Goal: Task Accomplishment & Management: Manage account settings

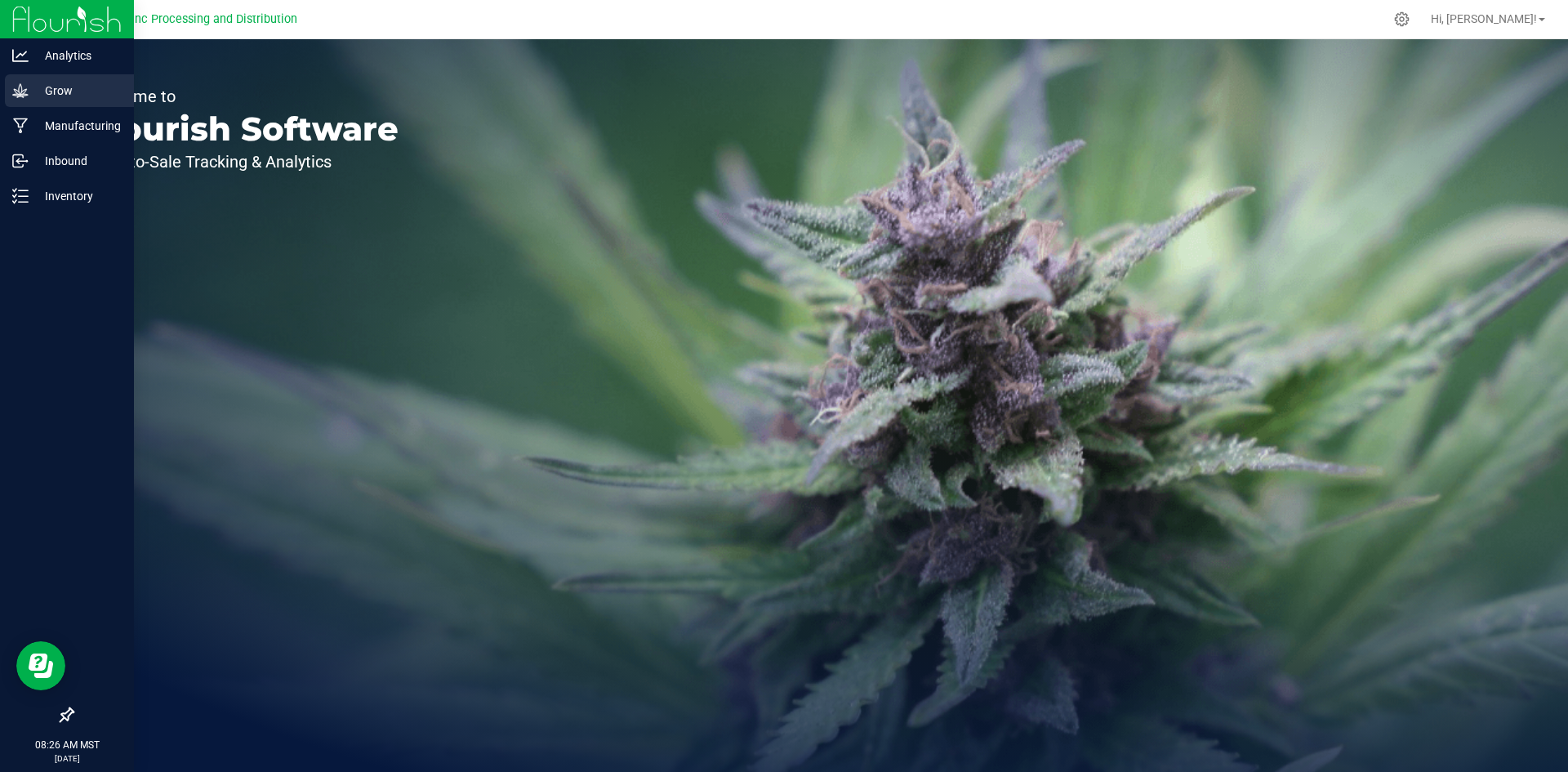
click at [20, 94] on icon at bounding box center [20, 90] width 16 height 14
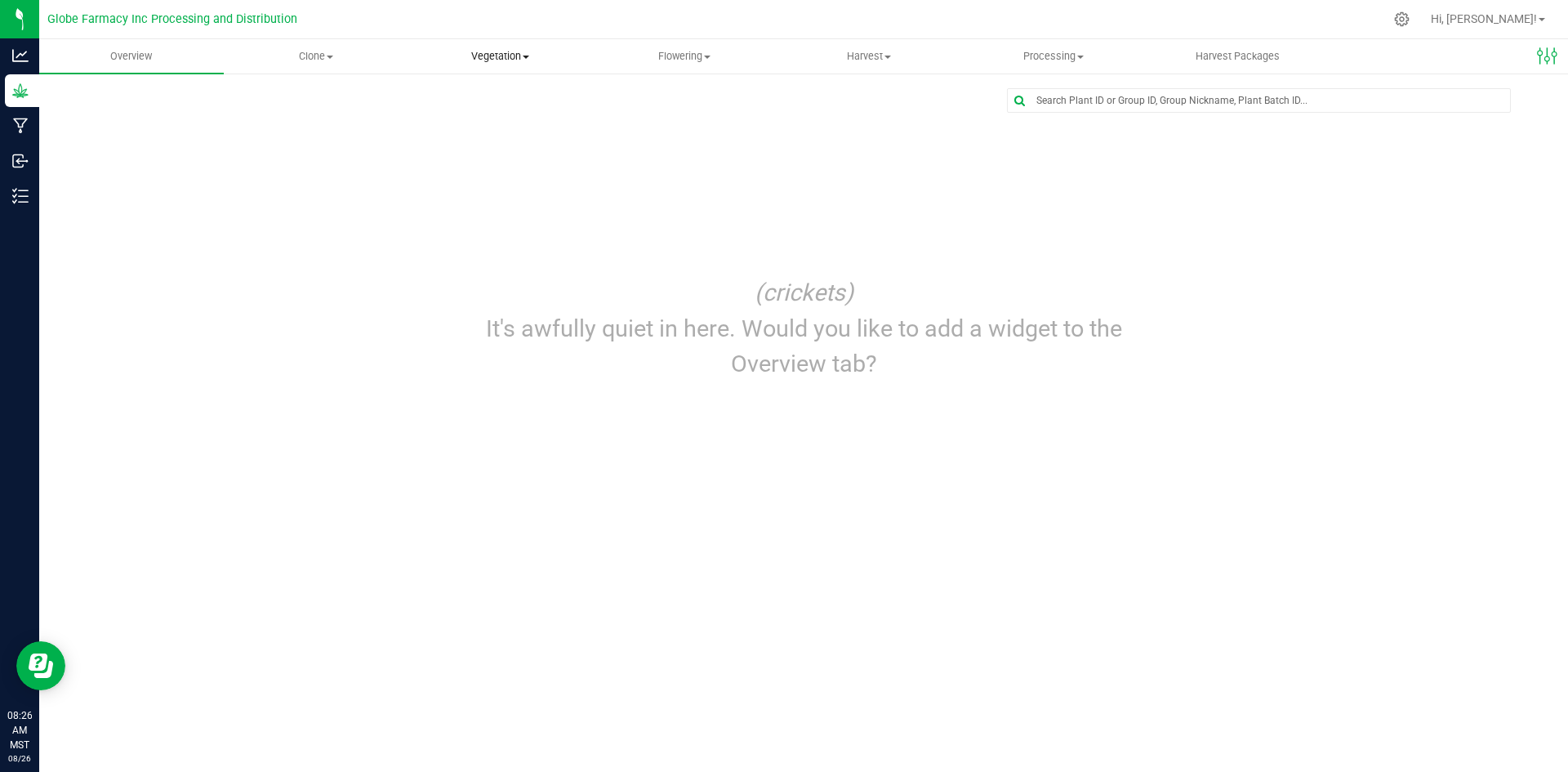
click at [537, 70] on uib-tab-heading "Vegetation Veg groups Veg plants Mother groups Mother plants Apply to plants" at bounding box center [500, 56] width 183 height 33
click at [488, 111] on span "Veg plants" at bounding box center [458, 118] width 100 height 14
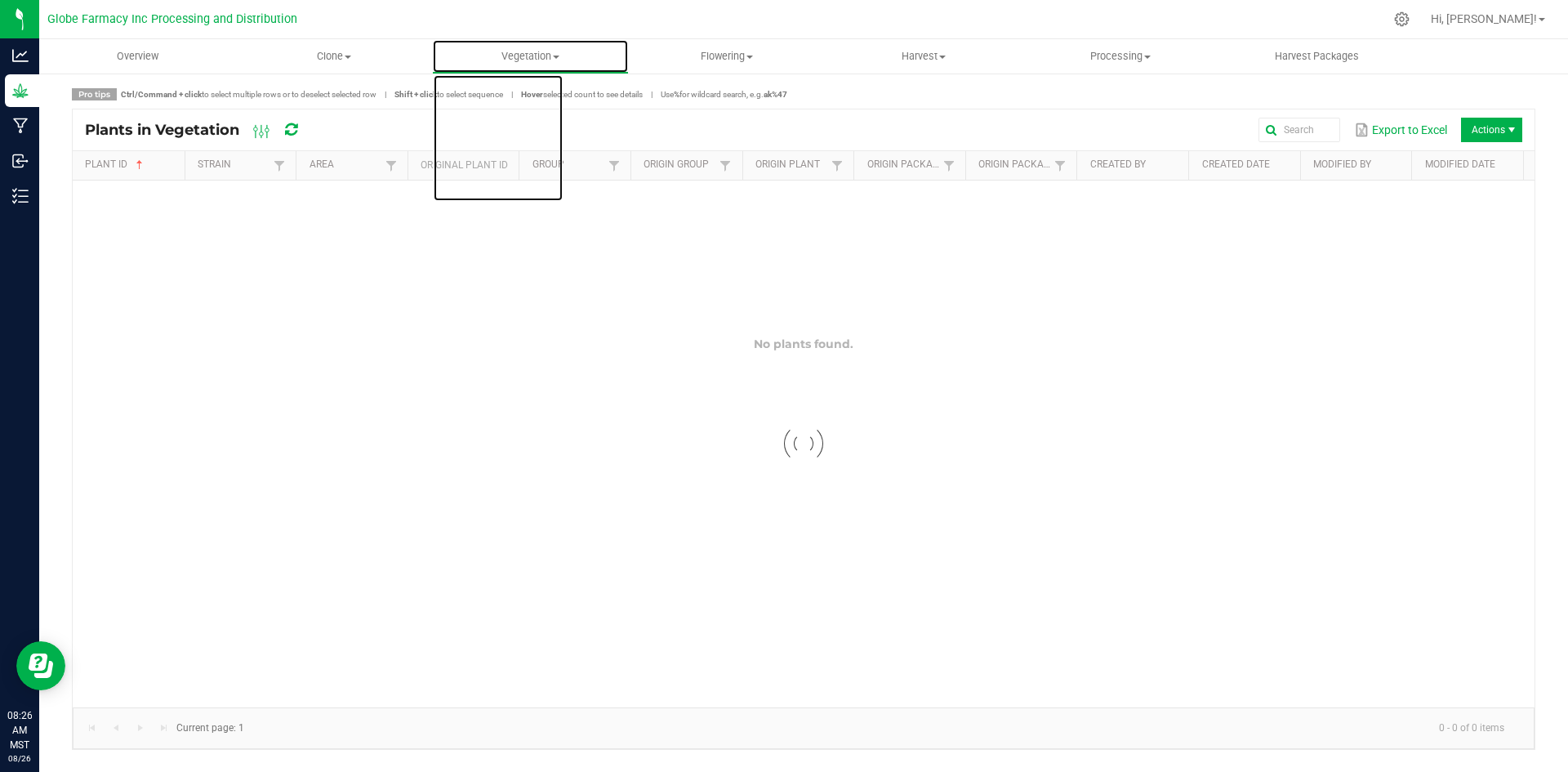
click at [502, 55] on span "Vegetation" at bounding box center [530, 56] width 195 height 15
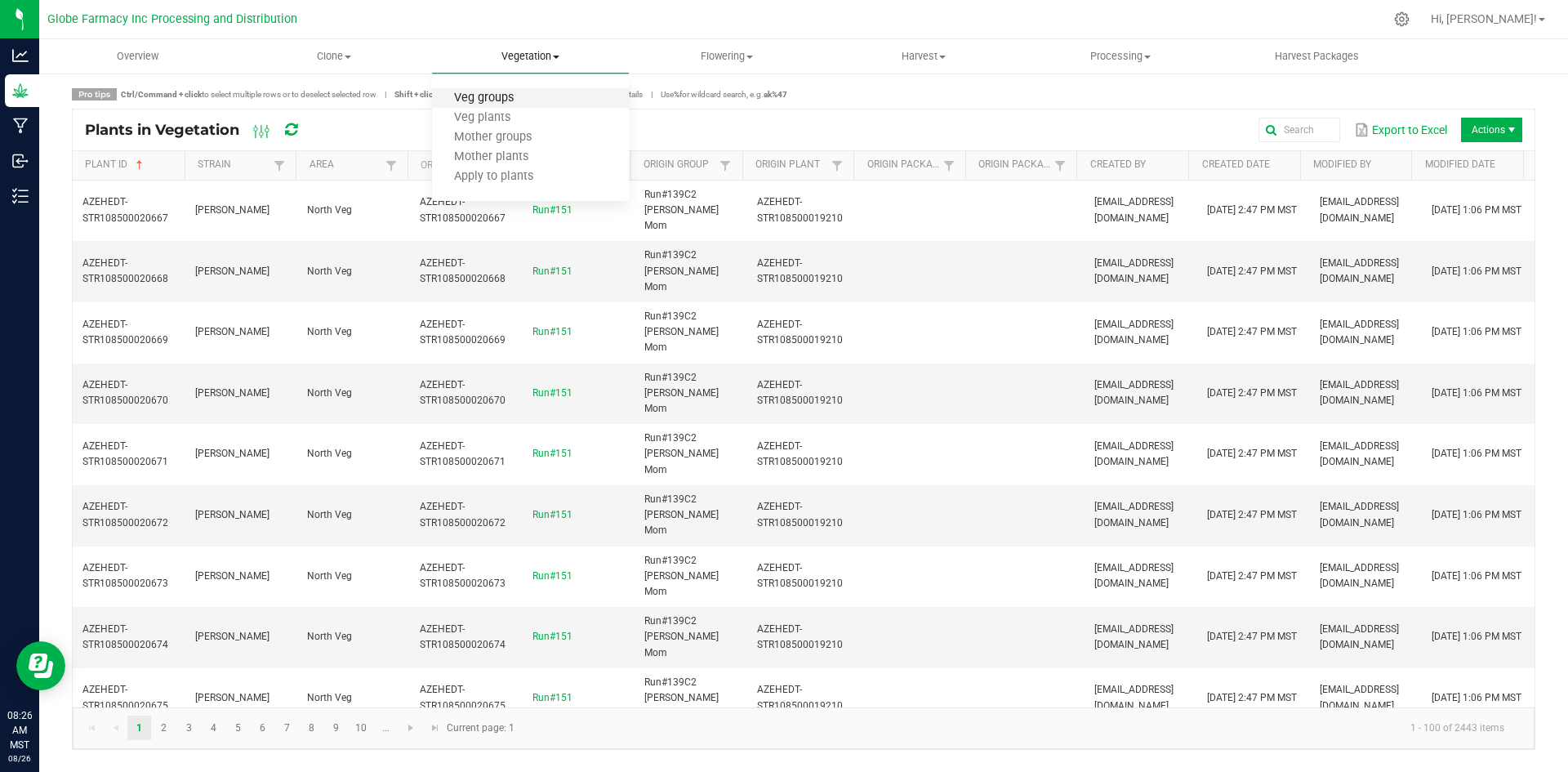
click at [493, 91] on span "Veg groups" at bounding box center [484, 98] width 104 height 14
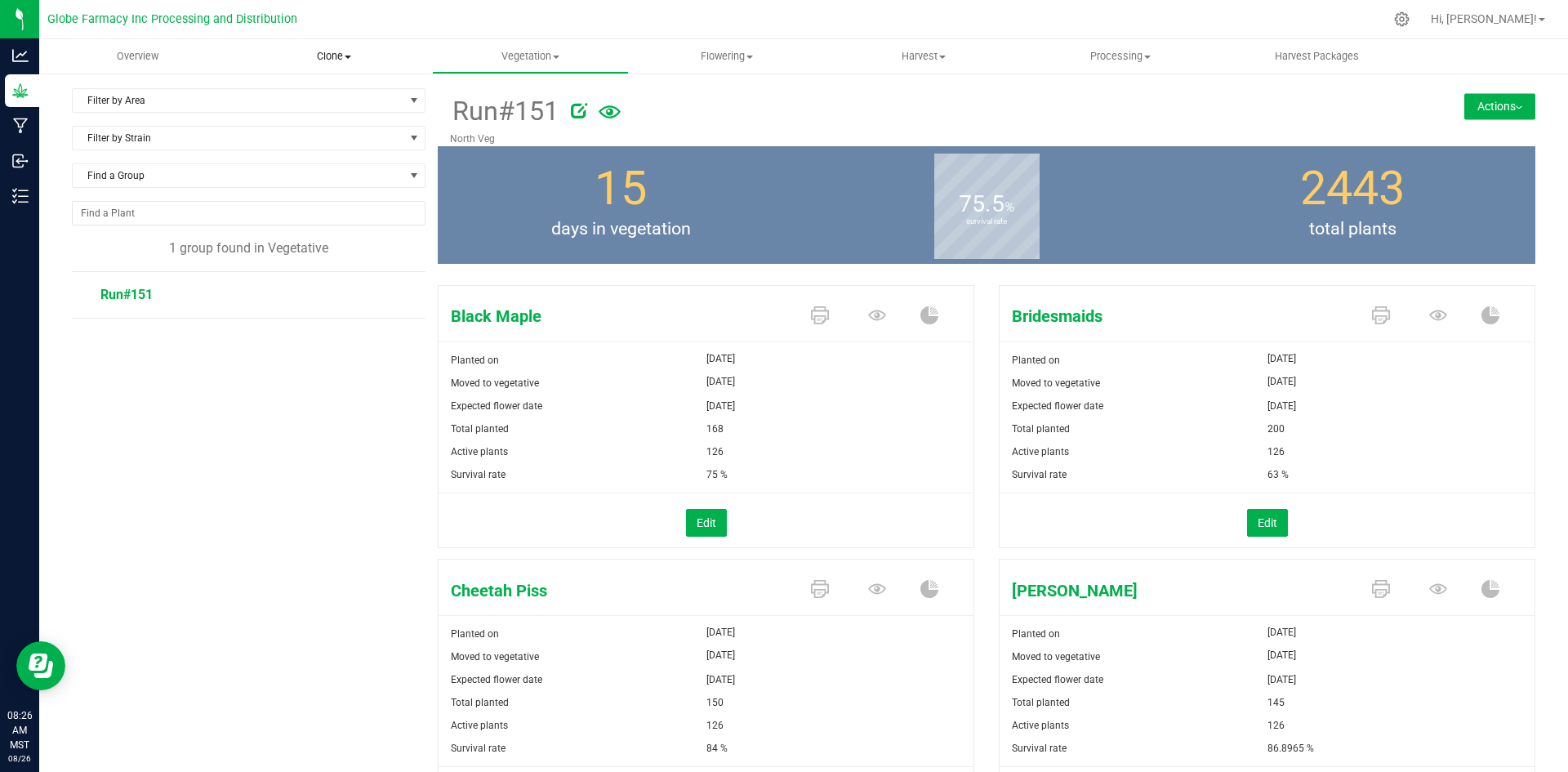
click at [347, 59] on span "Clone" at bounding box center [334, 56] width 195 height 15
click at [325, 116] on span "Cloning groups" at bounding box center [297, 118] width 123 height 14
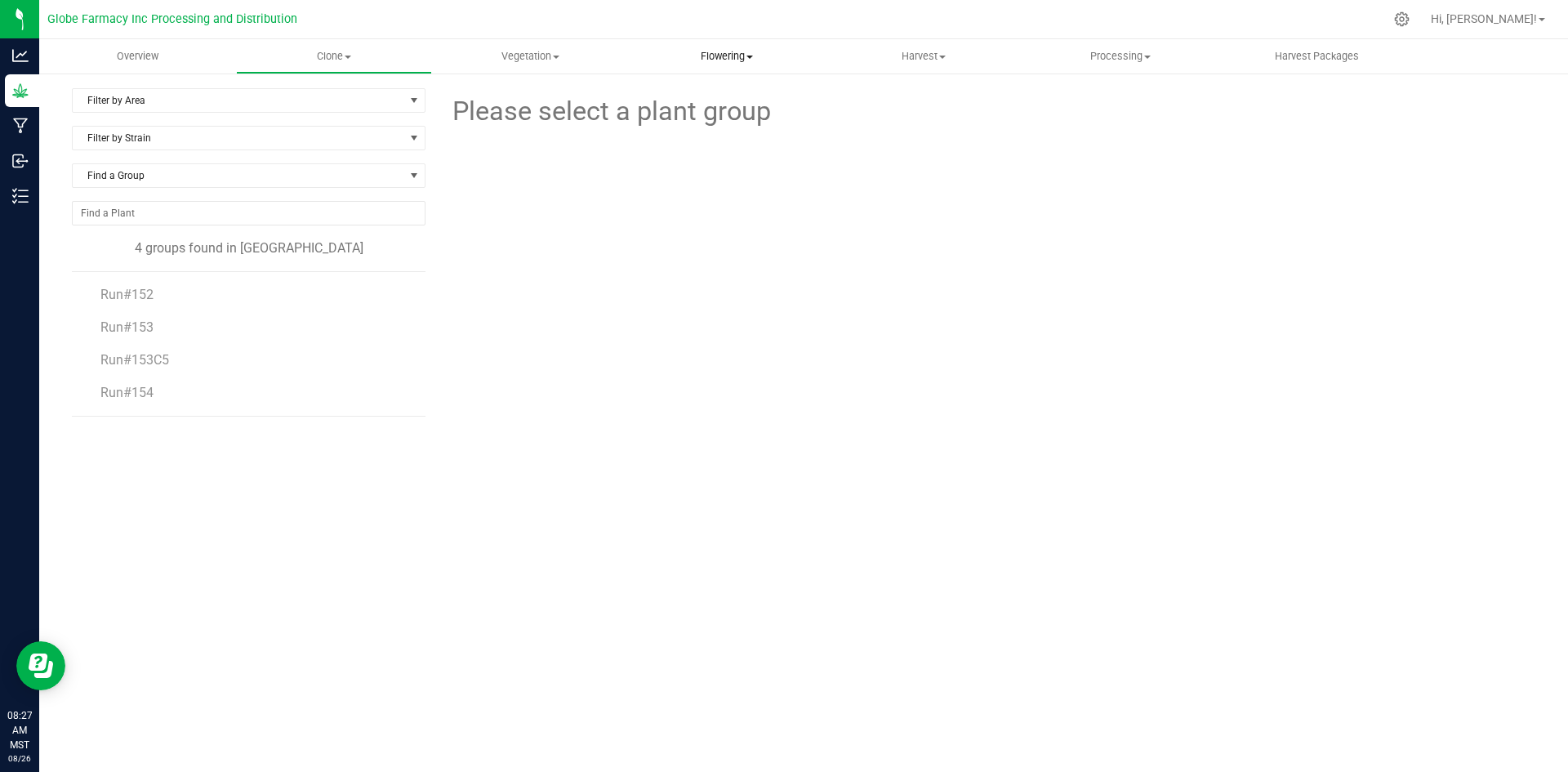
click at [737, 59] on span "Flowering" at bounding box center [727, 56] width 195 height 15
click at [717, 122] on span "Flowering groups" at bounding box center [697, 118] width 136 height 14
click at [122, 489] on span "Run#150" at bounding box center [126, 491] width 52 height 16
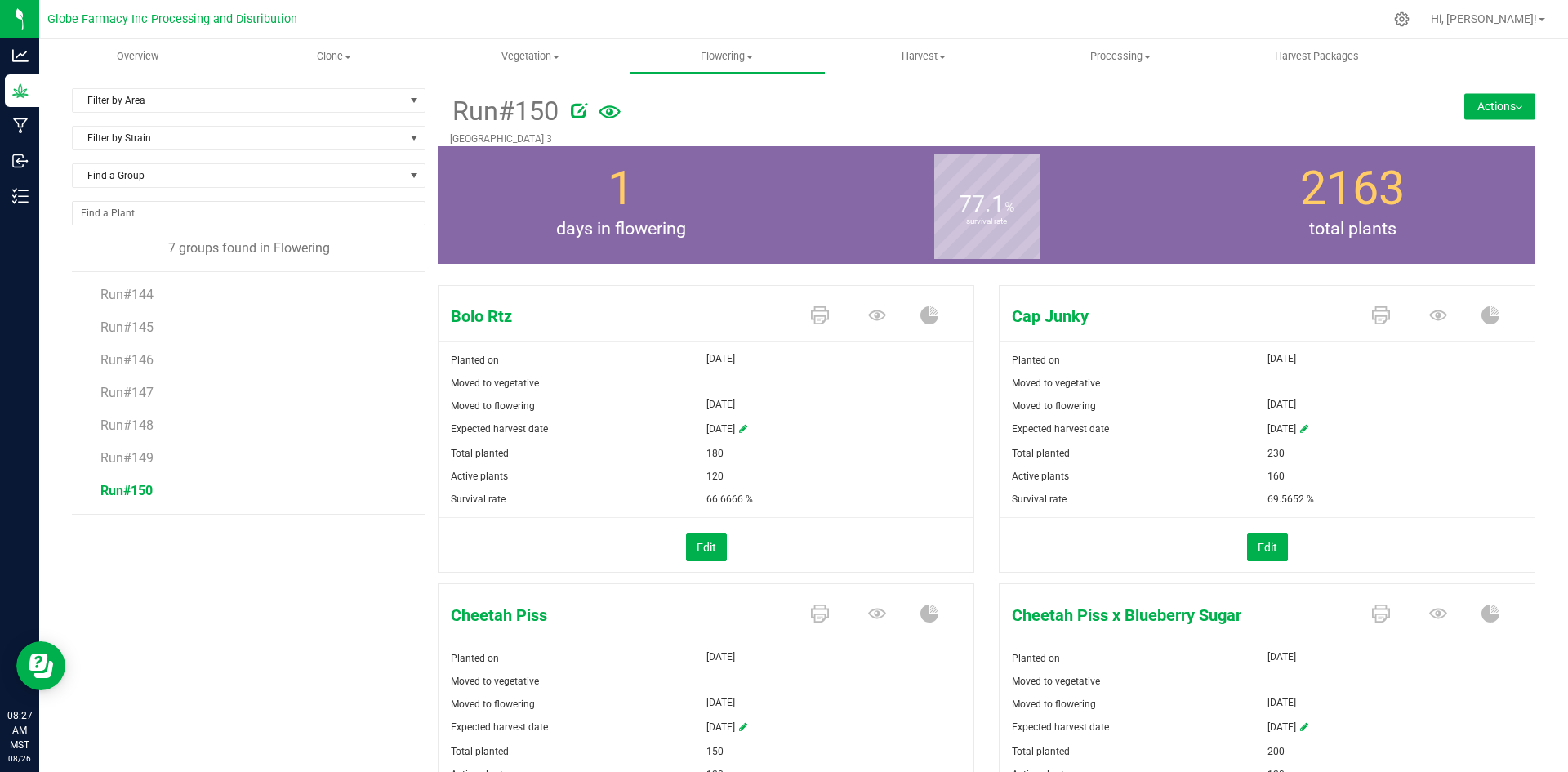
click at [1223, 96] on div at bounding box center [962, 107] width 782 height 33
click at [1494, 109] on button "Actions" at bounding box center [1499, 106] width 71 height 26
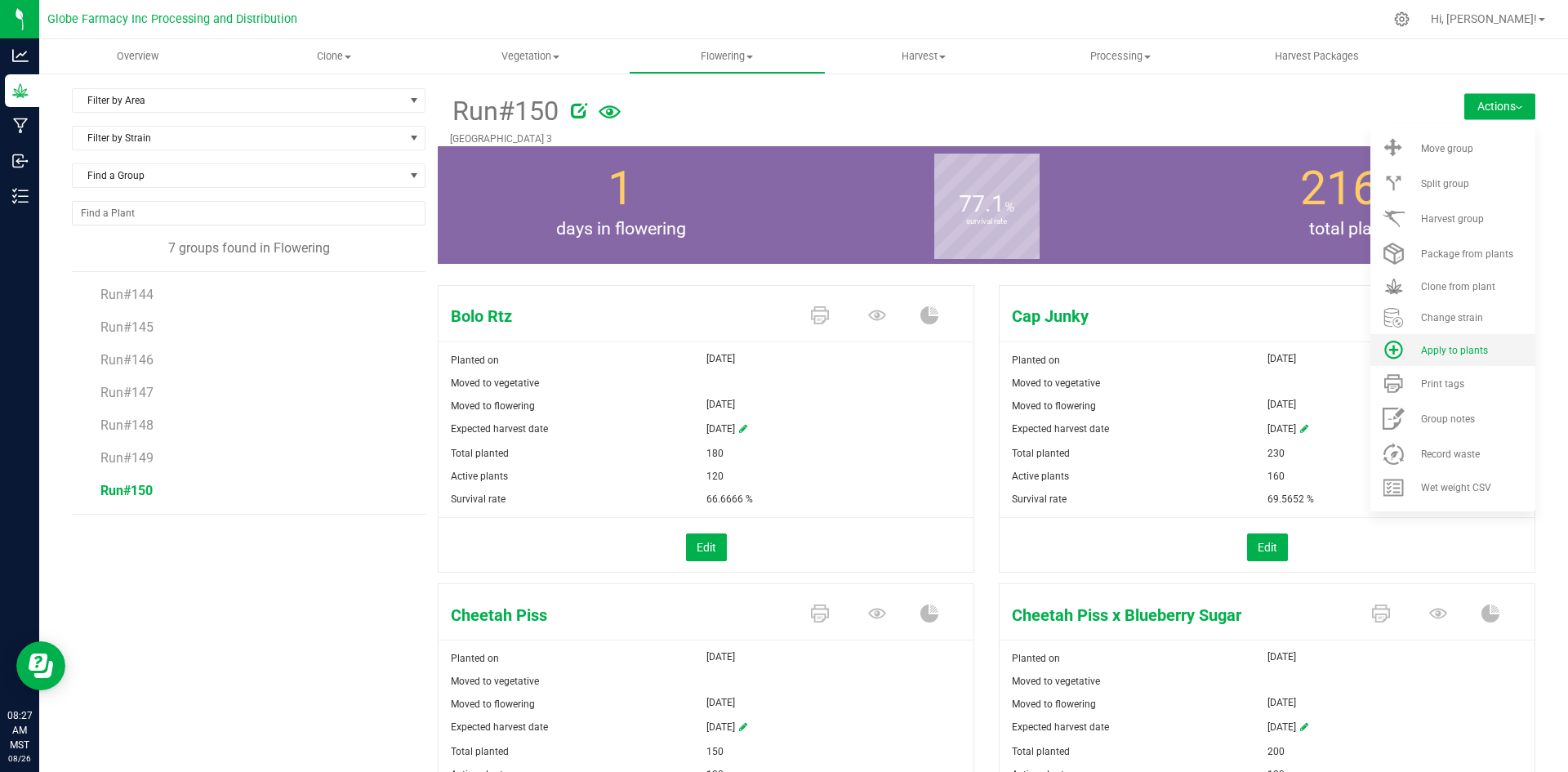
click at [1454, 348] on span "Apply to plants" at bounding box center [1454, 350] width 67 height 11
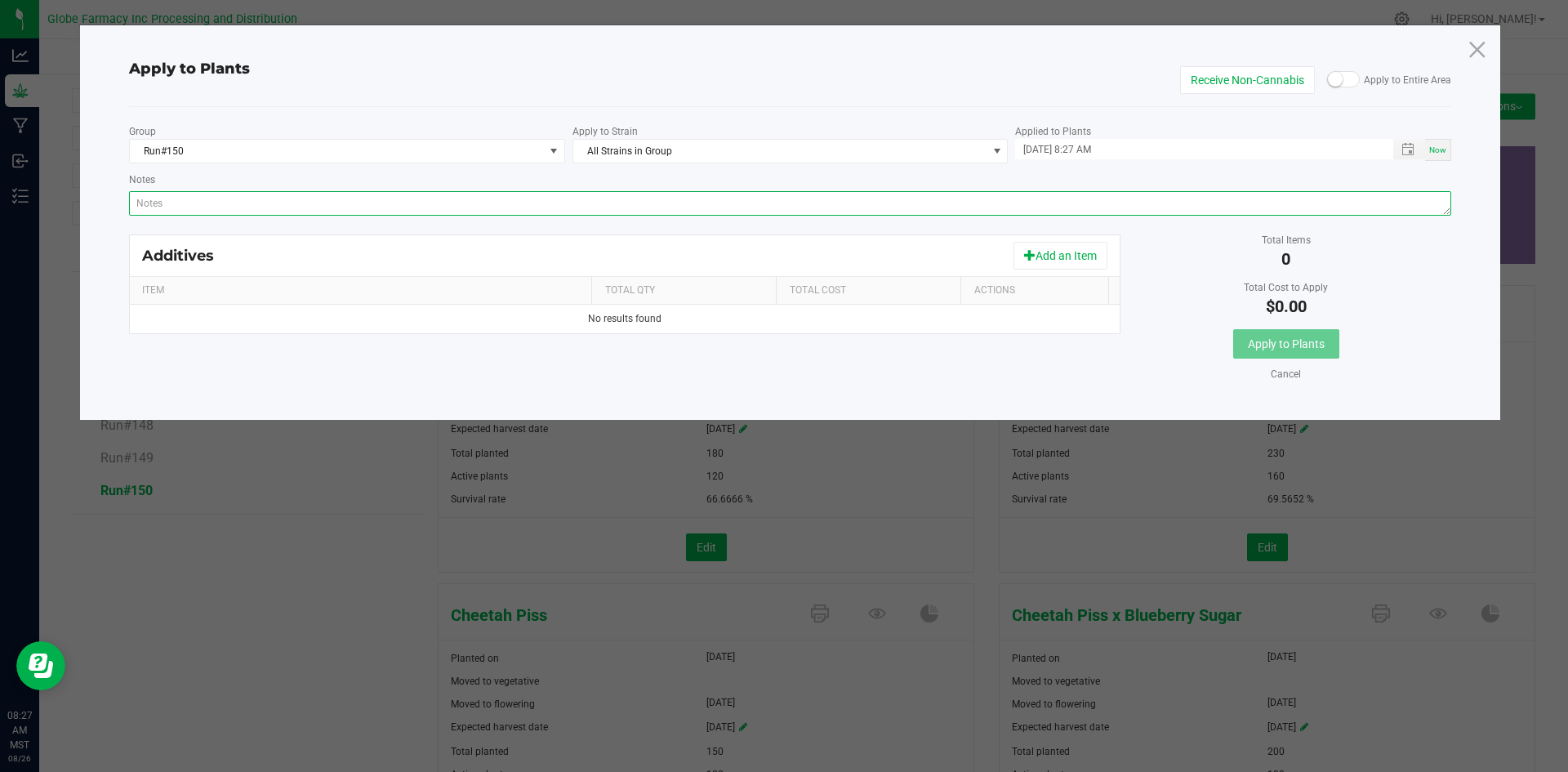
click at [788, 204] on textarea "Notes" at bounding box center [790, 203] width 1323 height 24
paste textarea "Calcium Nitrate, Monopotassium Phosphate, [MEDICAL_DATA], Iron Edta, Sodium Mol…"
type textarea "Calcium Nitrate, Monopotassium Phosphate, [MEDICAL_DATA], Iron Edta, Sodium Mol…"
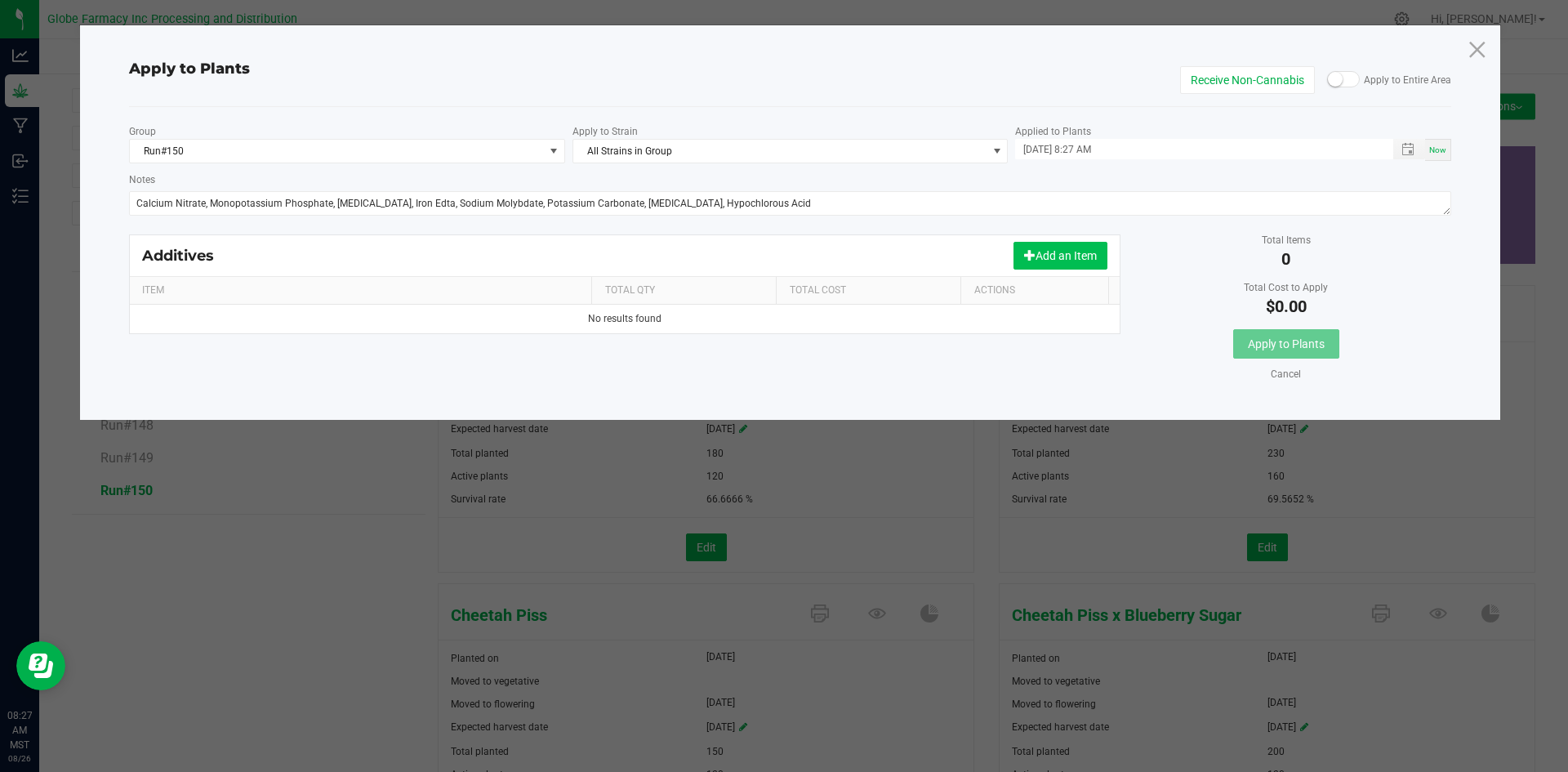
click at [1027, 256] on span at bounding box center [1029, 254] width 11 height 11
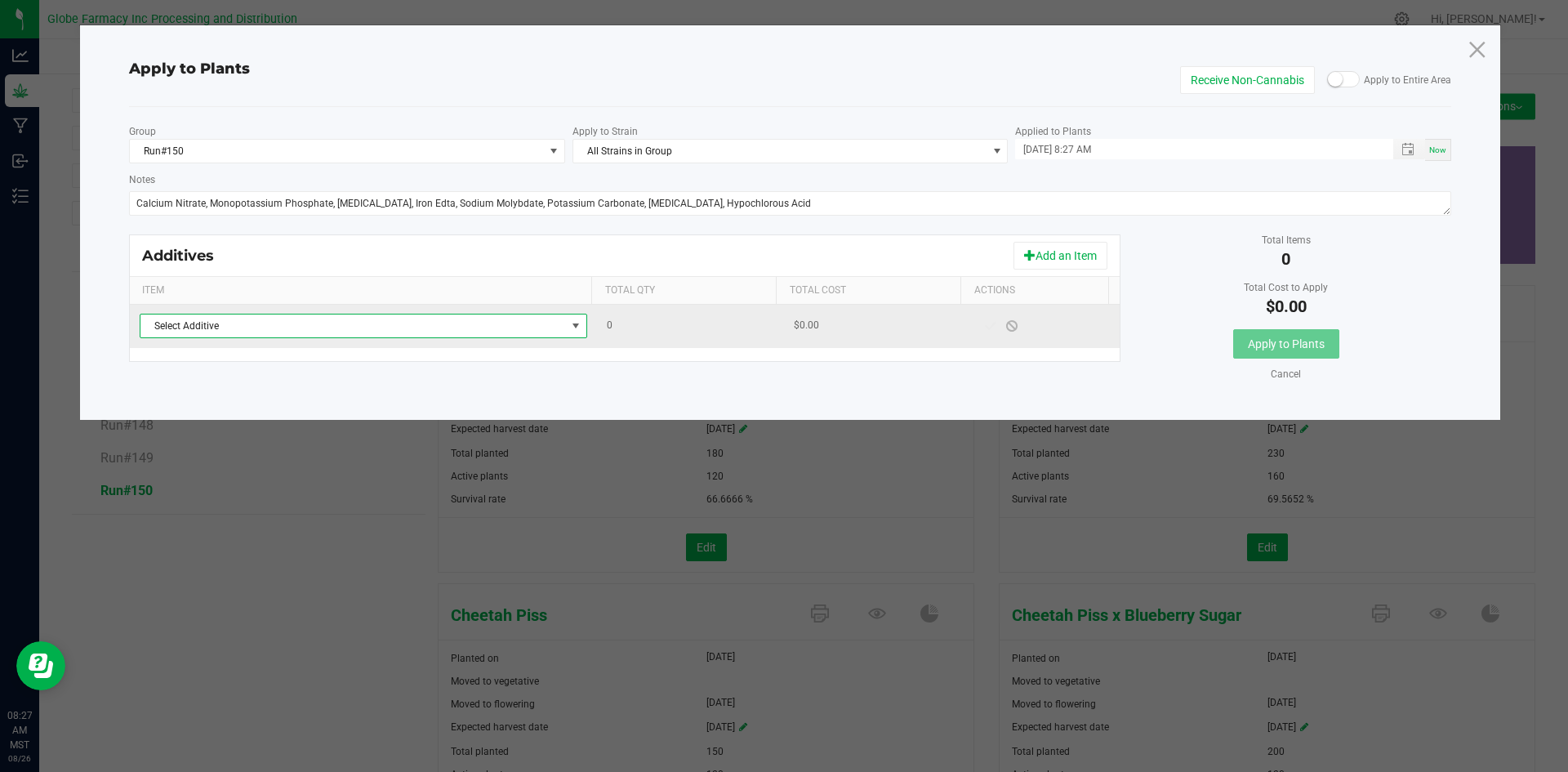
click at [503, 330] on span "Select Additive" at bounding box center [352, 325] width 425 height 23
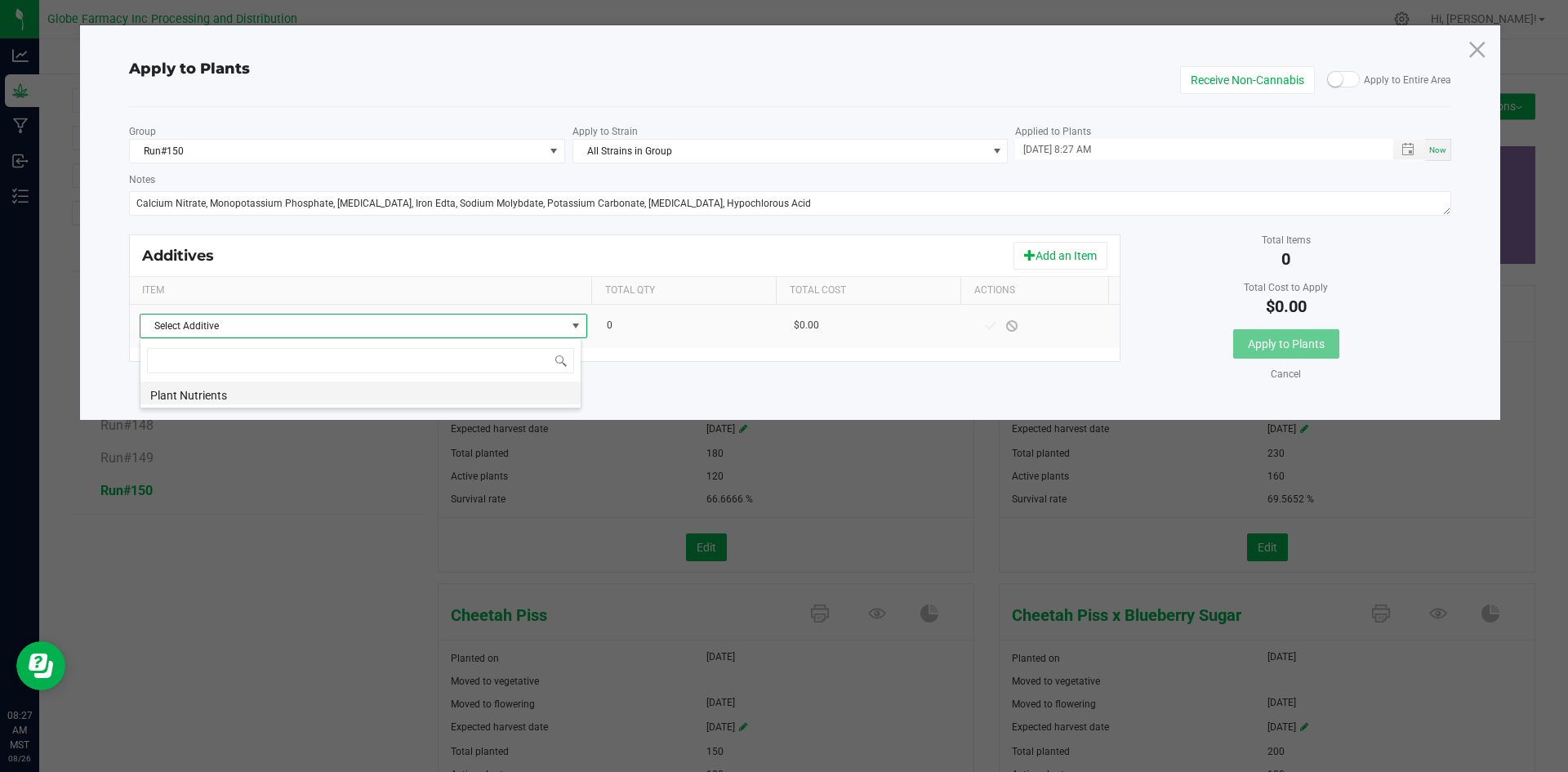
click at [470, 399] on li "Plant Nutrients" at bounding box center [360, 392] width 440 height 23
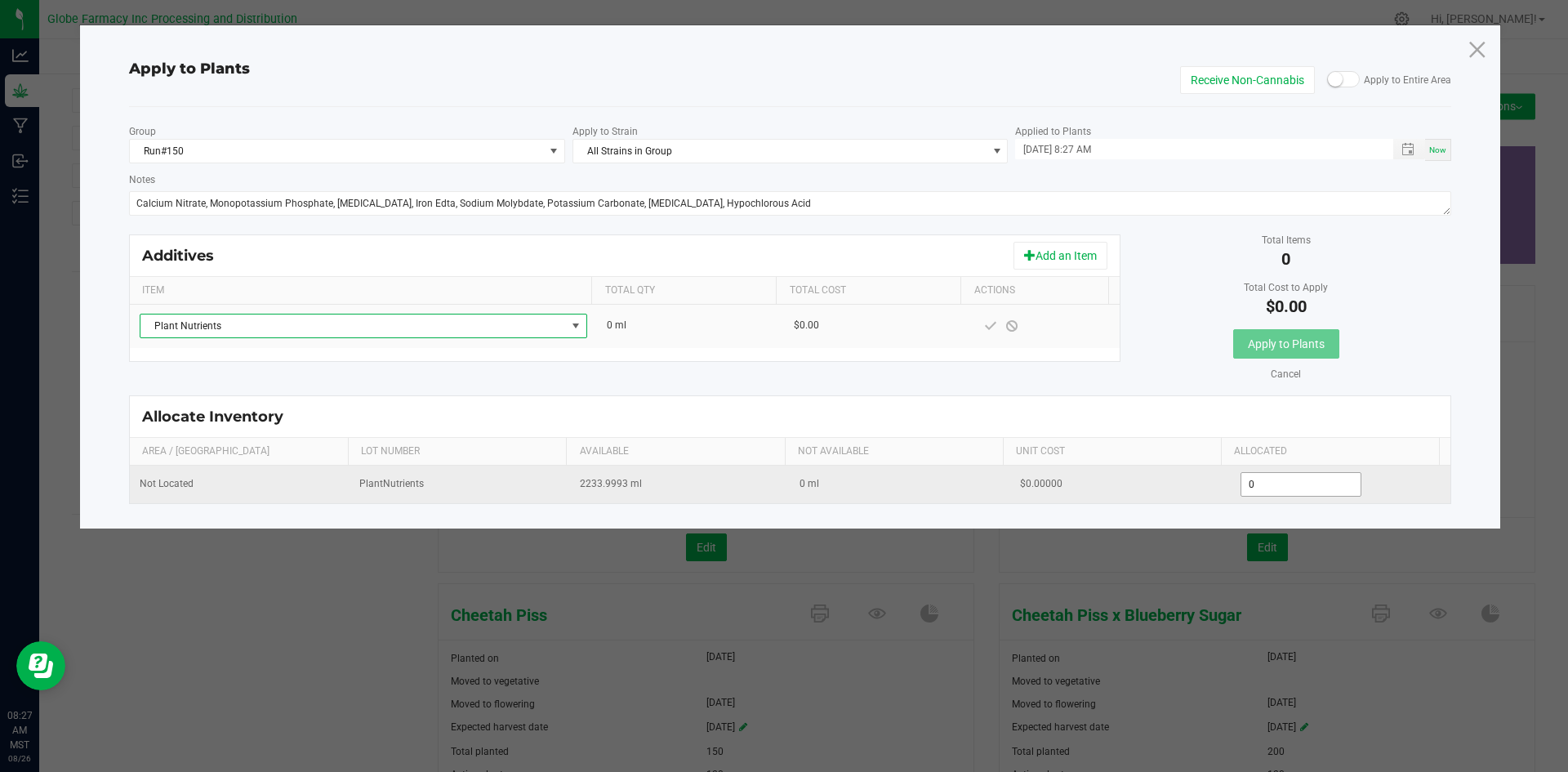
click at [1291, 483] on input "0" at bounding box center [1301, 484] width 120 height 23
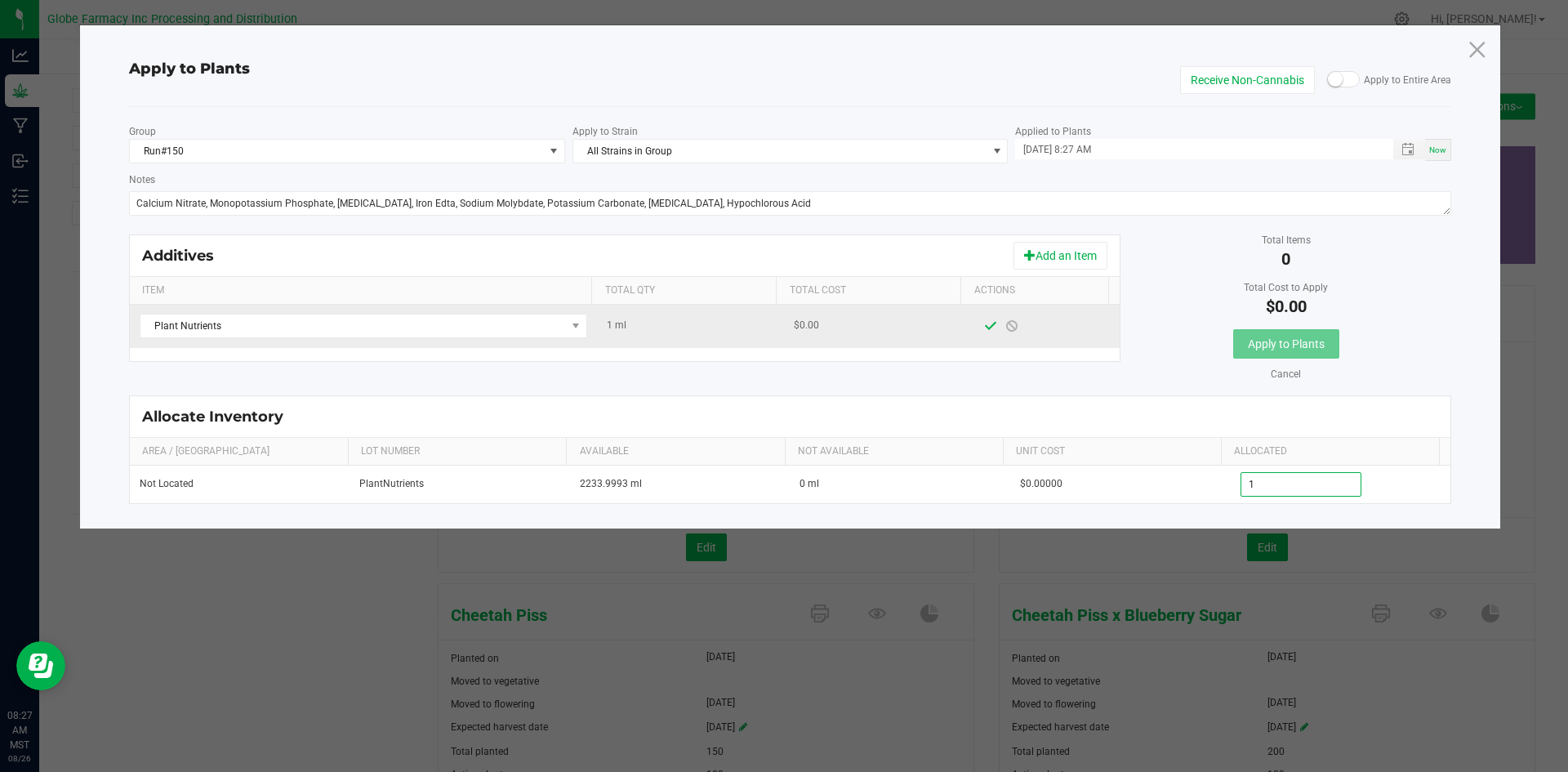
type input "1.0000"
click at [984, 328] on span at bounding box center [990, 325] width 13 height 13
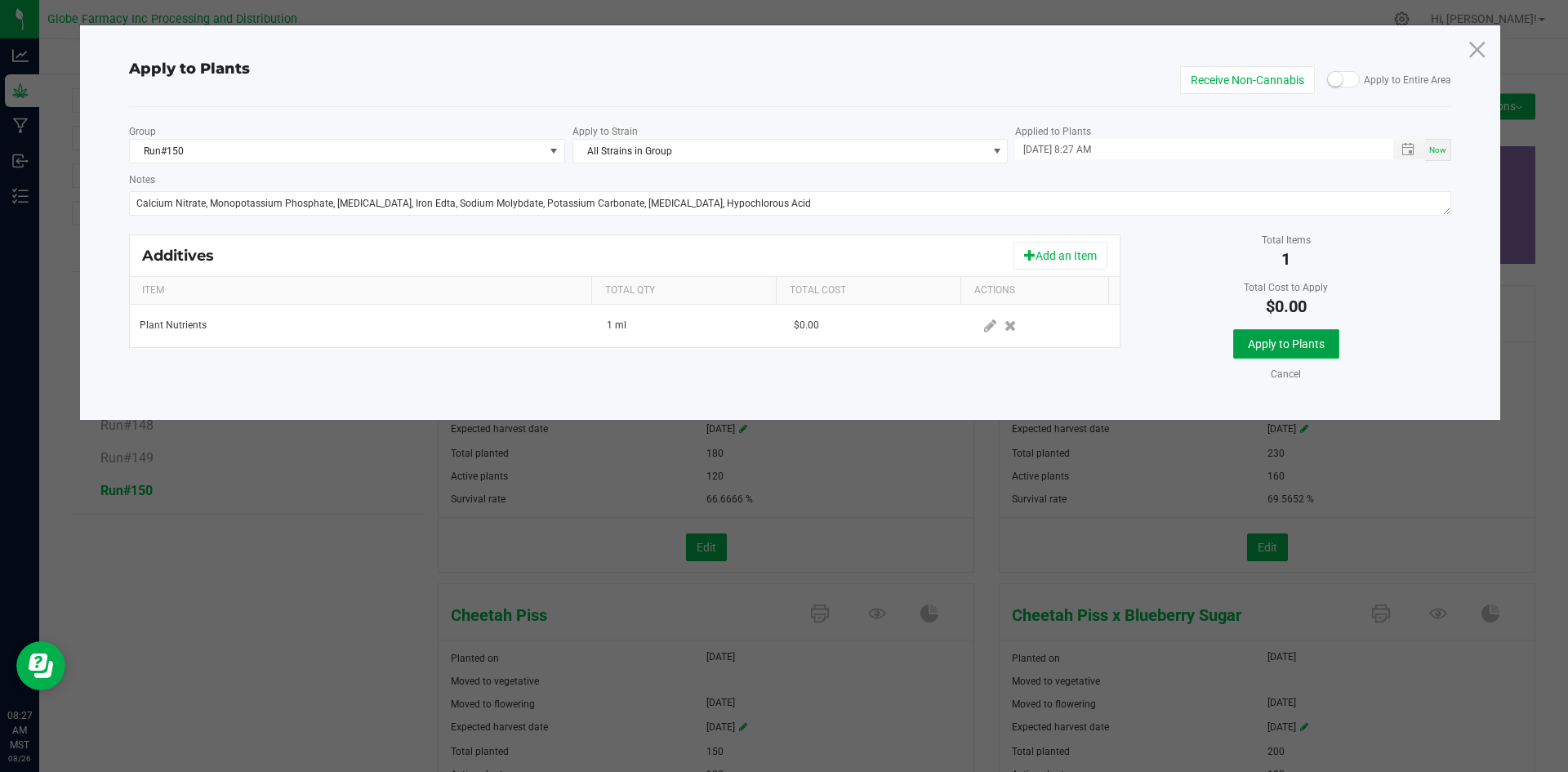
click at [1258, 350] on button "Apply to Plants" at bounding box center [1286, 343] width 106 height 29
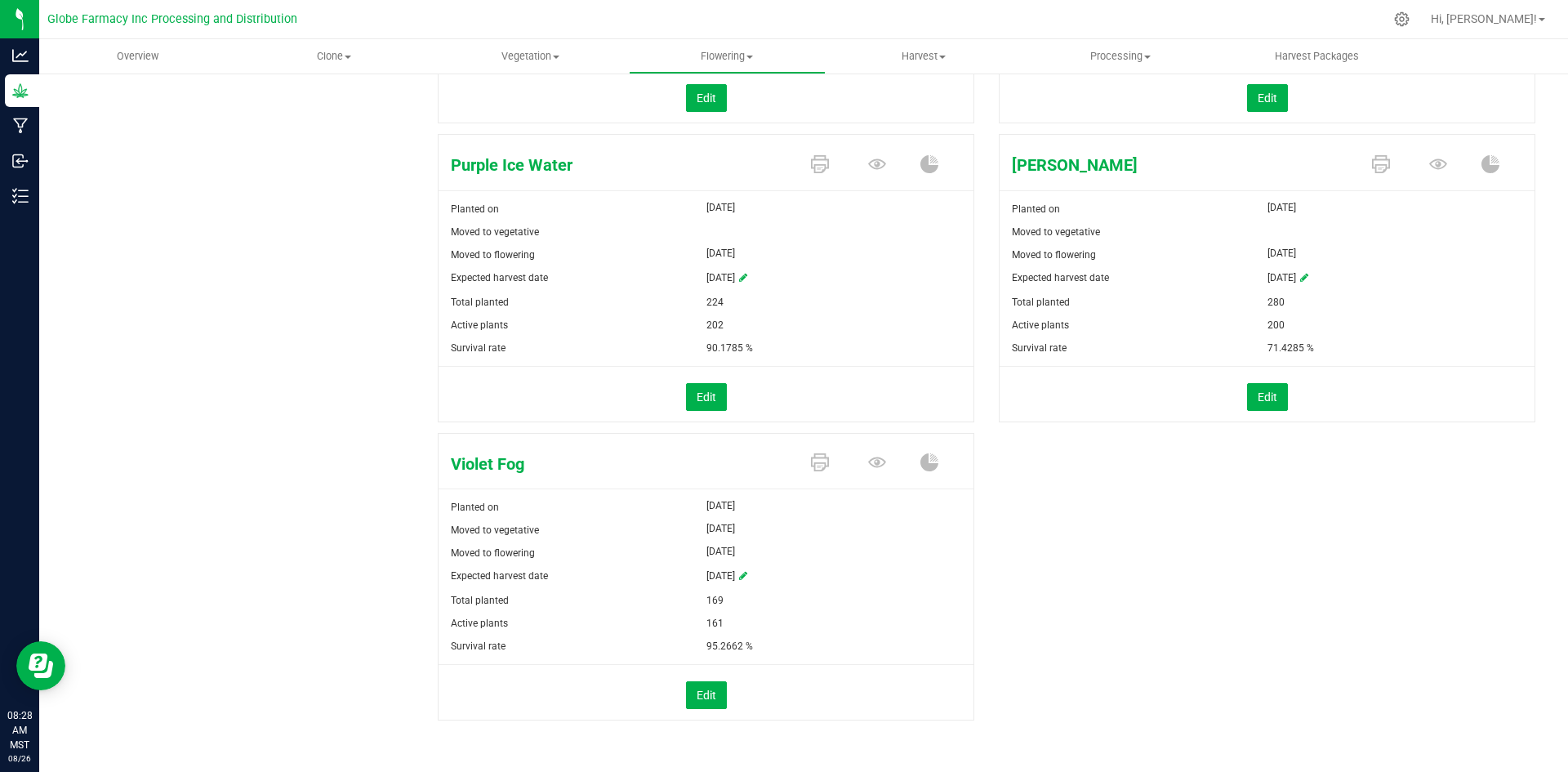
scroll to position [1646, 0]
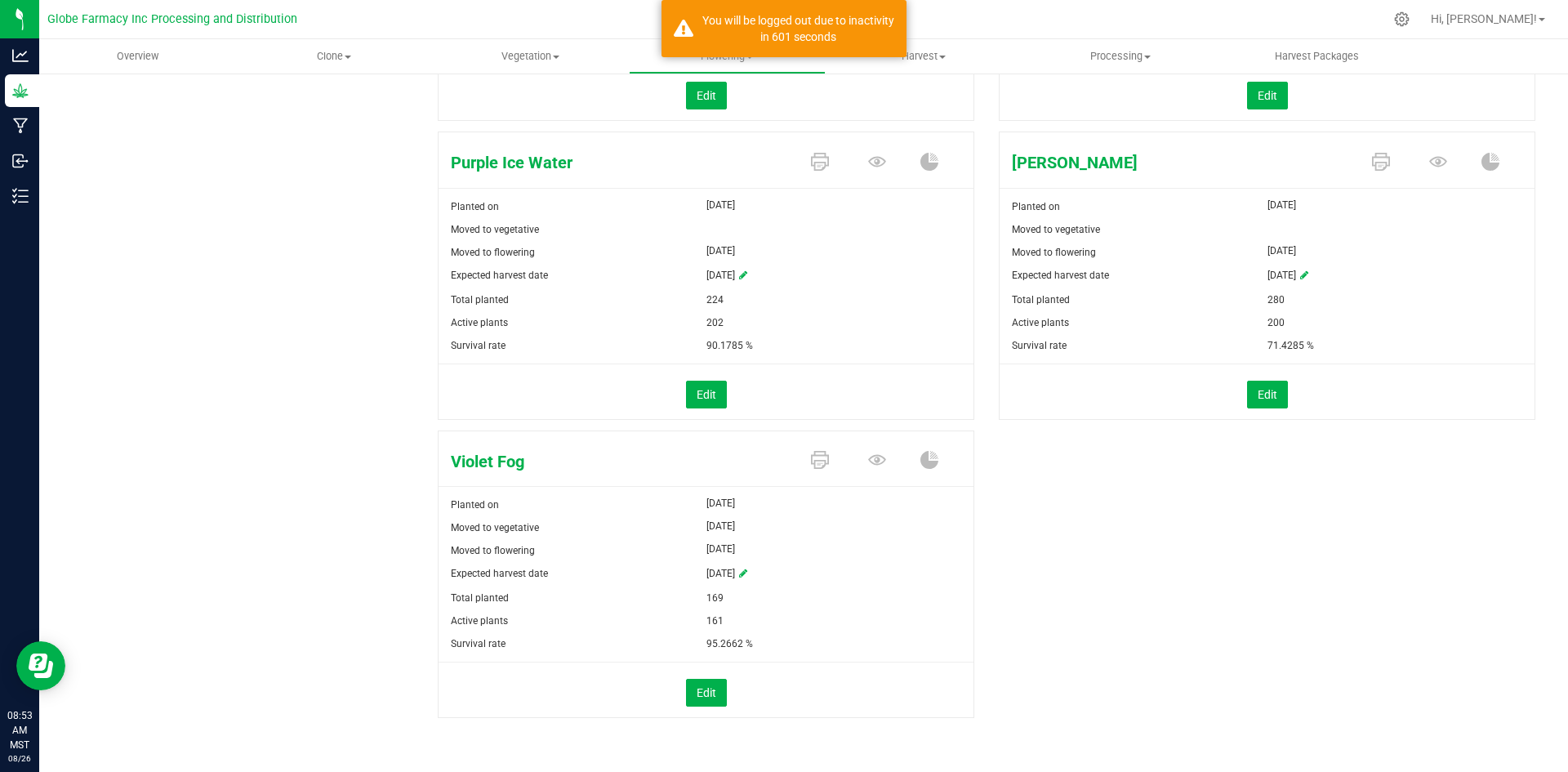
drag, startPoint x: 71, startPoint y: 159, endPoint x: 113, endPoint y: 159, distance: 41.6
click at [552, 54] on span "Vegetation" at bounding box center [530, 56] width 195 height 15
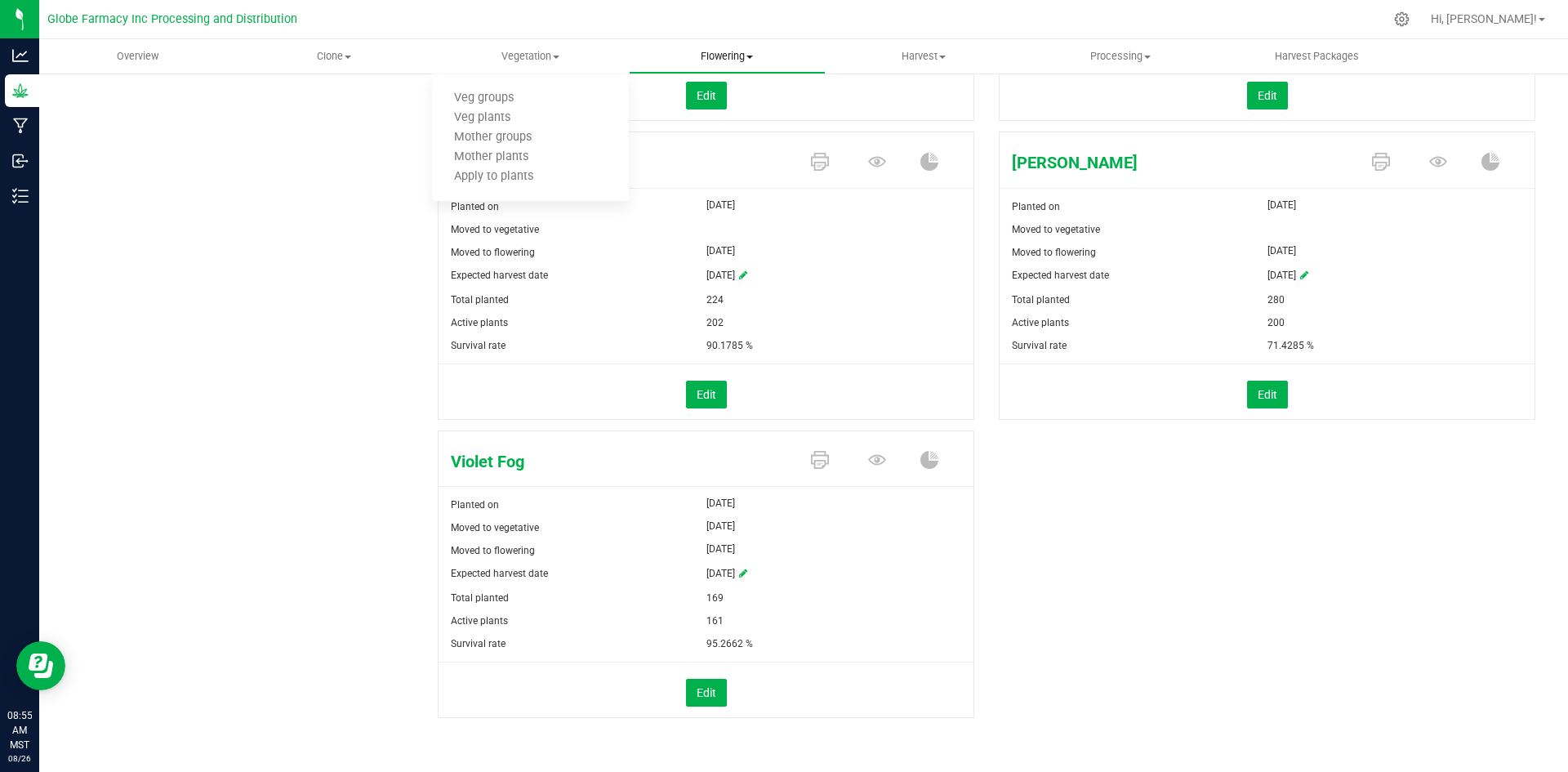
click at [703, 51] on span "Flowering" at bounding box center [727, 56] width 195 height 15
click at [700, 115] on span "Flowering groups" at bounding box center [697, 118] width 136 height 14
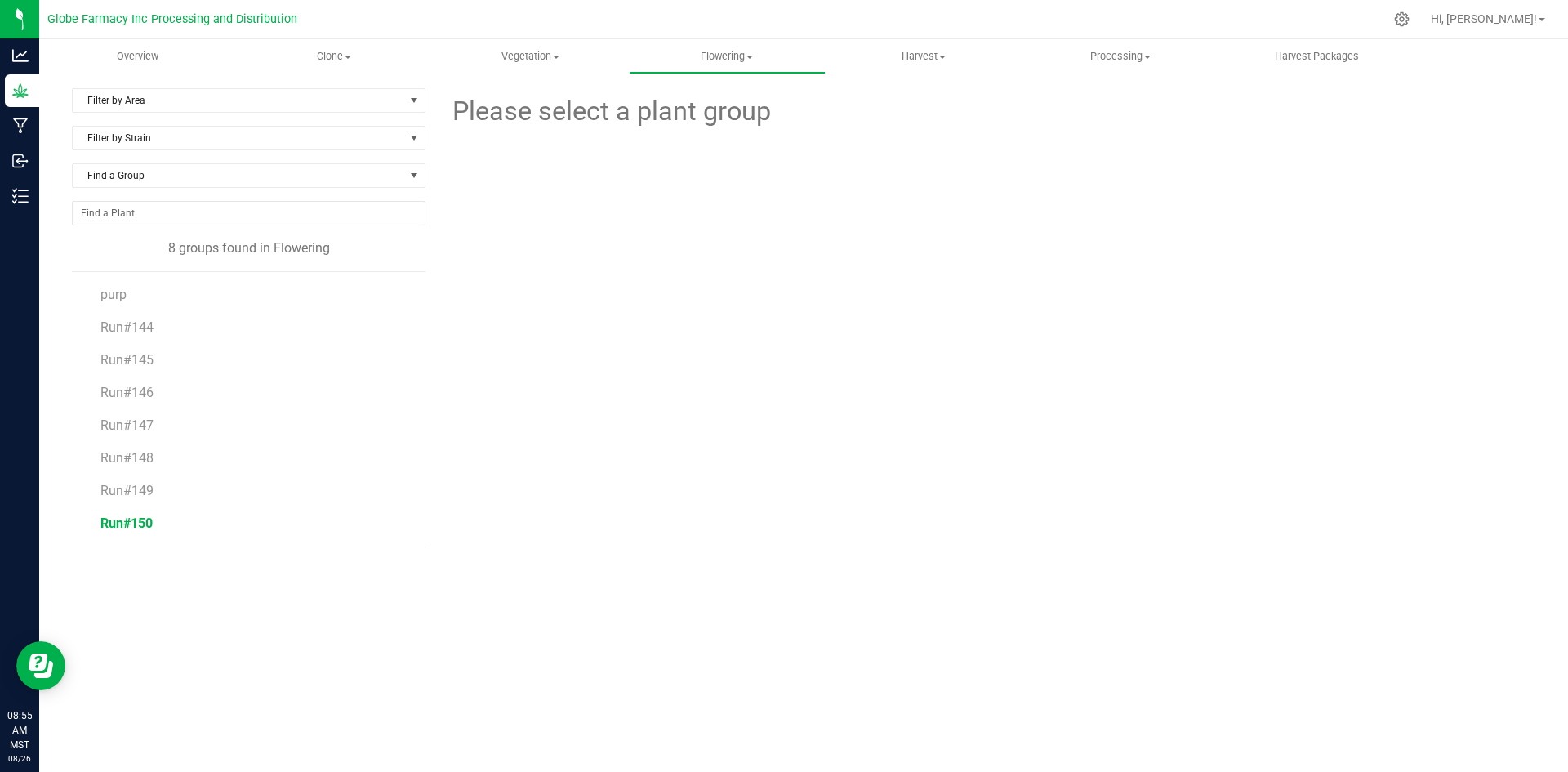
click at [144, 518] on span "Run#150" at bounding box center [126, 523] width 52 height 16
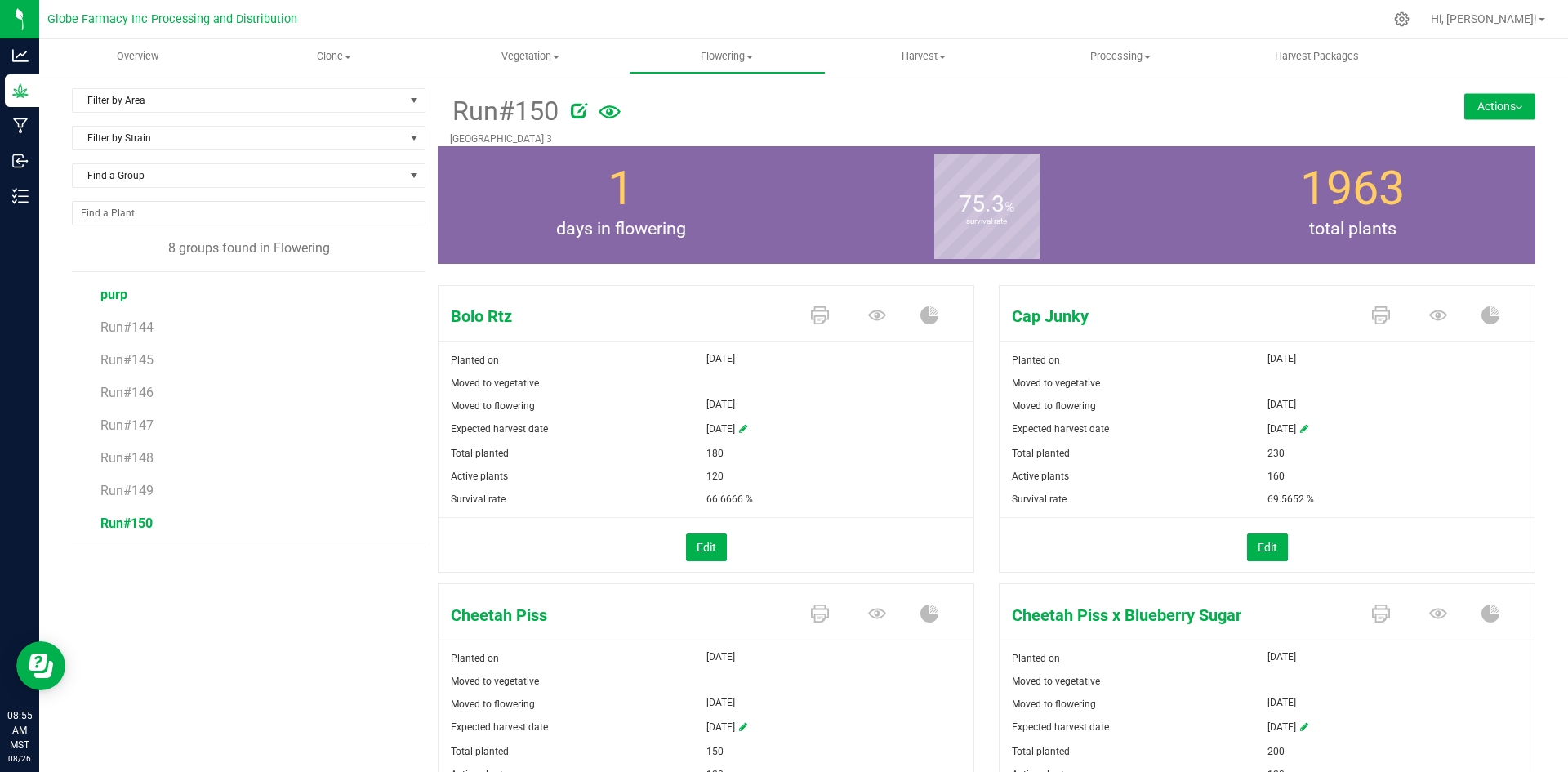
click at [111, 293] on span "purp" at bounding box center [113, 295] width 27 height 16
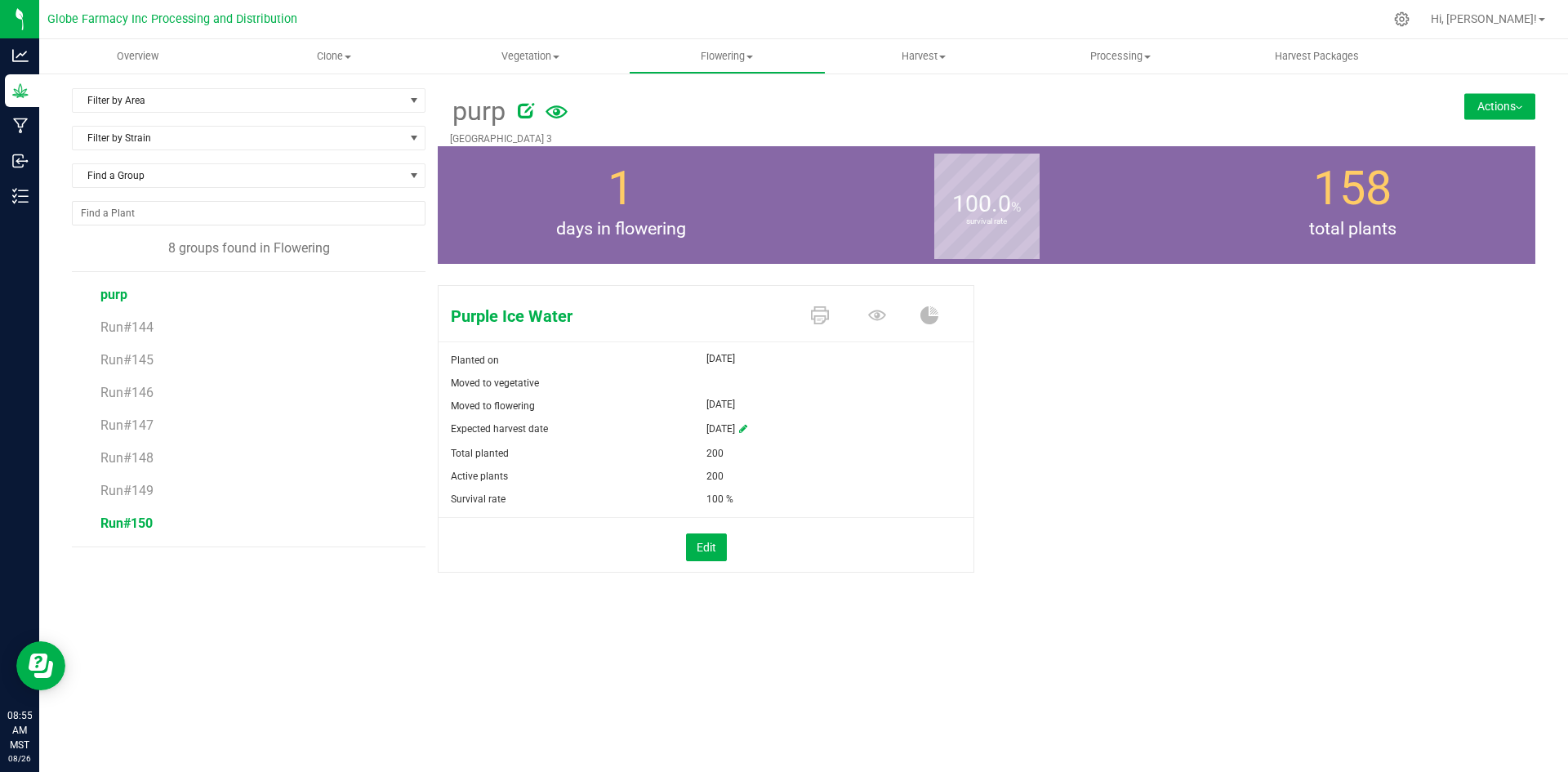
click at [145, 525] on span "Run#150" at bounding box center [126, 523] width 52 height 16
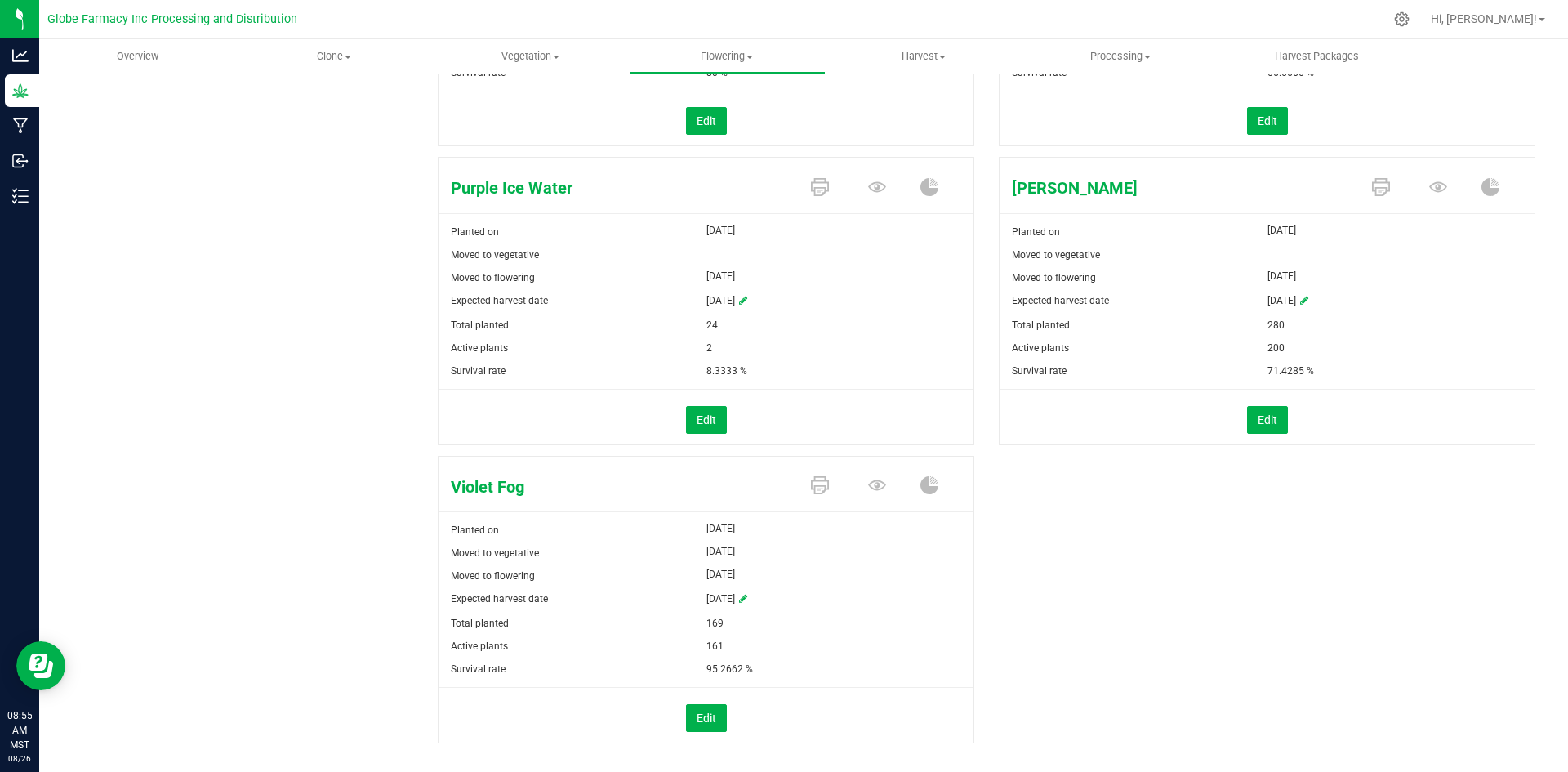
scroll to position [1646, 0]
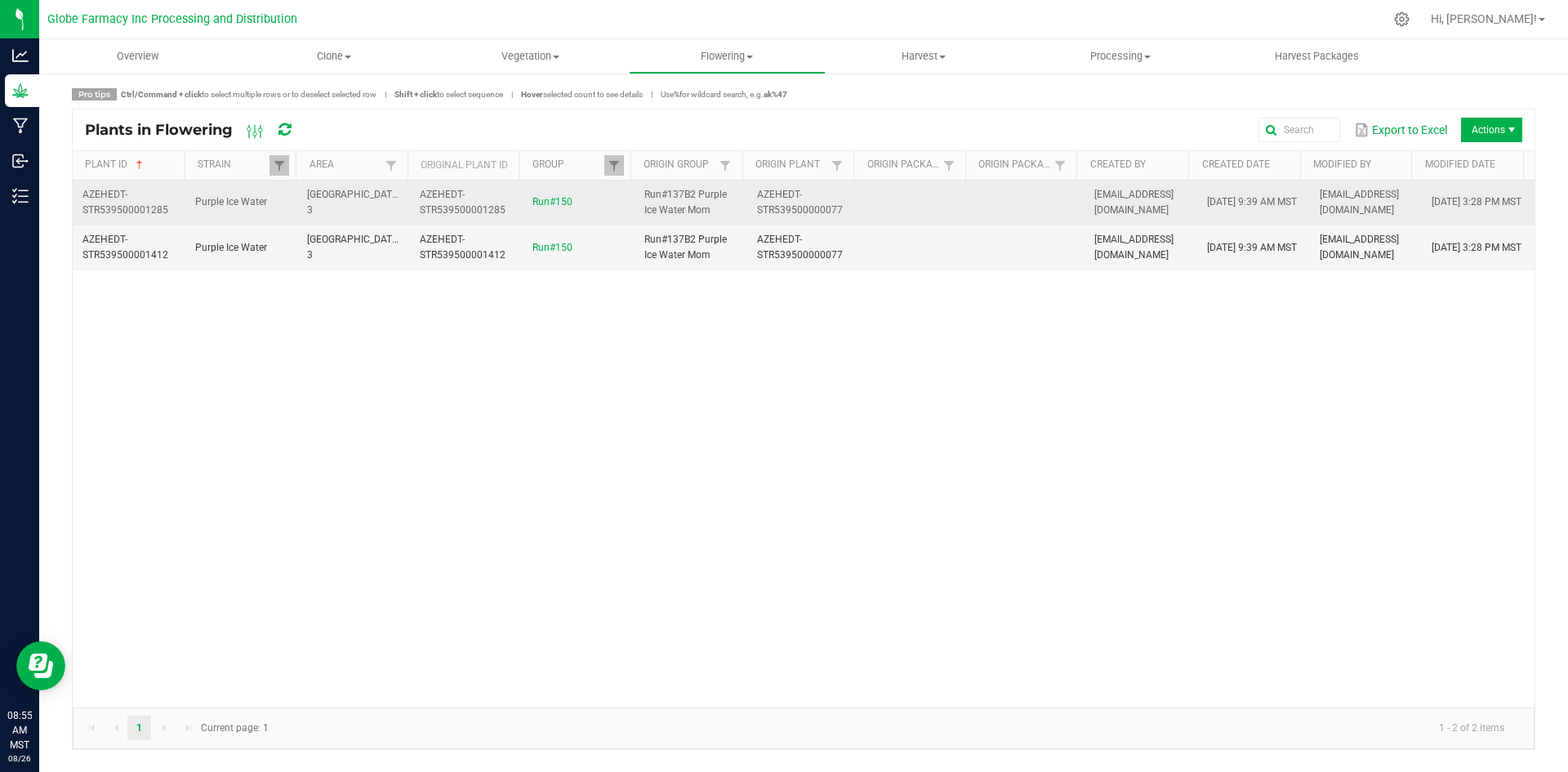
click at [862, 203] on td at bounding box center [916, 202] width 113 height 45
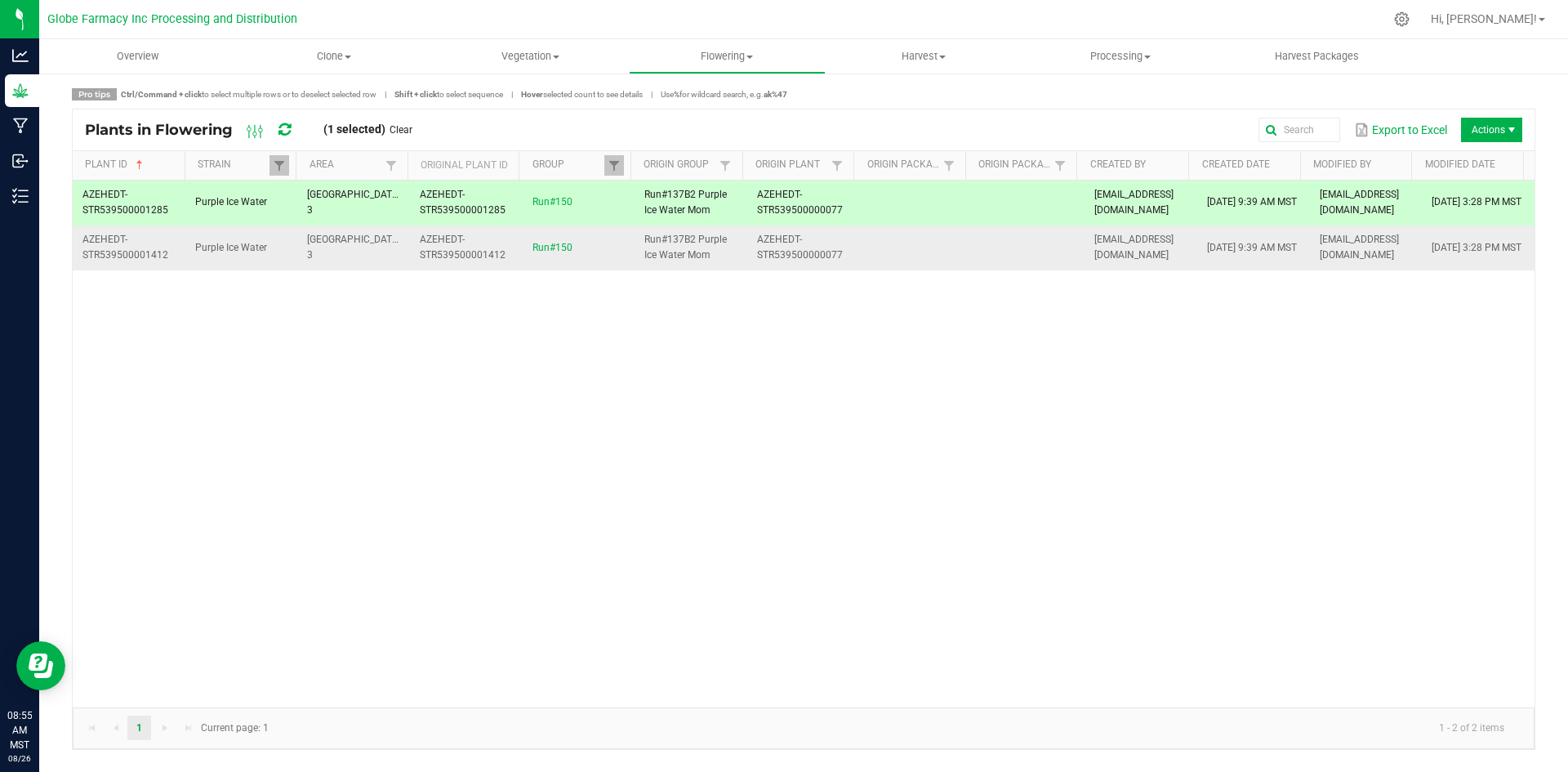
click at [896, 248] on td at bounding box center [916, 247] width 113 height 44
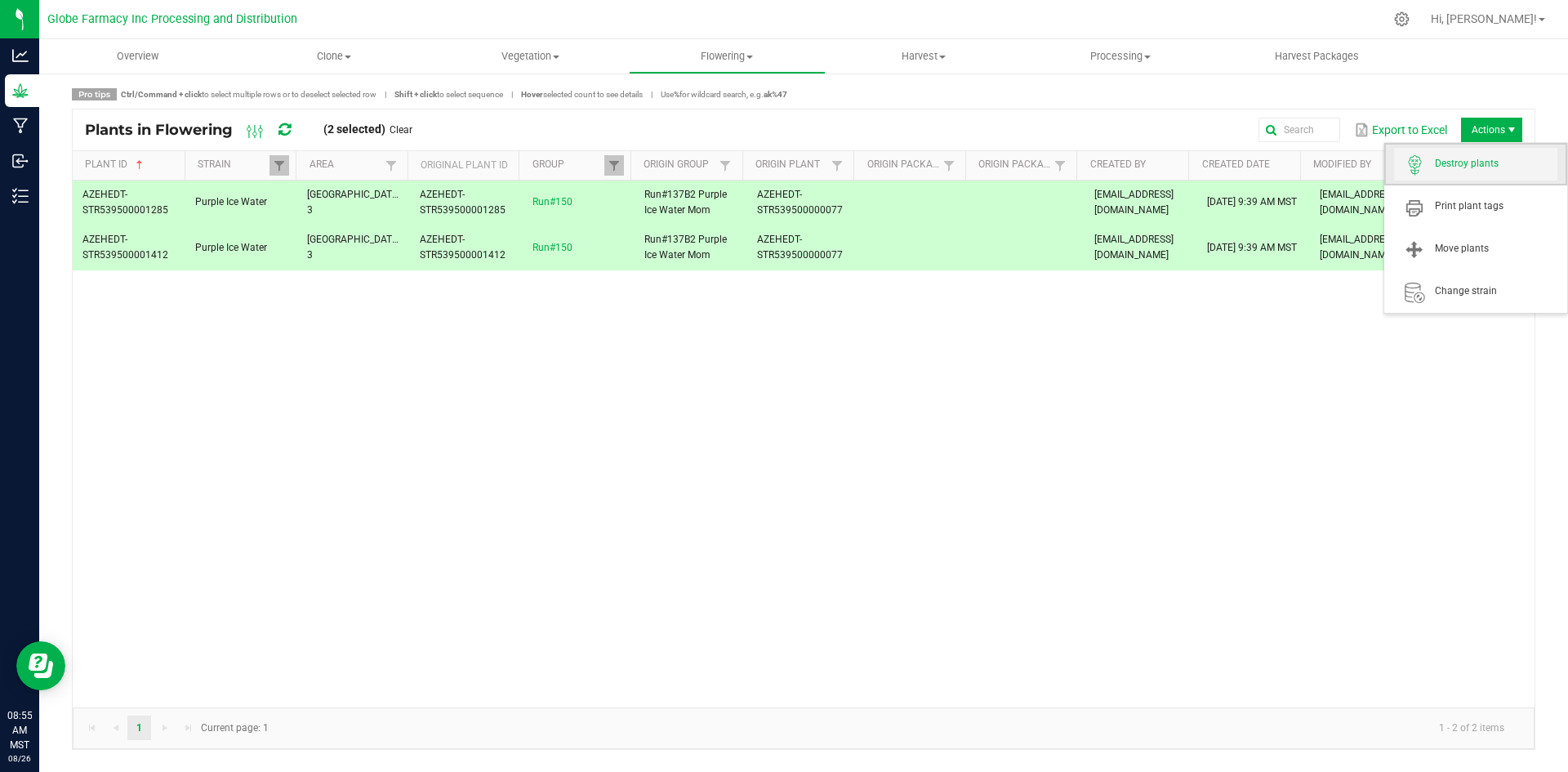
click at [1486, 174] on span "Destroy plants" at bounding box center [1475, 164] width 163 height 33
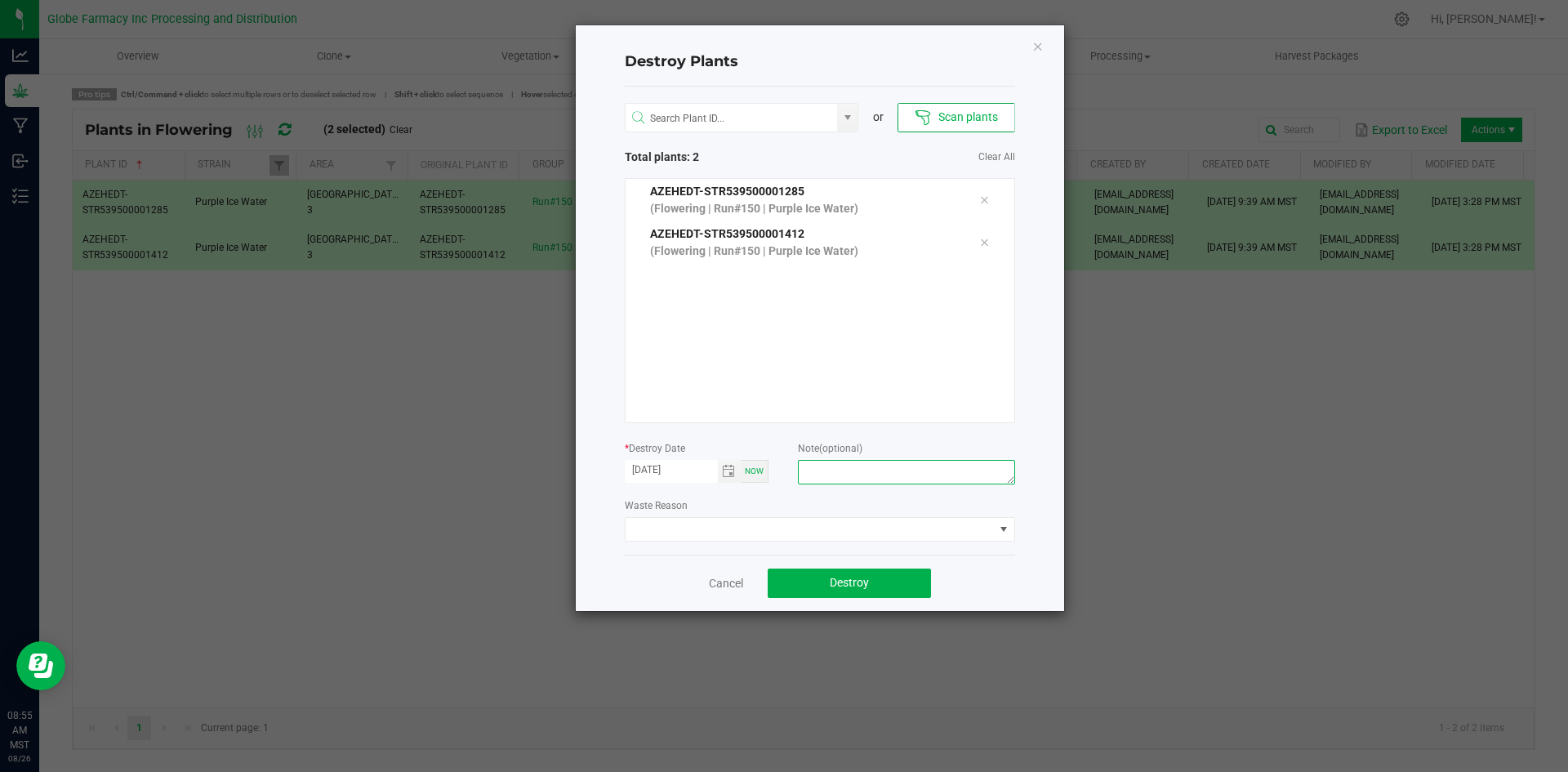
click at [923, 479] on textarea at bounding box center [906, 472] width 216 height 24
type textarea "overage coffee/trash"
click at [895, 586] on button "Destroy" at bounding box center [849, 582] width 163 height 29
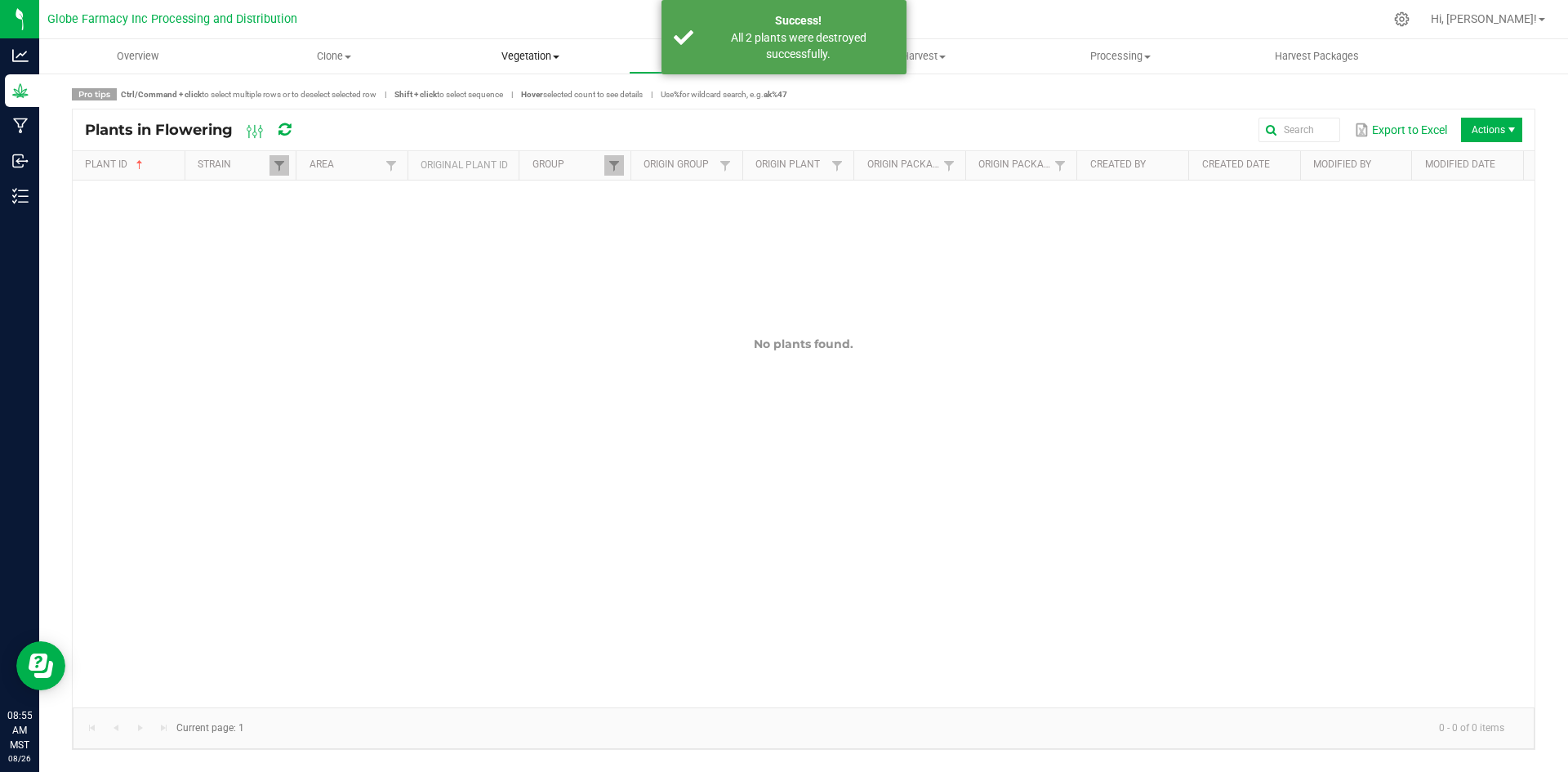
click at [510, 43] on uib-tab-heading "Vegetation Veg groups Veg plants Mother groups Mother plants Apply to plants" at bounding box center [530, 56] width 195 height 33
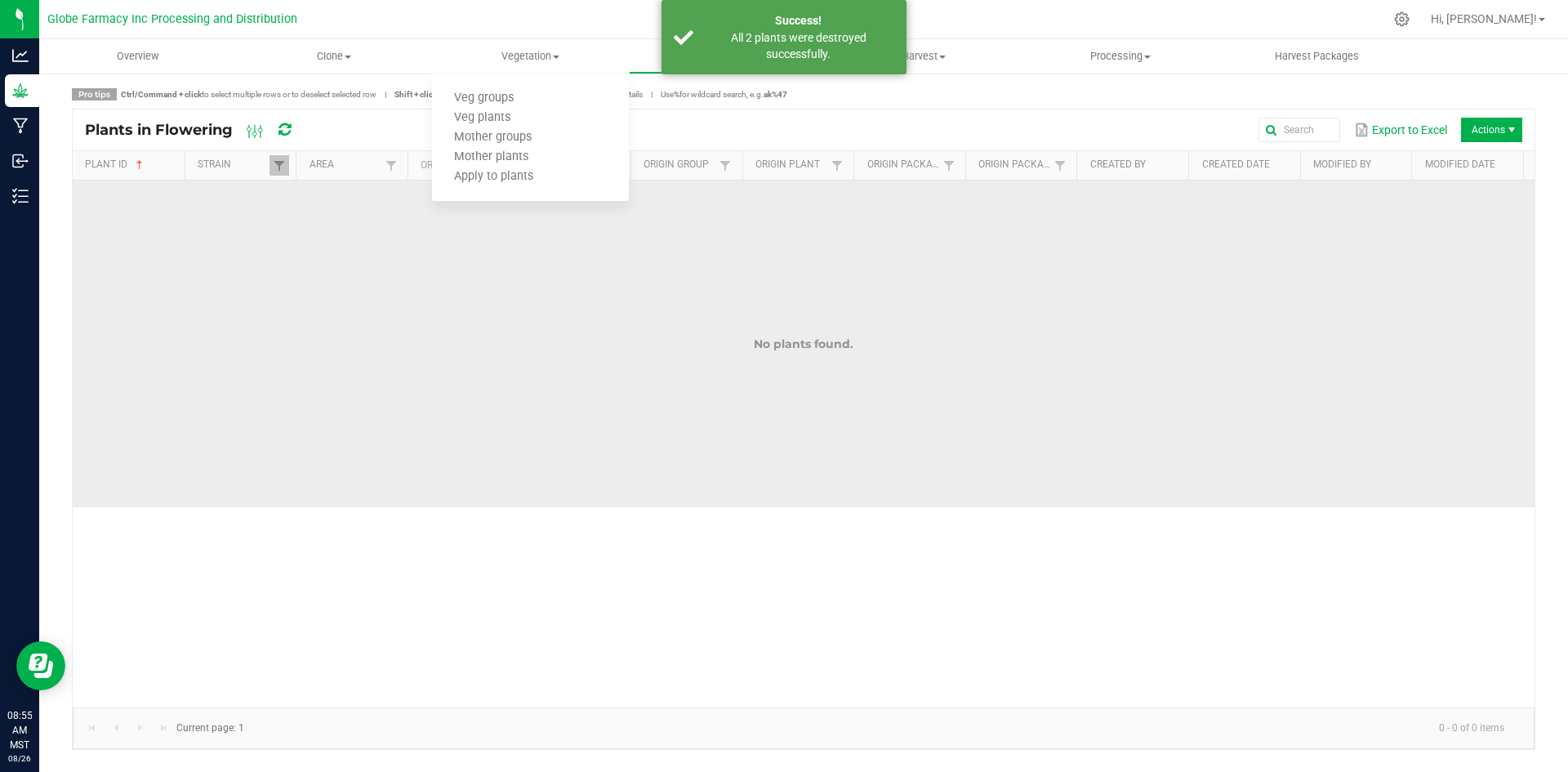
drag, startPoint x: 673, startPoint y: 317, endPoint x: 678, endPoint y: 296, distance: 21.8
click at [673, 315] on td "No plants found." at bounding box center [804, 343] width 1462 height 327
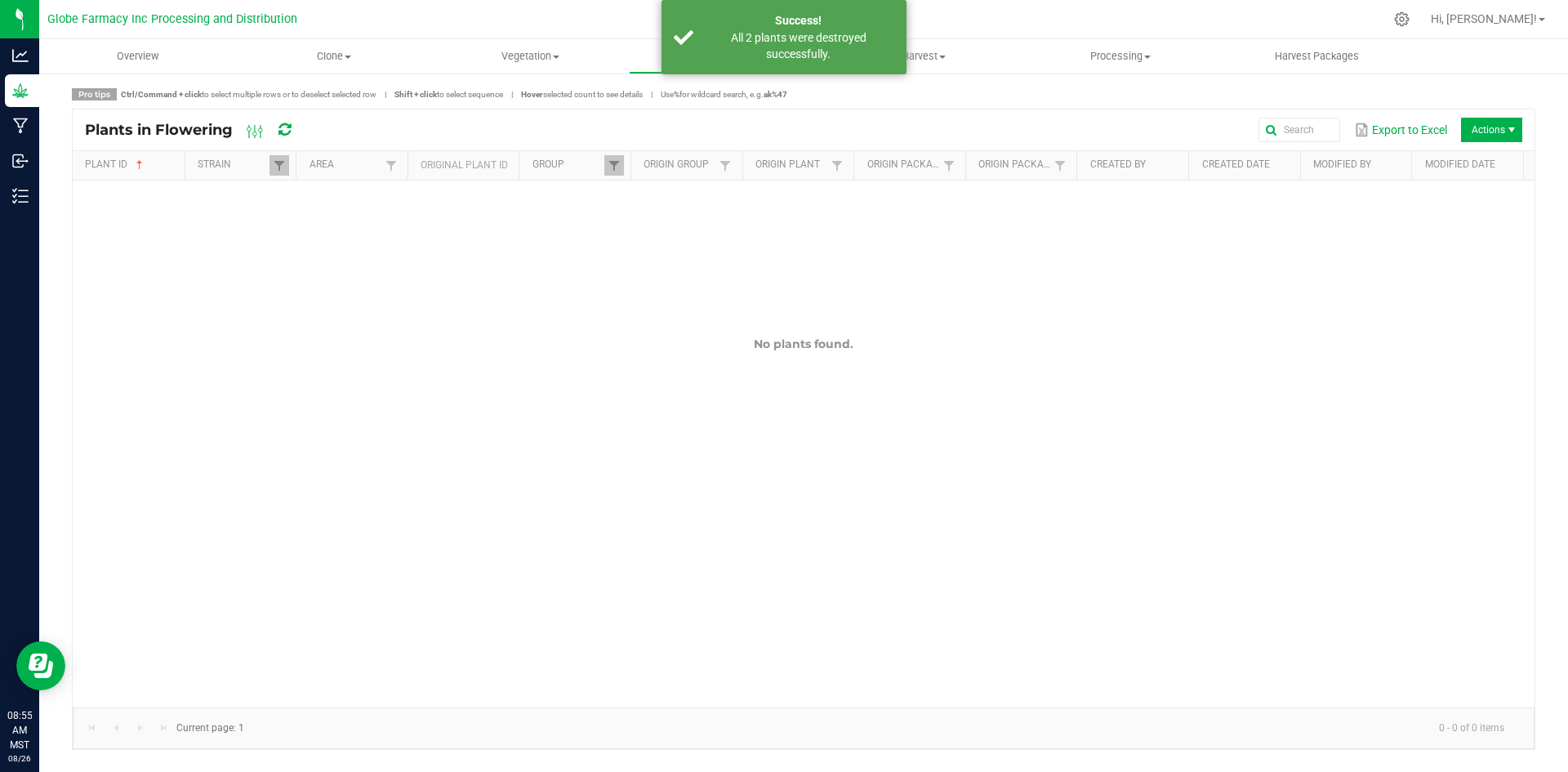
click at [609, 37] on nav "Globe Farmacy Inc Processing and Distribution Hi, [PERSON_NAME]!" at bounding box center [803, 19] width 1529 height 39
click at [776, 36] on div "All 2 plants were destroyed successfully." at bounding box center [798, 45] width 192 height 33
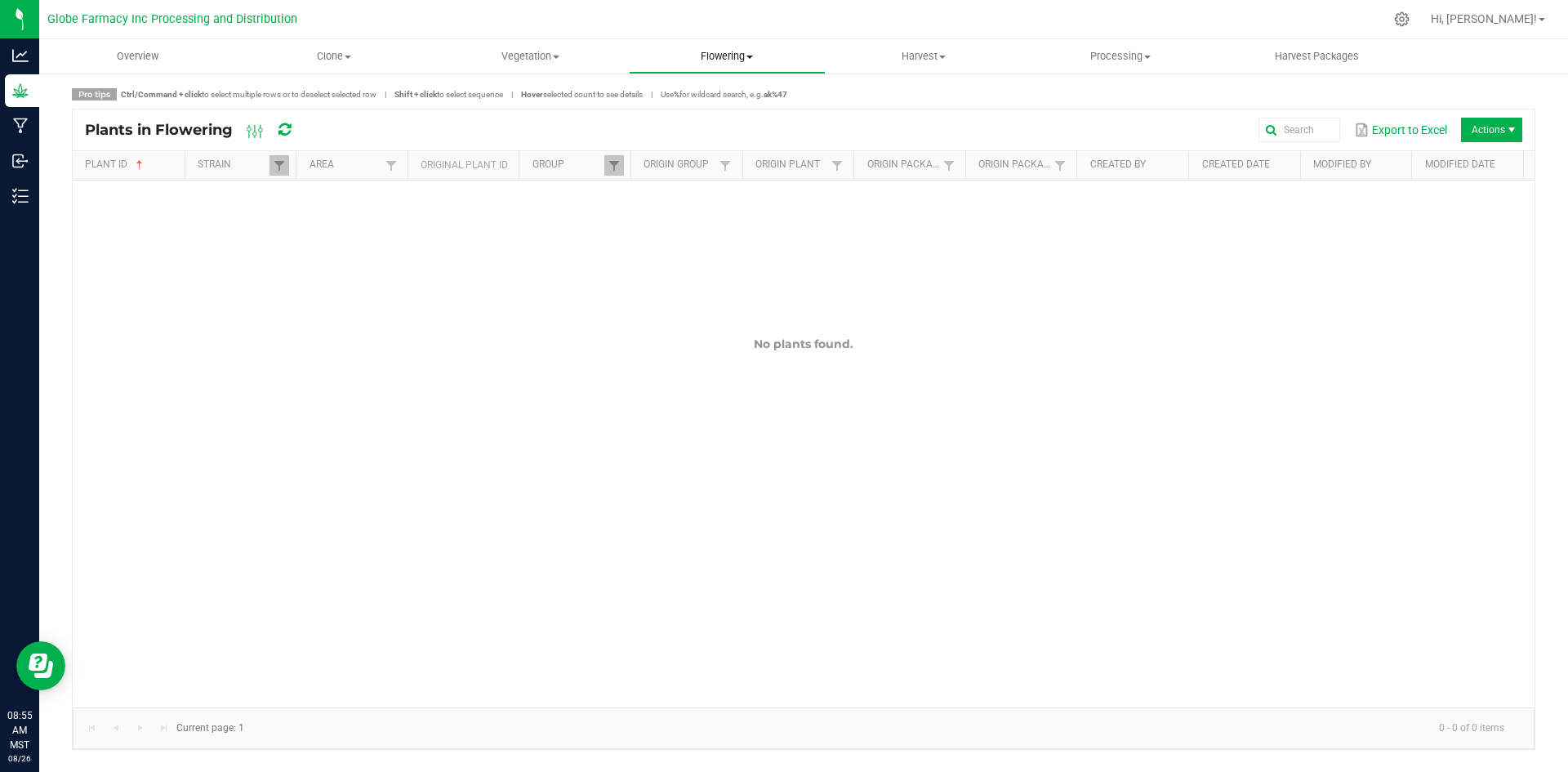
click at [701, 58] on span "Flowering" at bounding box center [727, 56] width 195 height 15
click at [704, 122] on span "Flowering groups" at bounding box center [697, 118] width 136 height 14
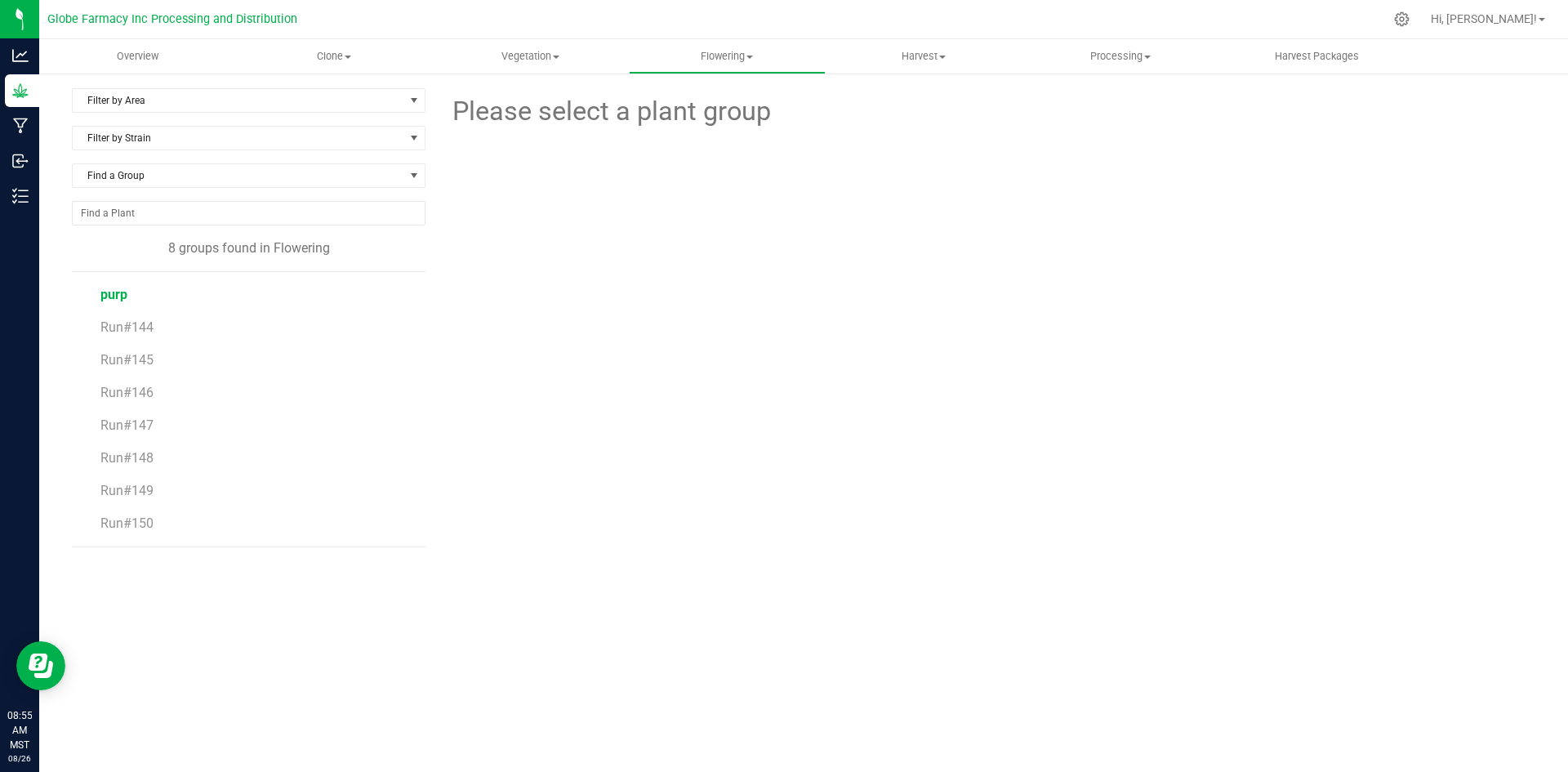
click at [116, 298] on span "purp" at bounding box center [113, 295] width 27 height 16
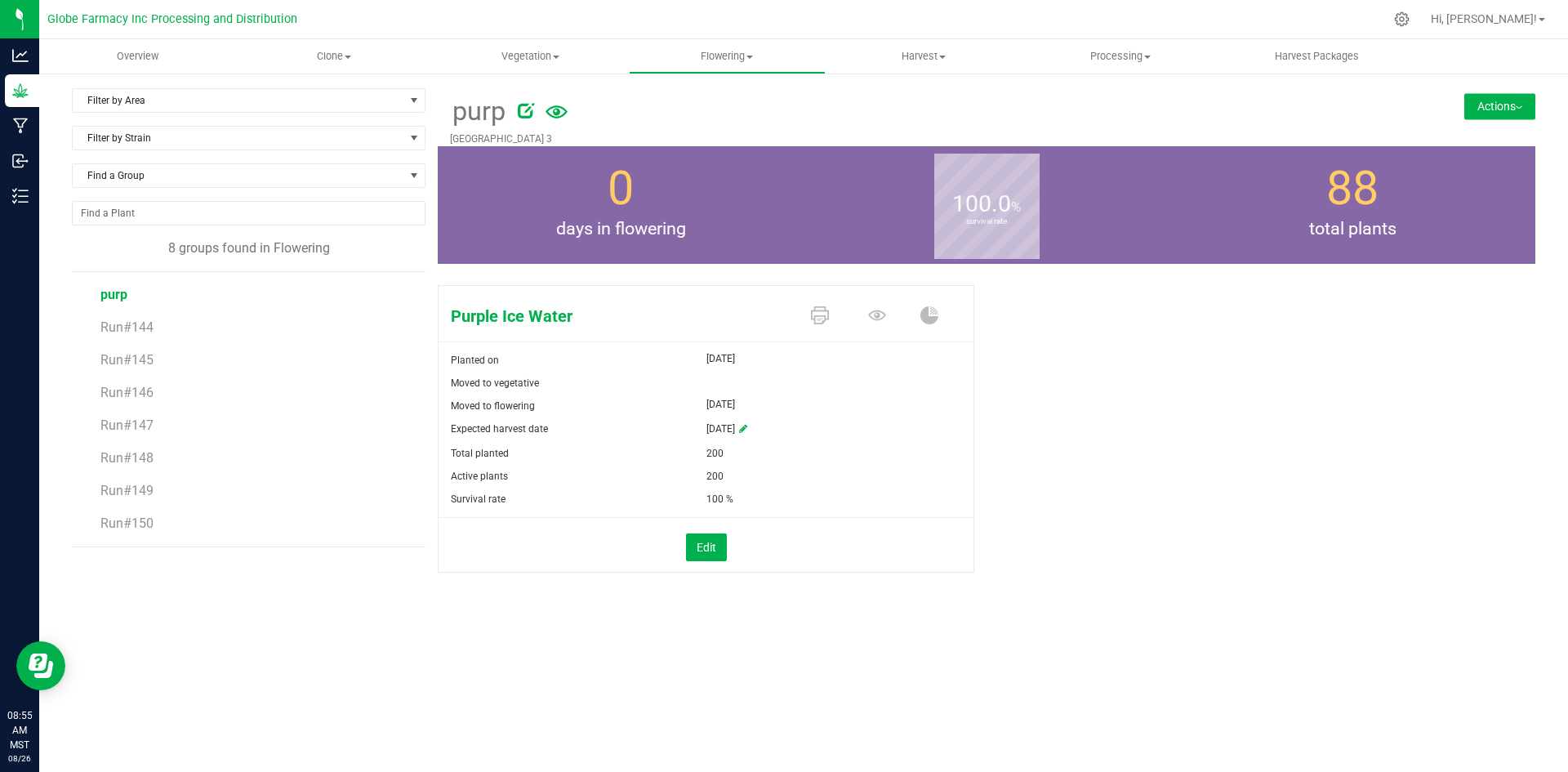
click at [1514, 109] on button "Actions" at bounding box center [1499, 106] width 71 height 26
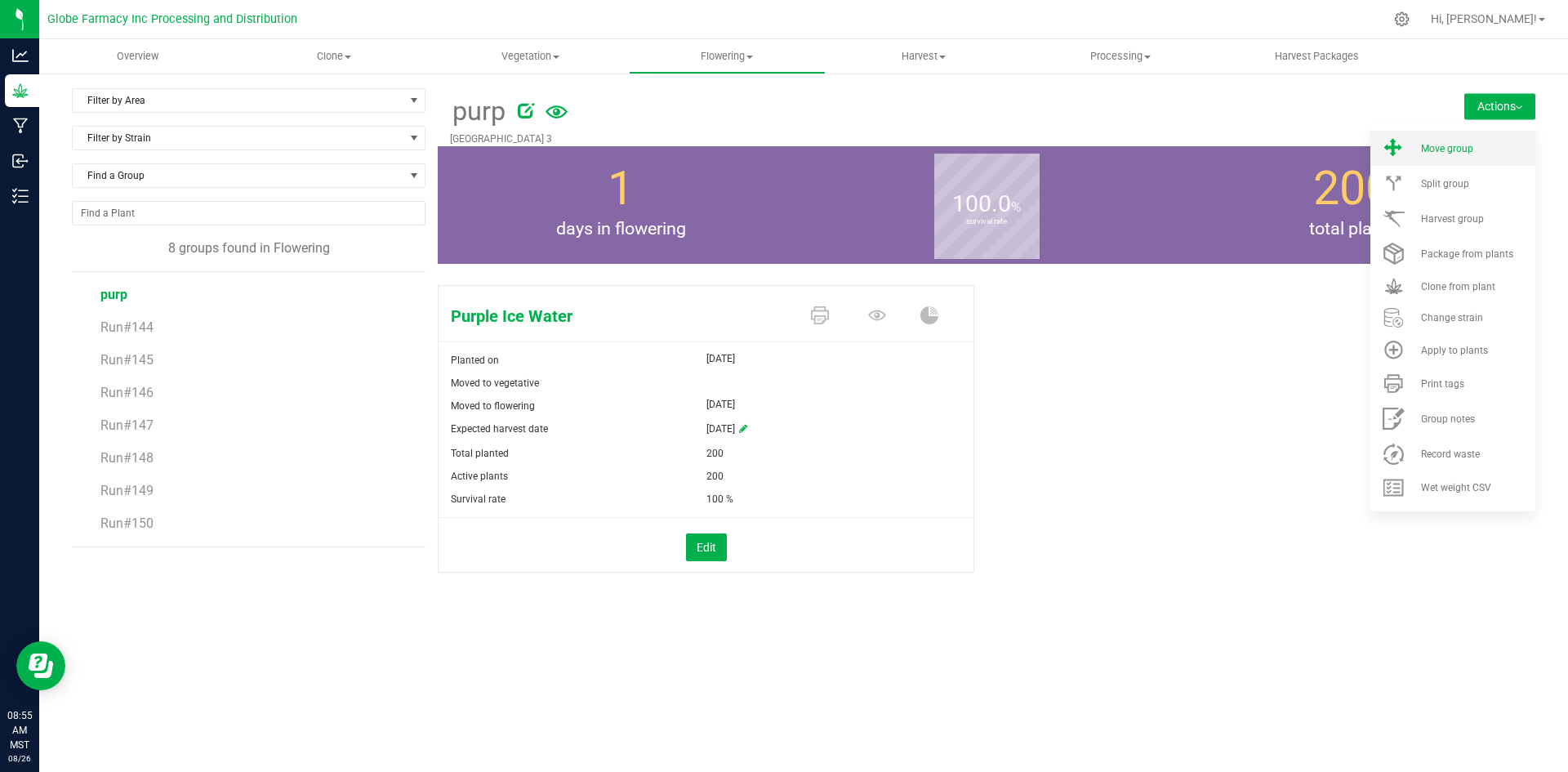
click at [1470, 149] on span "Move group" at bounding box center [1447, 148] width 52 height 11
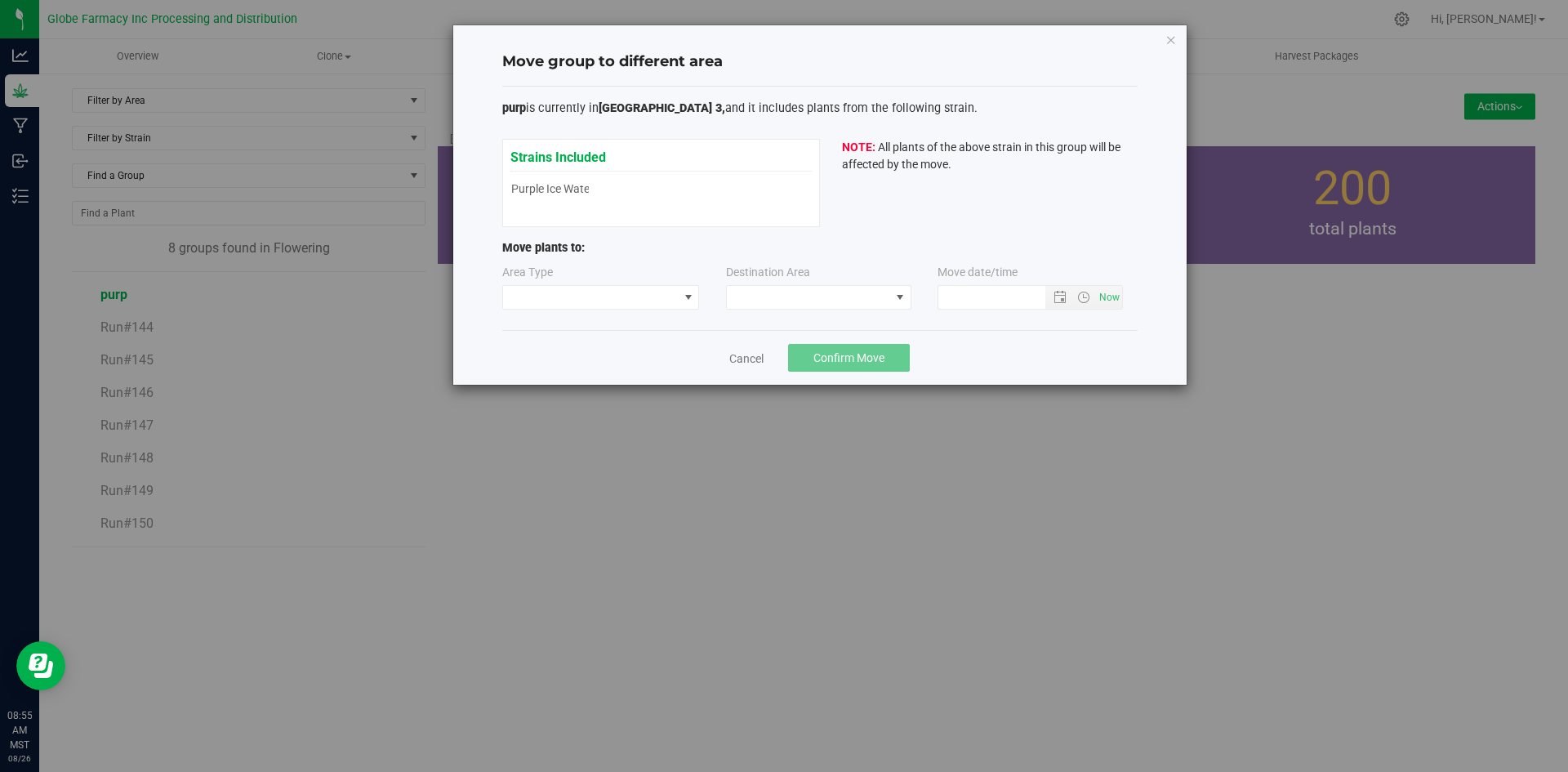
type input "[DATE] 8:55 AM"
click at [626, 298] on span at bounding box center [591, 297] width 176 height 23
click at [606, 355] on li "Flowering" at bounding box center [601, 355] width 196 height 28
click at [777, 296] on span at bounding box center [808, 297] width 163 height 23
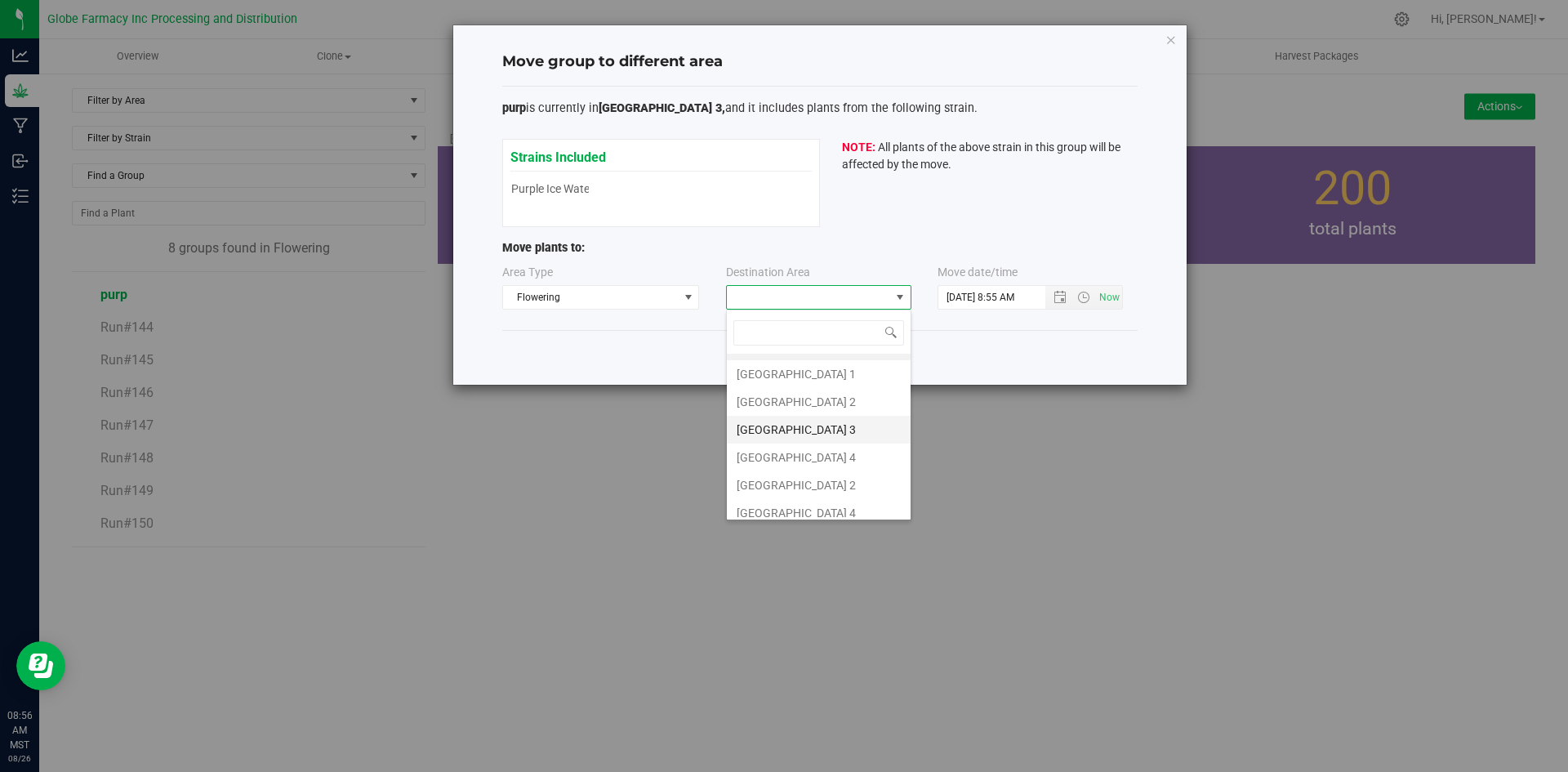
scroll to position [31, 0]
click at [484, 475] on div "Move group to different area purp is currently in [GEOGRAPHIC_DATA], and it inc…" at bounding box center [790, 386] width 1580 height 772
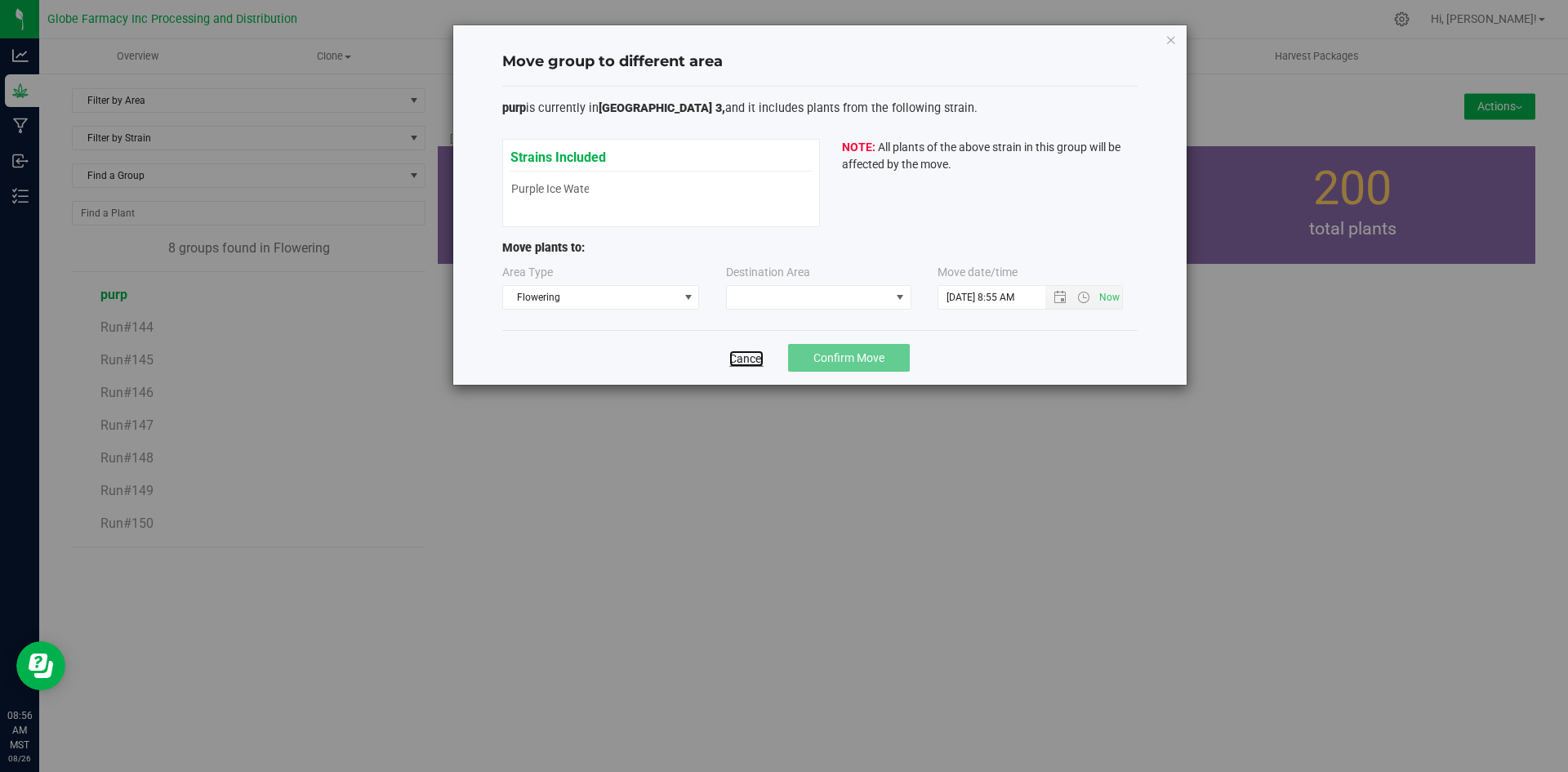
click at [753, 353] on link "Cancel" at bounding box center [746, 358] width 34 height 16
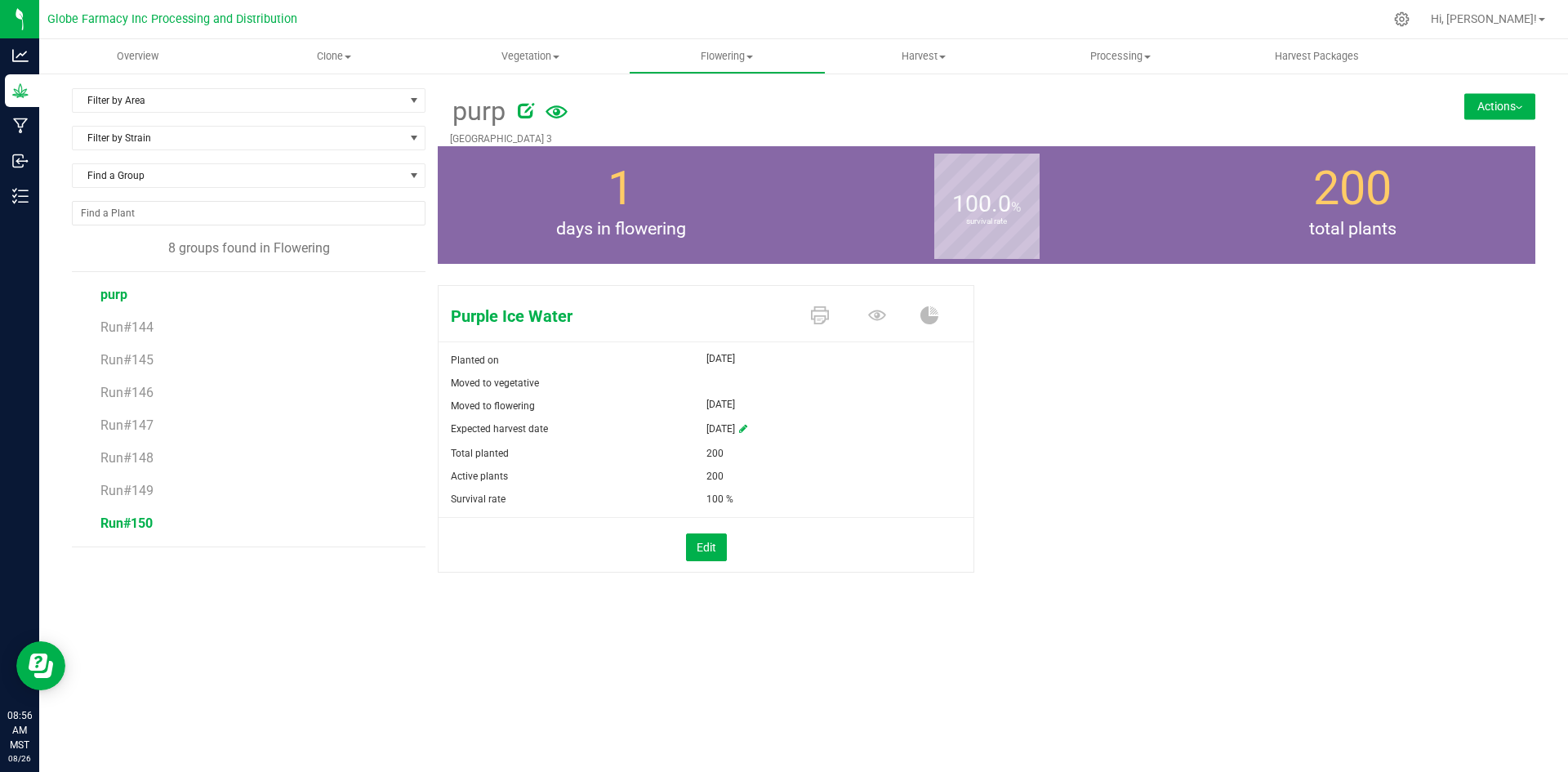
click at [135, 529] on span "Run#150" at bounding box center [126, 523] width 52 height 16
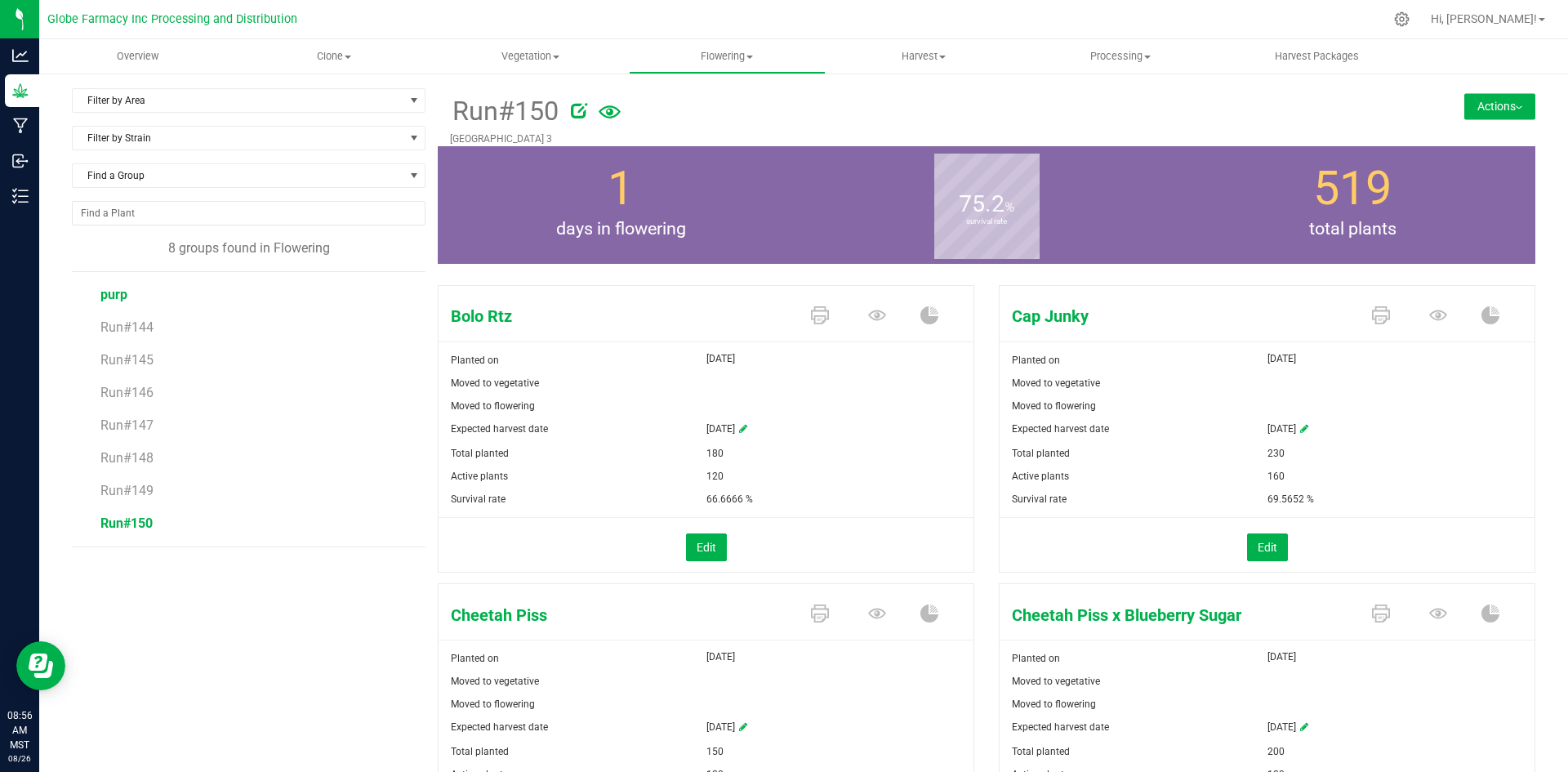
click at [119, 292] on span "purp" at bounding box center [113, 295] width 27 height 16
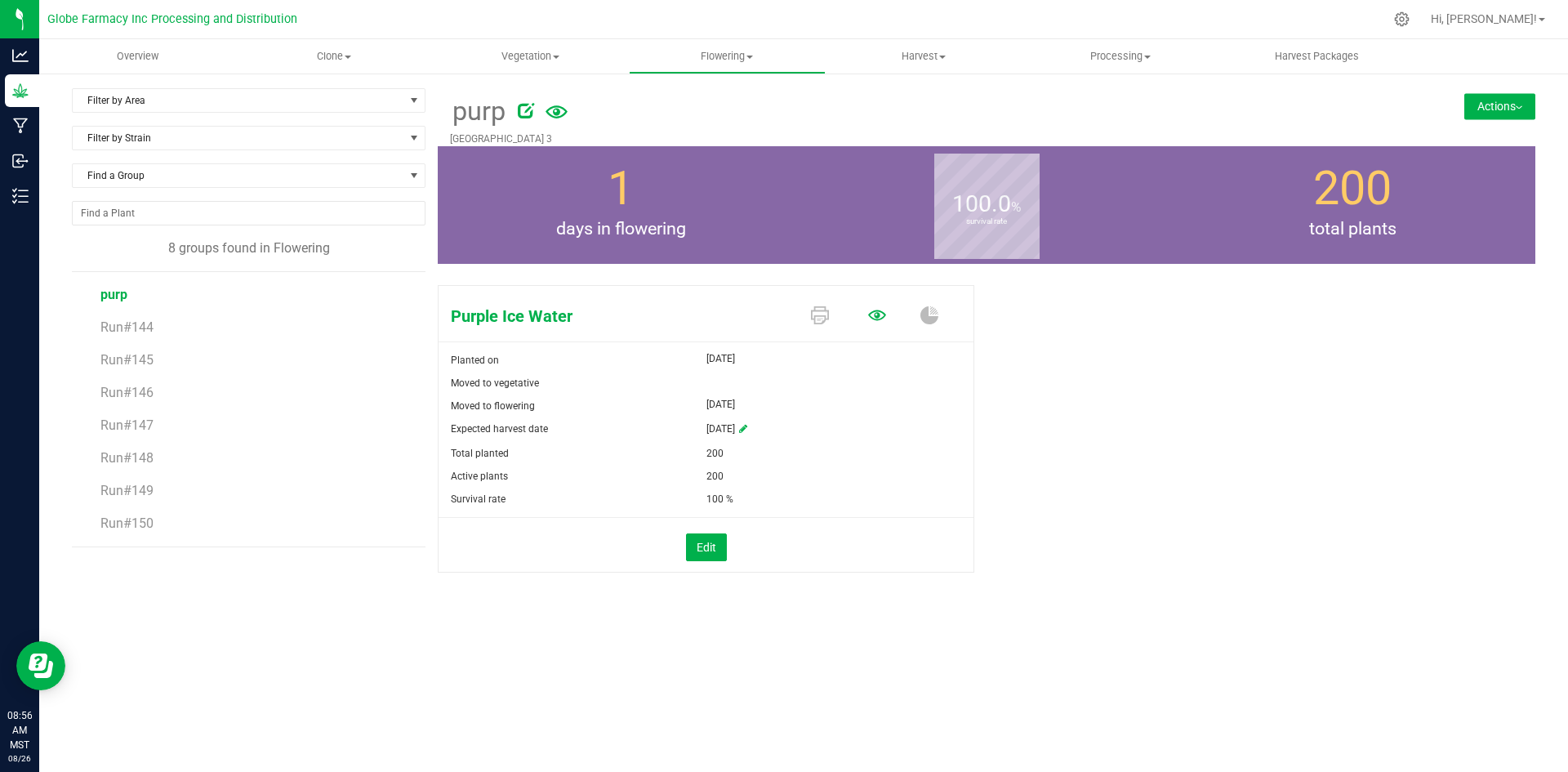
click at [878, 319] on icon at bounding box center [877, 315] width 18 height 11
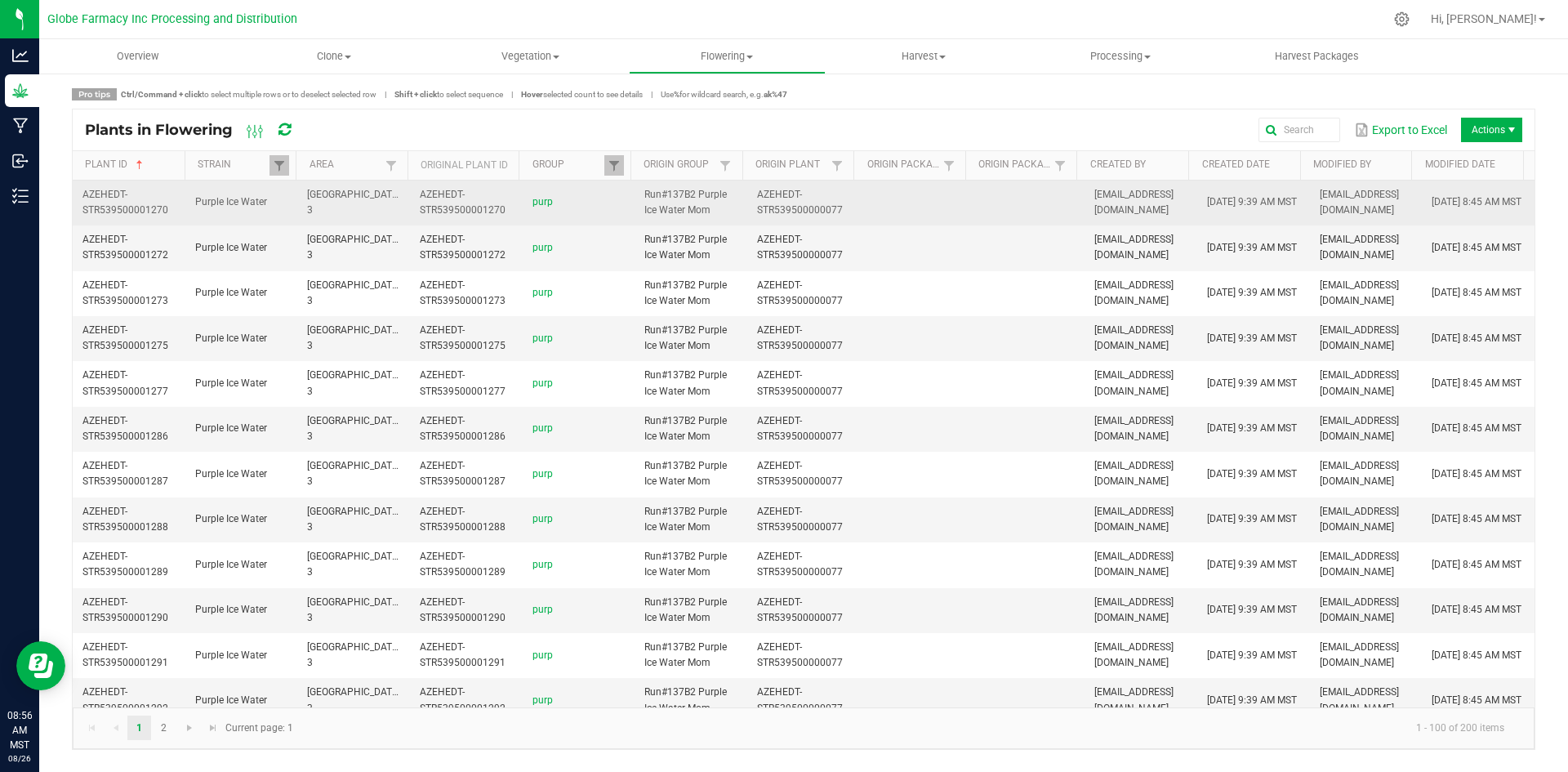
click at [1003, 216] on td at bounding box center [1029, 202] width 113 height 45
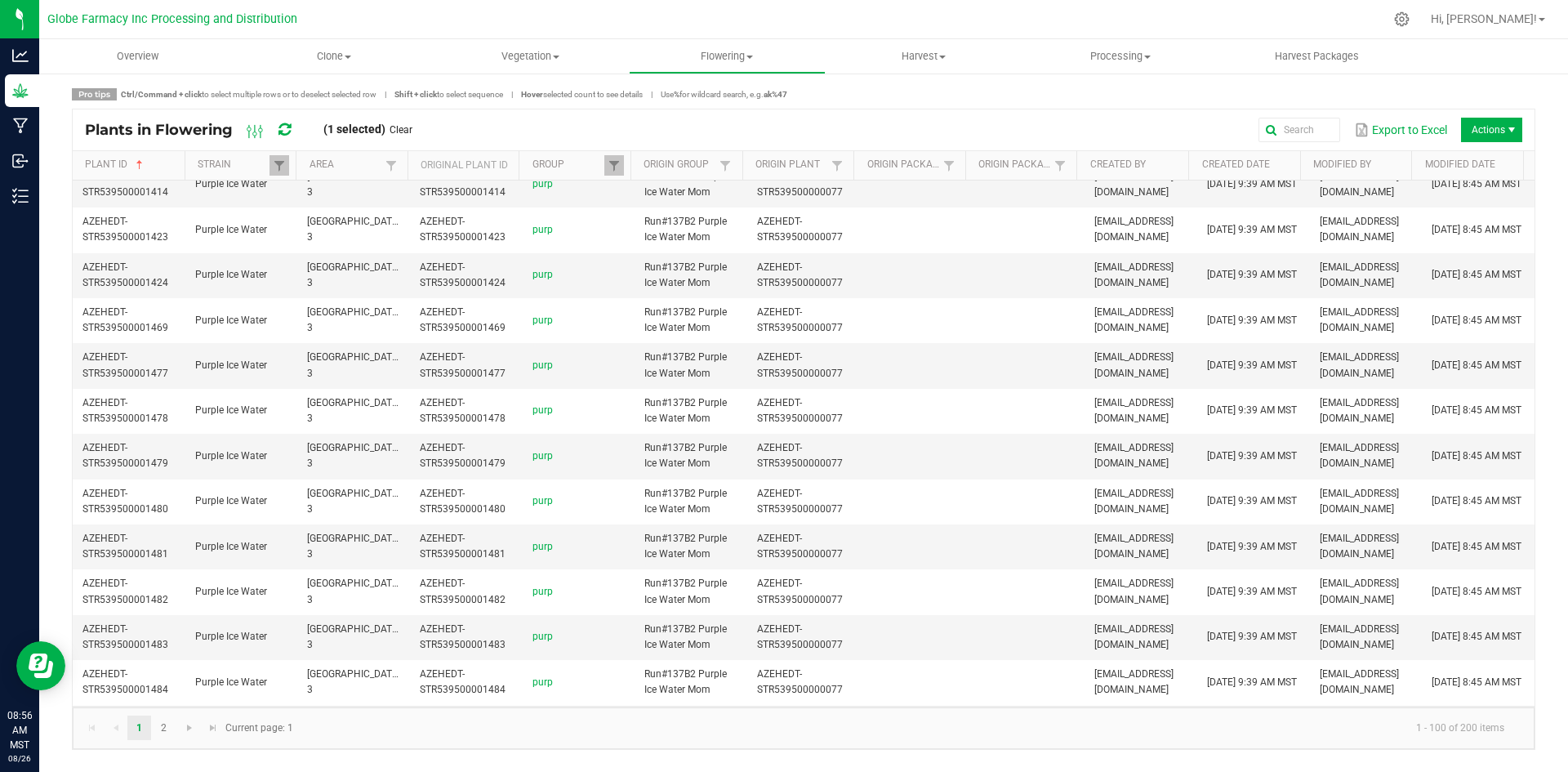
scroll to position [3997, 0]
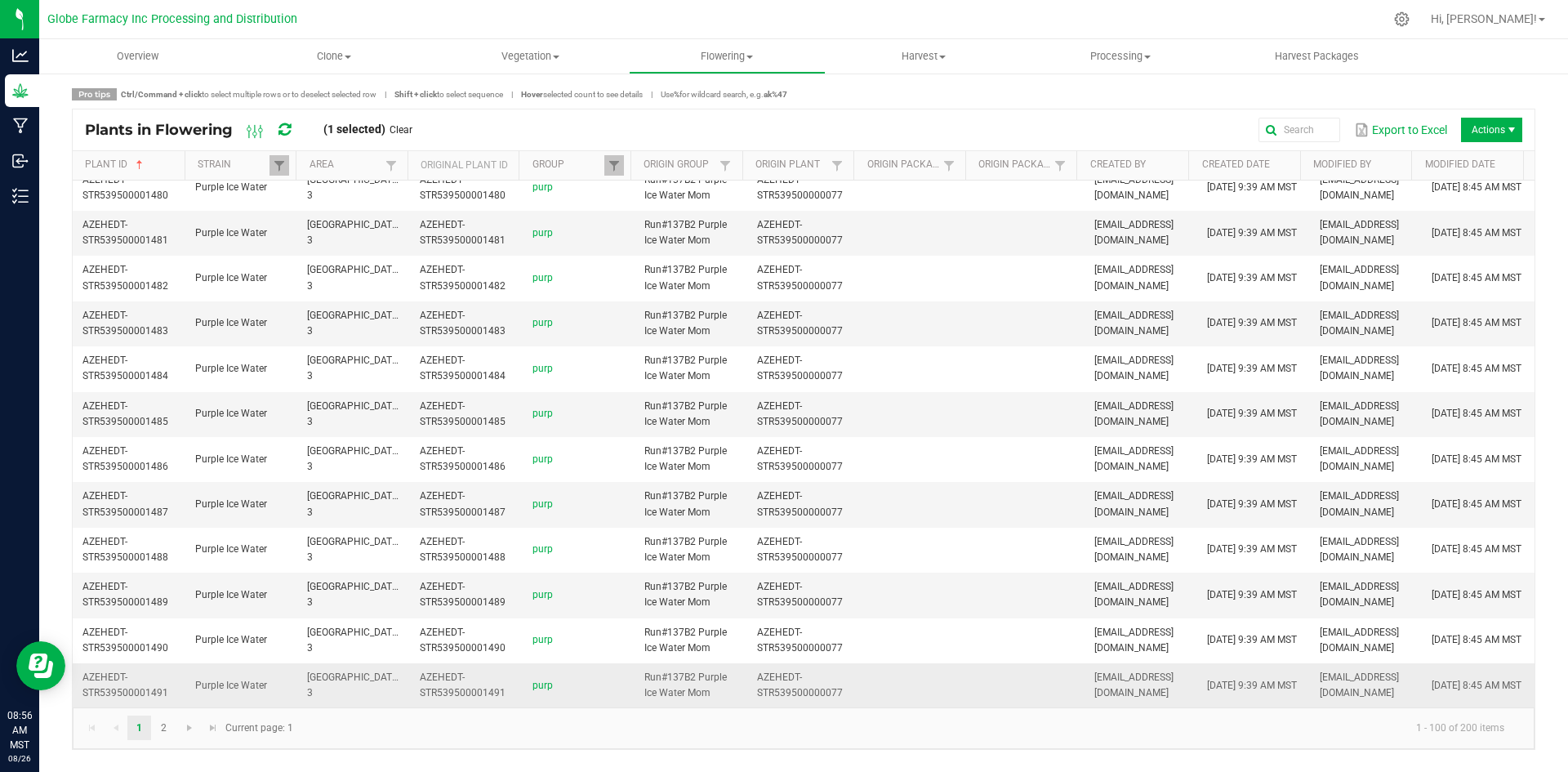
click at [951, 684] on td at bounding box center [916, 685] width 113 height 44
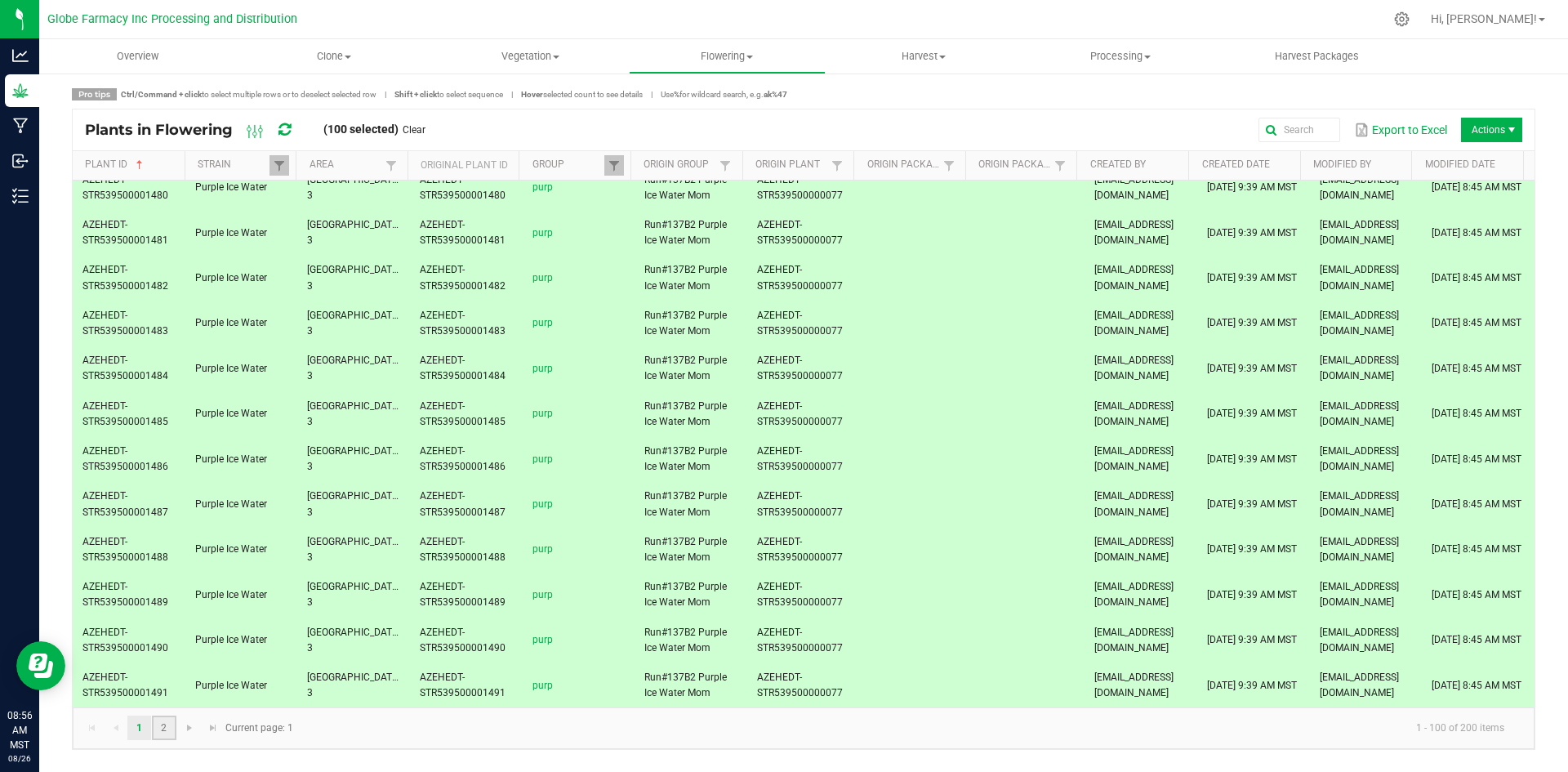
click at [161, 727] on link "2" at bounding box center [164, 727] width 24 height 24
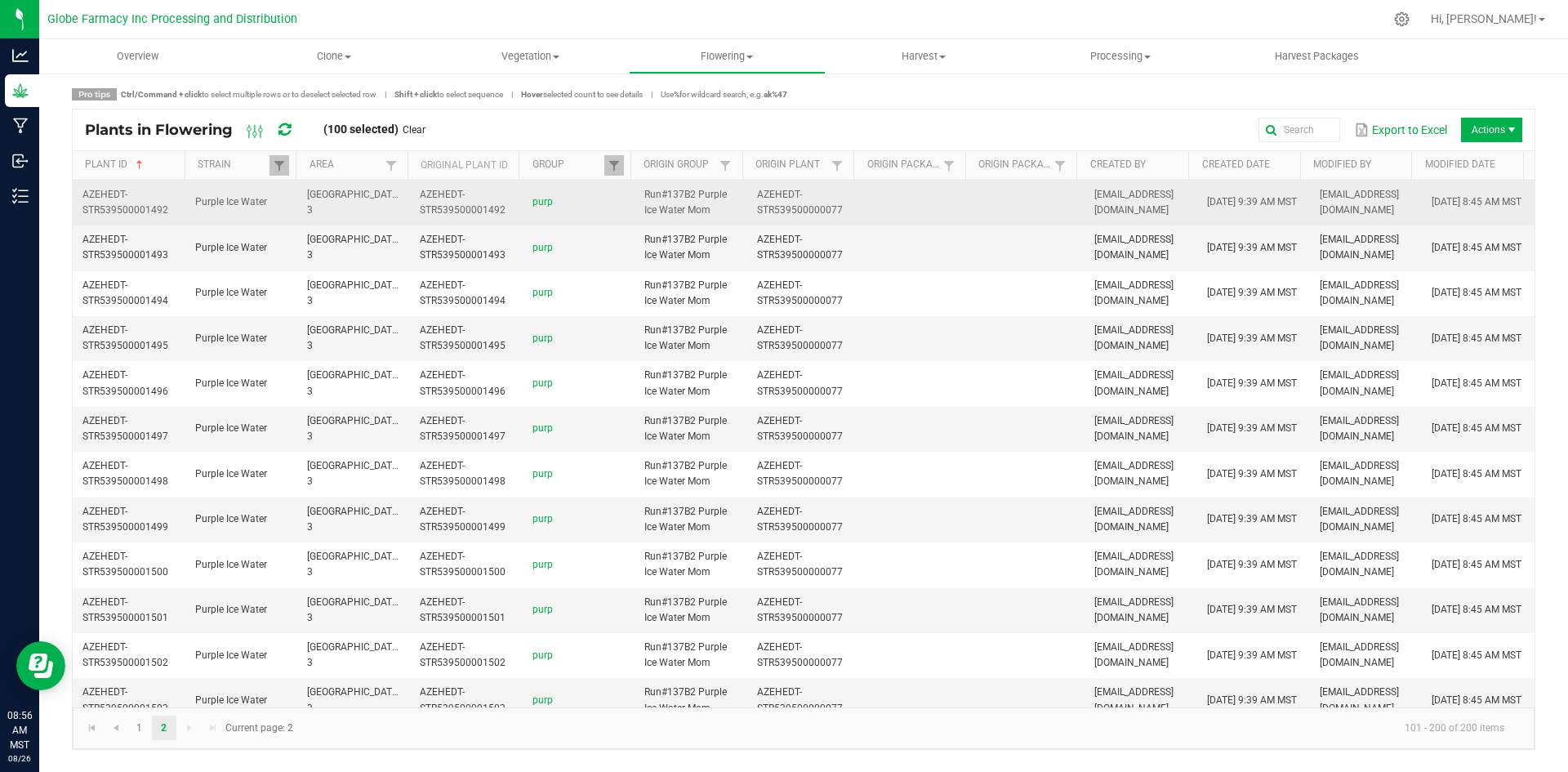
click at [902, 192] on td at bounding box center [916, 202] width 113 height 45
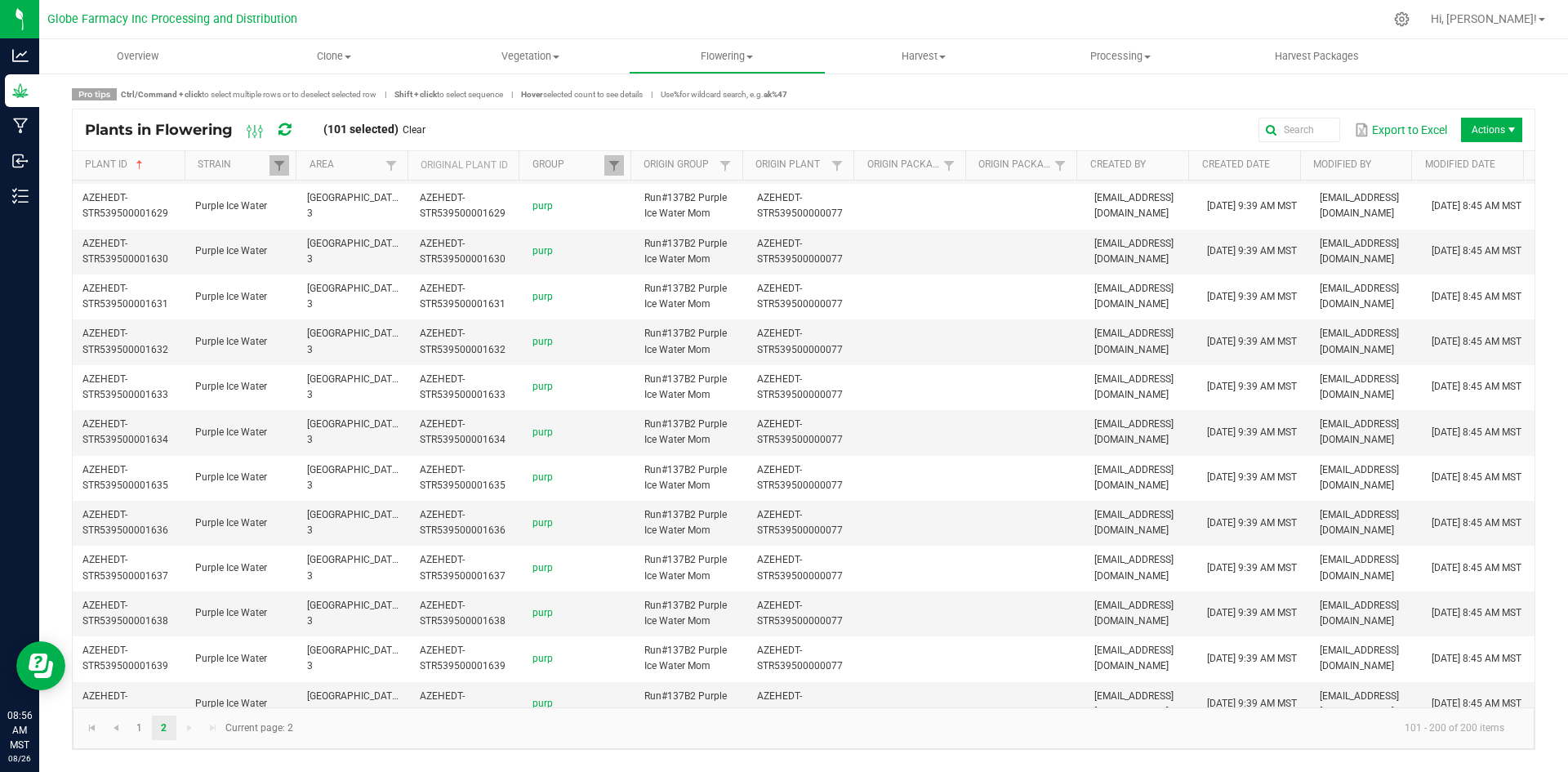
scroll to position [3997, 0]
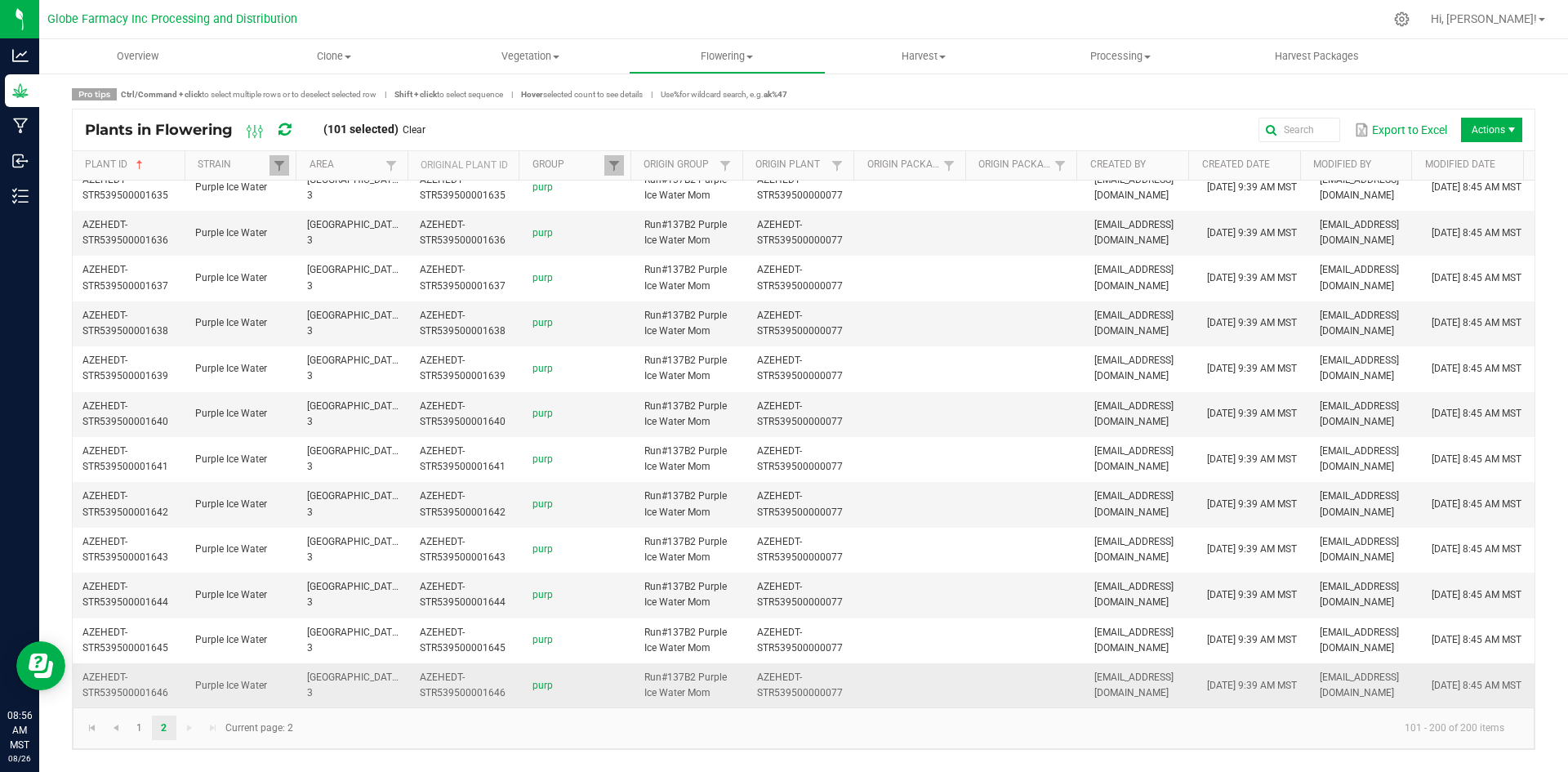
click at [942, 695] on td at bounding box center [916, 685] width 113 height 44
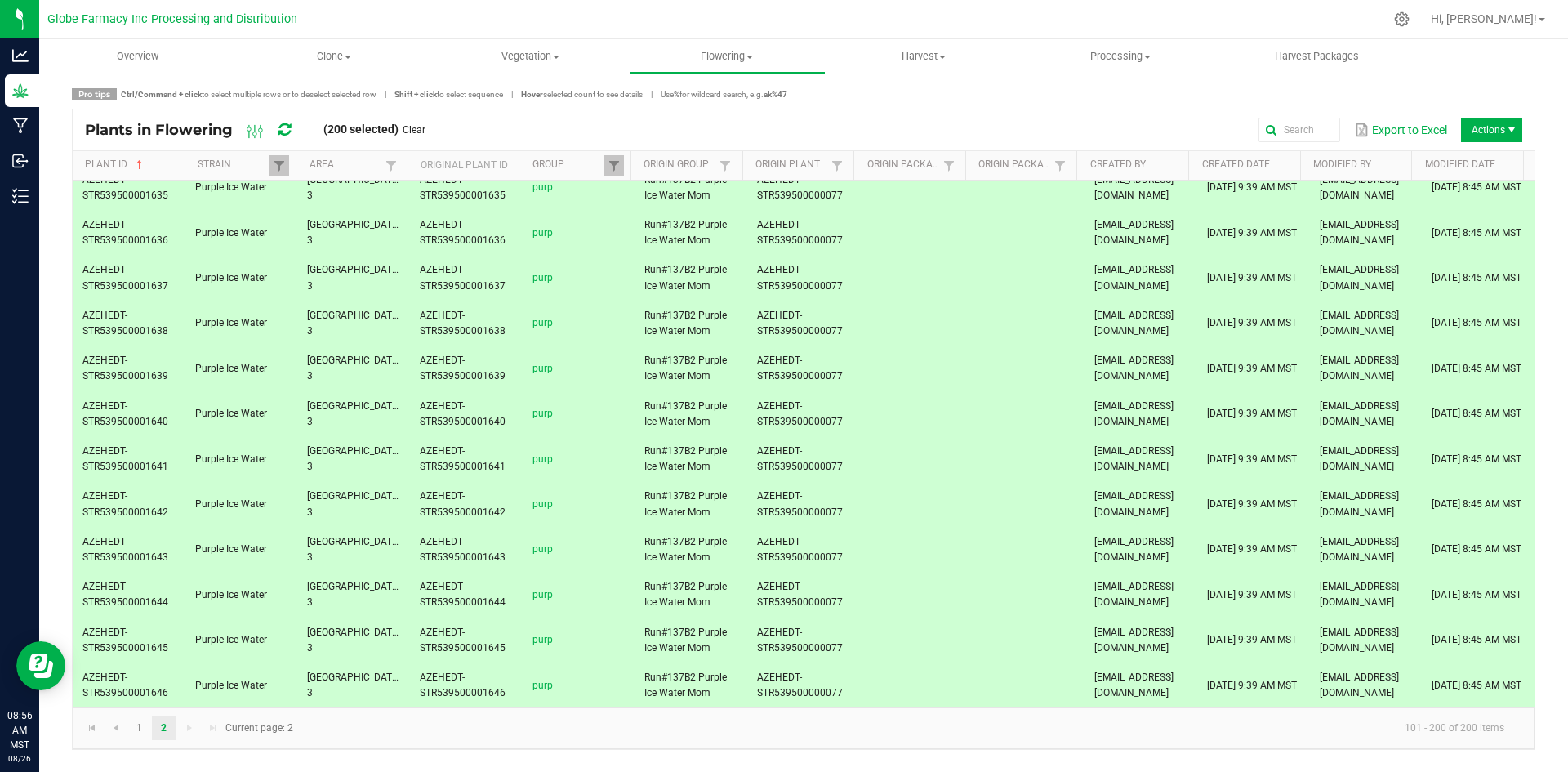
click at [1480, 127] on span "Actions" at bounding box center [1491, 130] width 61 height 24
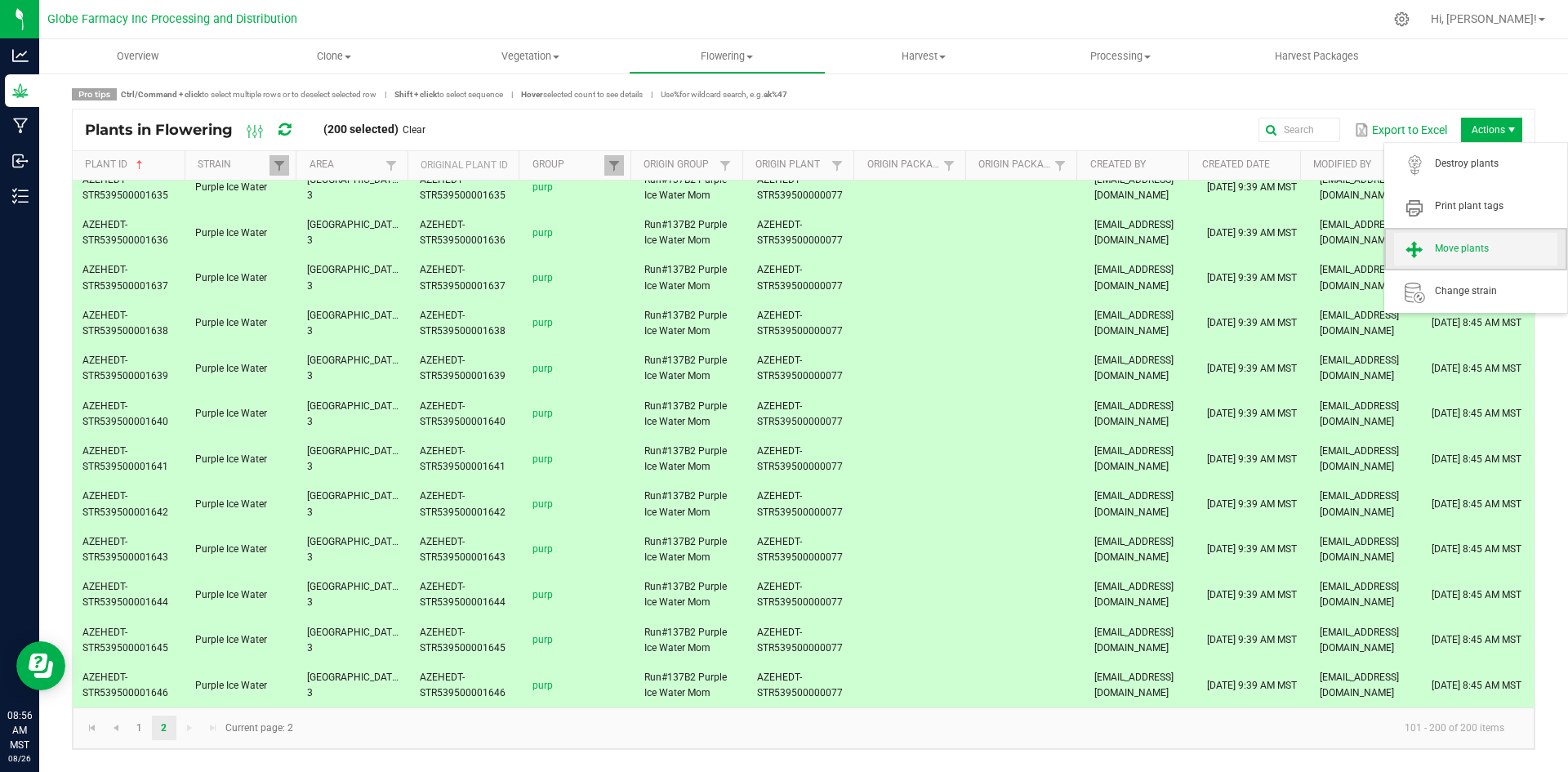
click at [1478, 251] on span "Move plants" at bounding box center [1496, 249] width 122 height 14
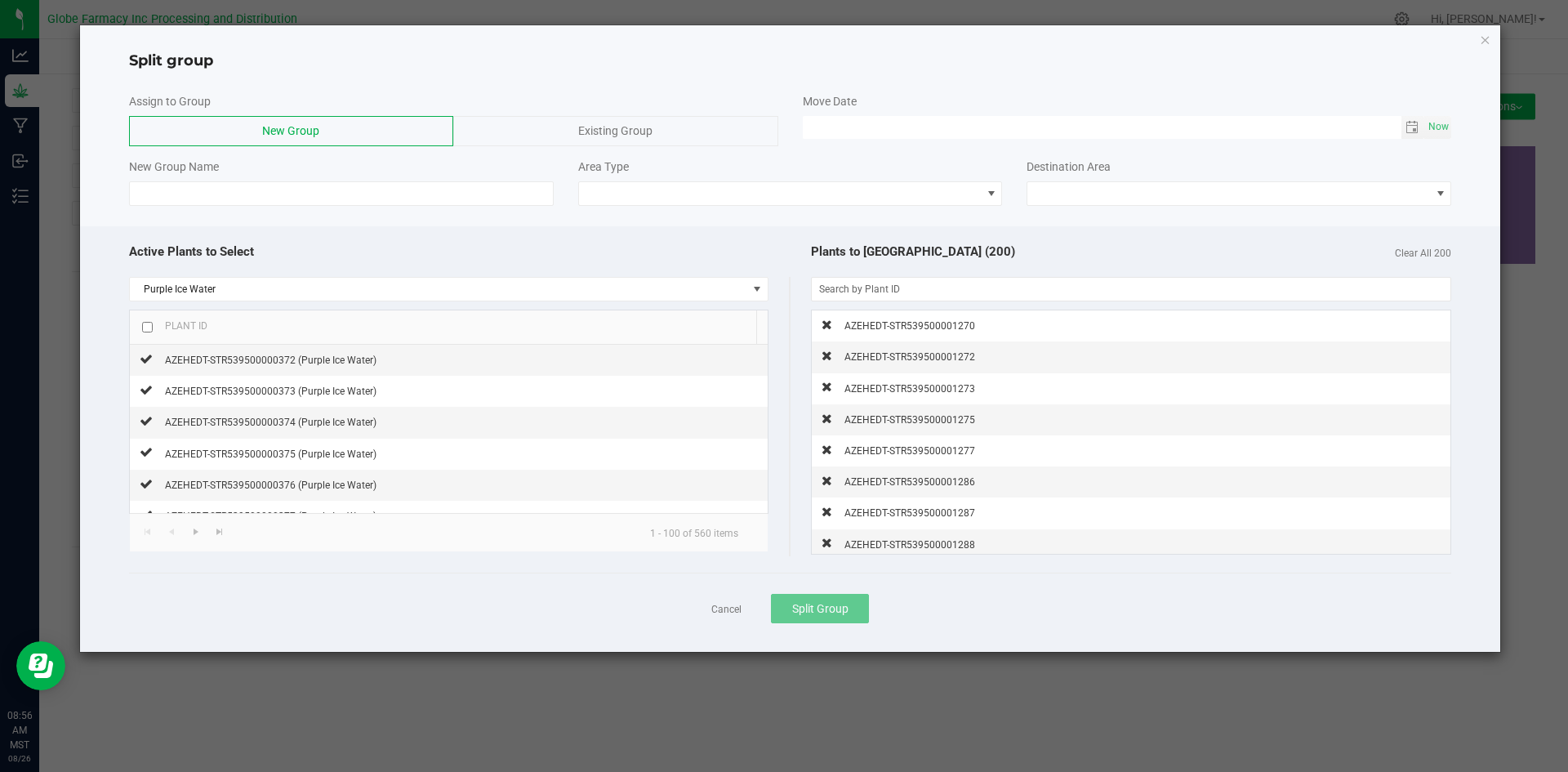
click at [518, 133] on div "Existing Group" at bounding box center [615, 131] width 324 height 30
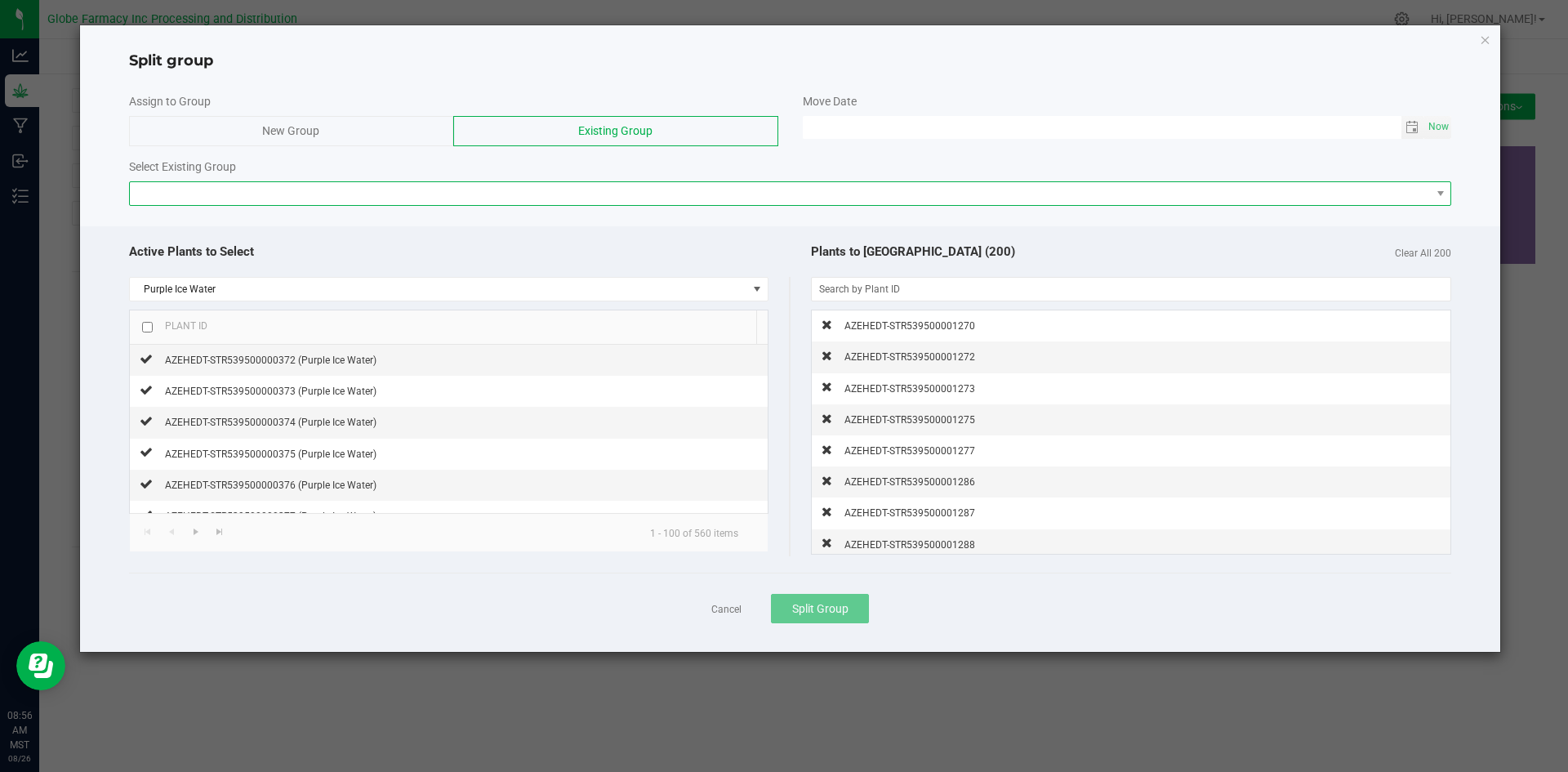
click at [518, 189] on span at bounding box center [780, 193] width 1301 height 23
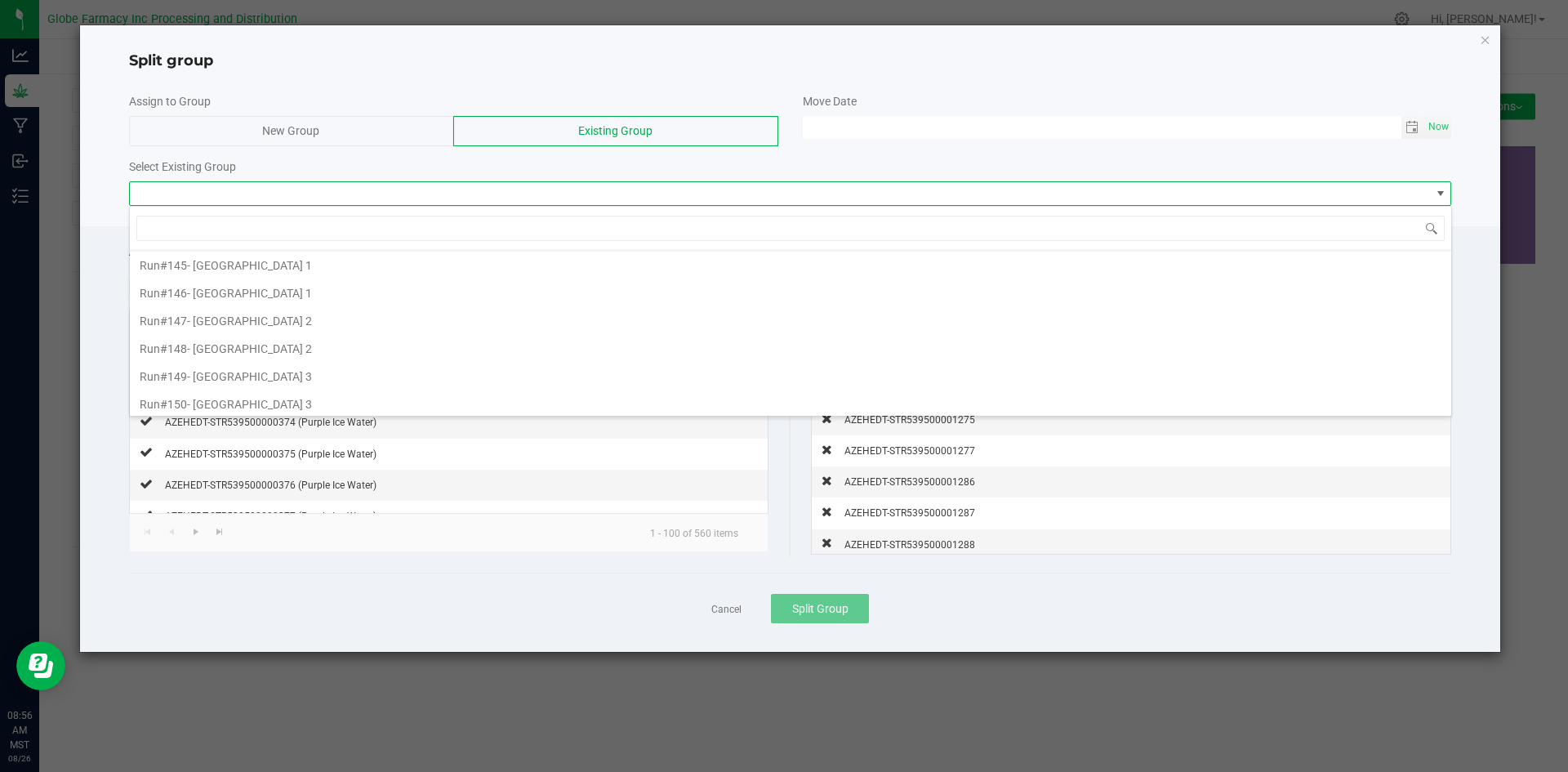
scroll to position [82, 0]
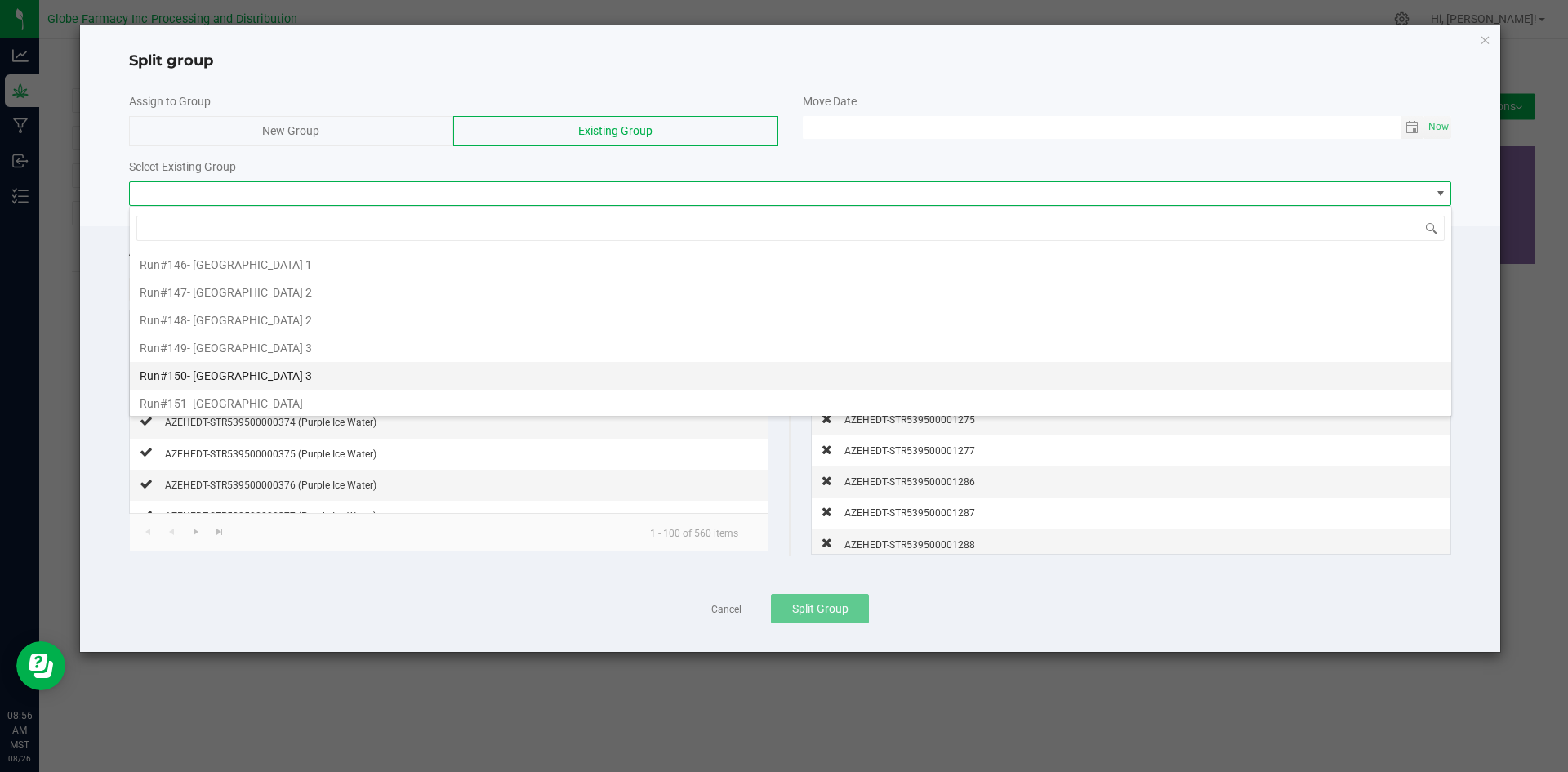
click at [256, 373] on span "- [GEOGRAPHIC_DATA] 3" at bounding box center [249, 375] width 125 height 13
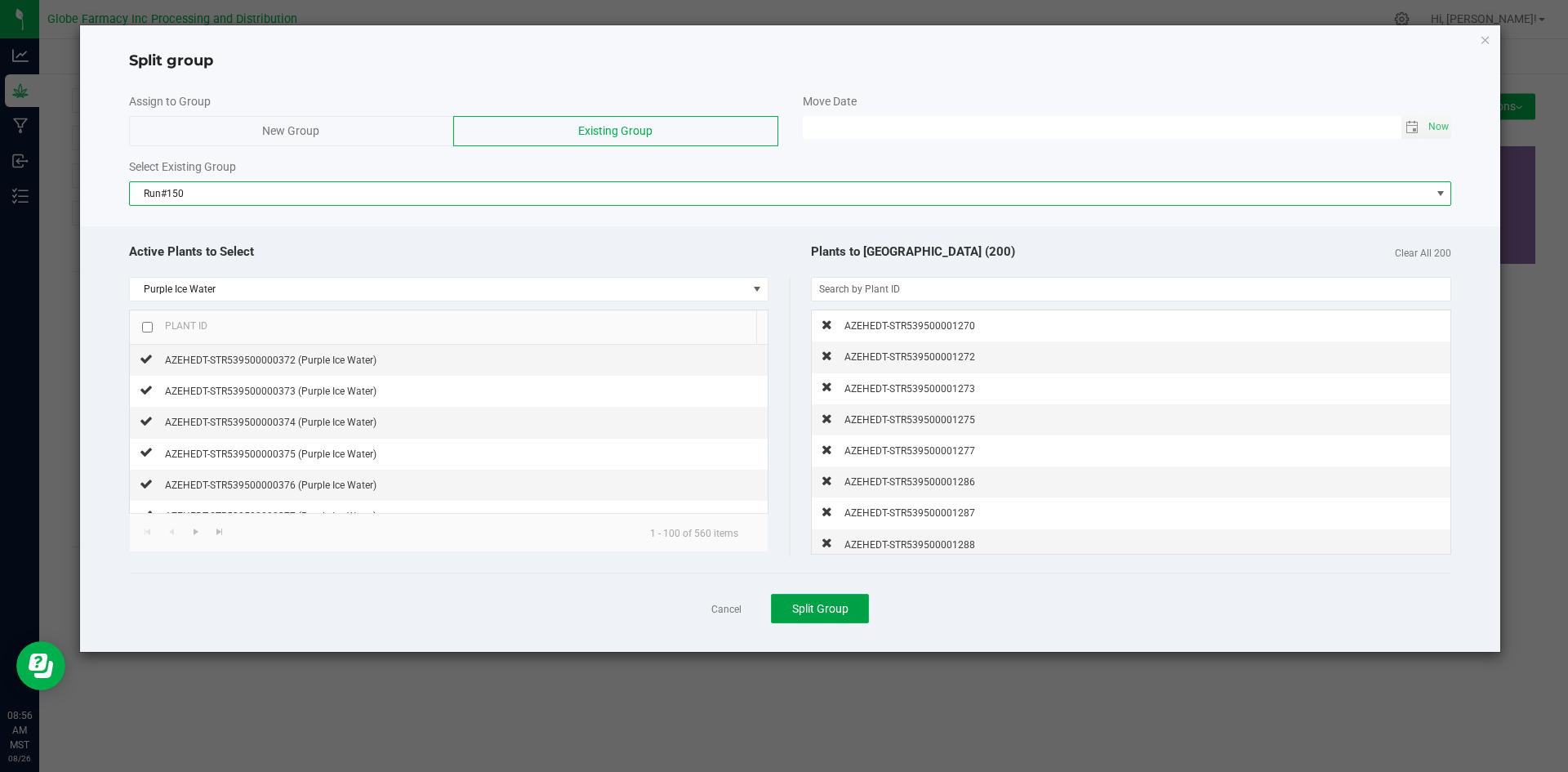
click at [808, 608] on span "Split Group" at bounding box center [820, 608] width 56 height 13
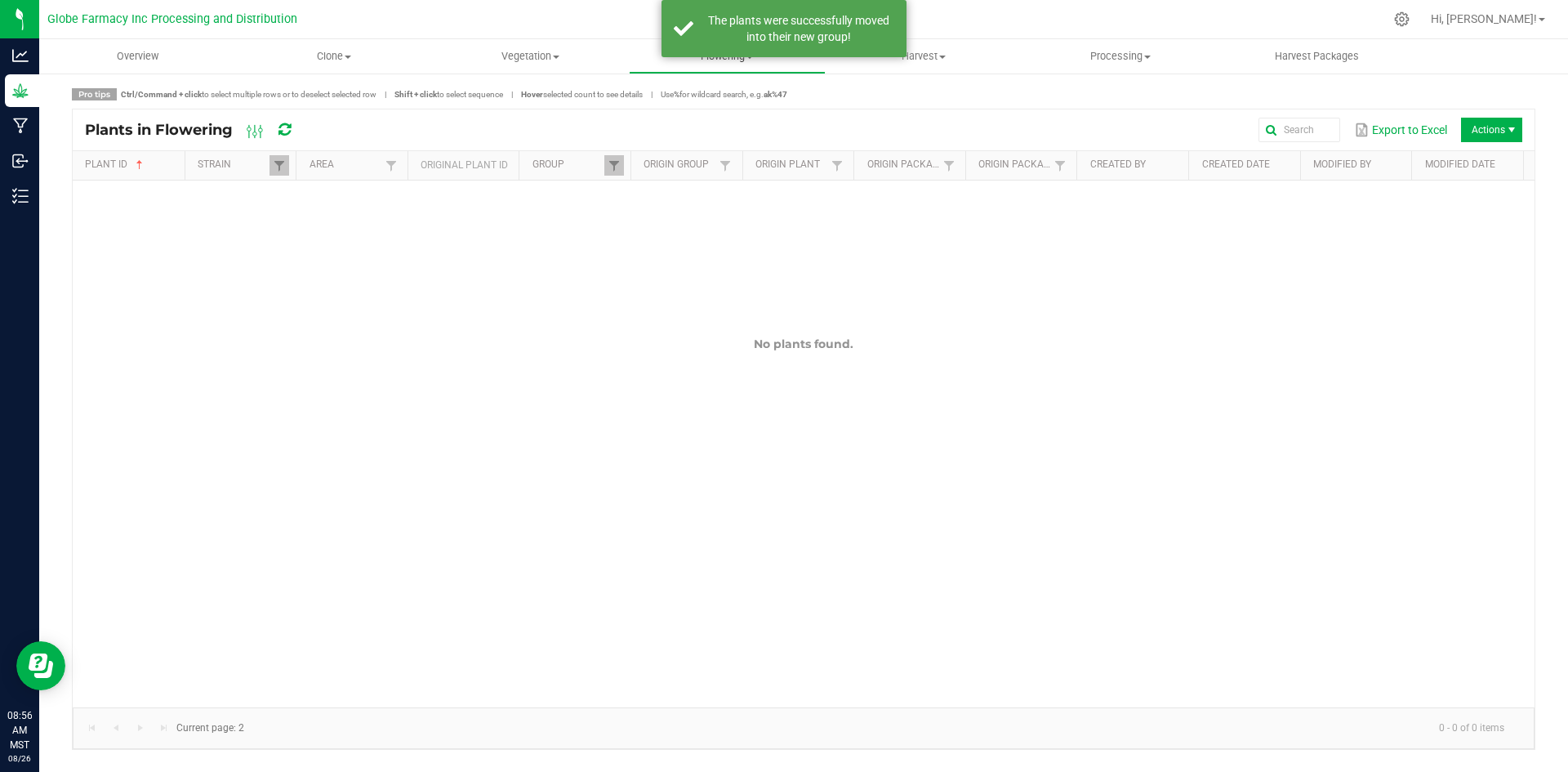
click at [714, 65] on uib-tab-heading "Flowering Create harvest Flowering groups Flowering plants Apply to plants" at bounding box center [727, 56] width 195 height 33
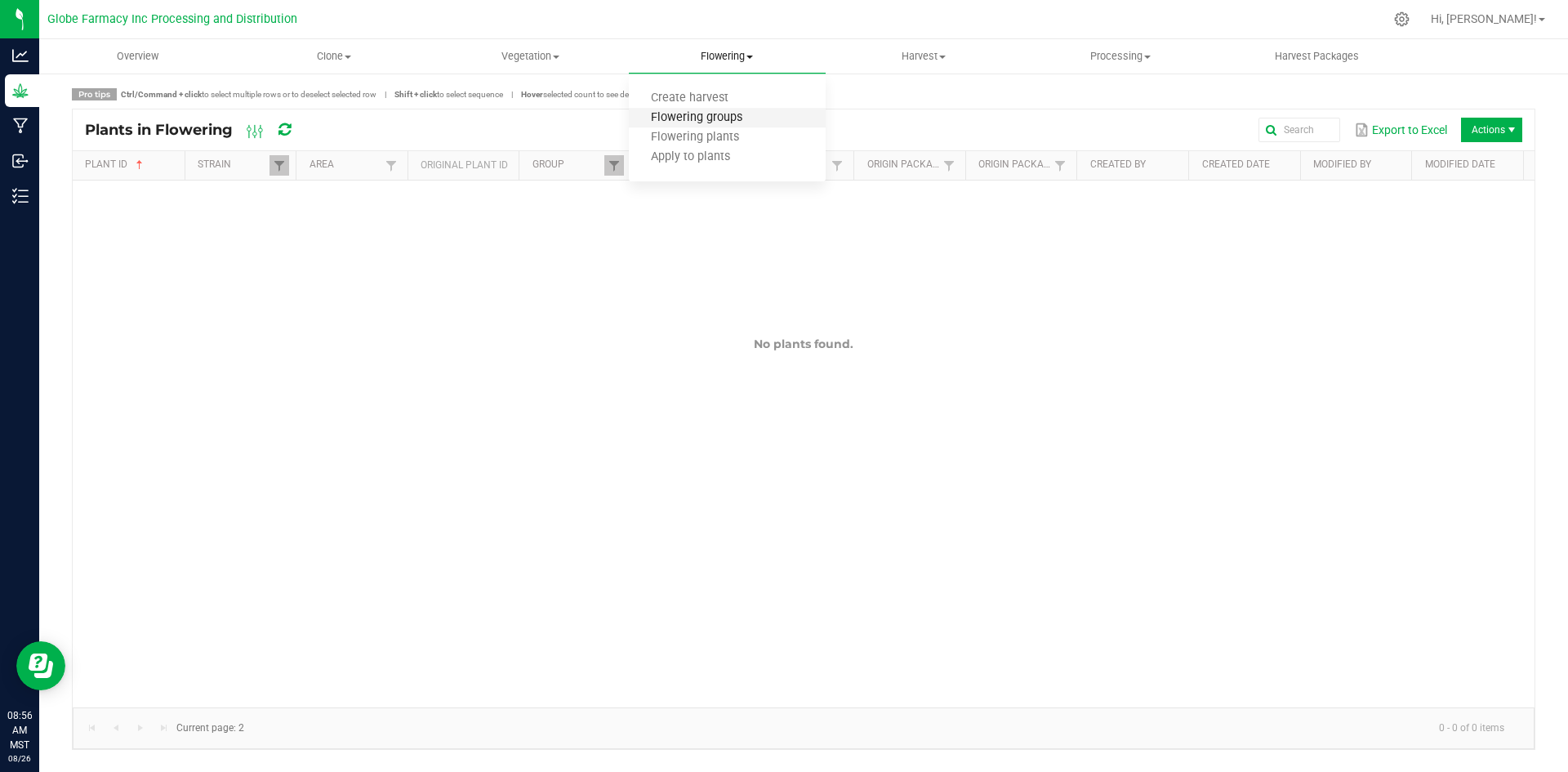
click at [705, 116] on span "Flowering groups" at bounding box center [697, 118] width 136 height 14
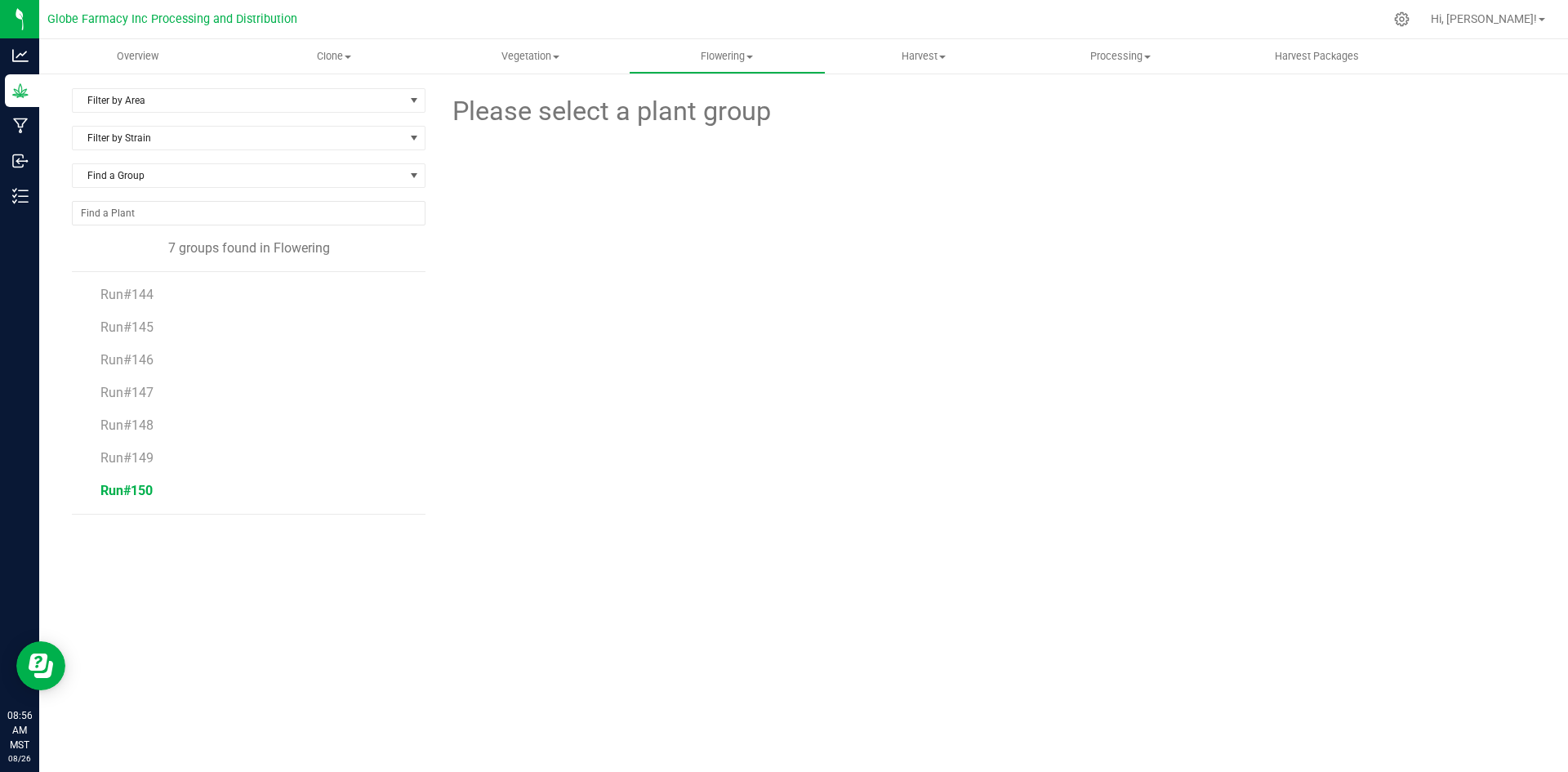
click at [106, 488] on span "Run#150" at bounding box center [126, 491] width 52 height 16
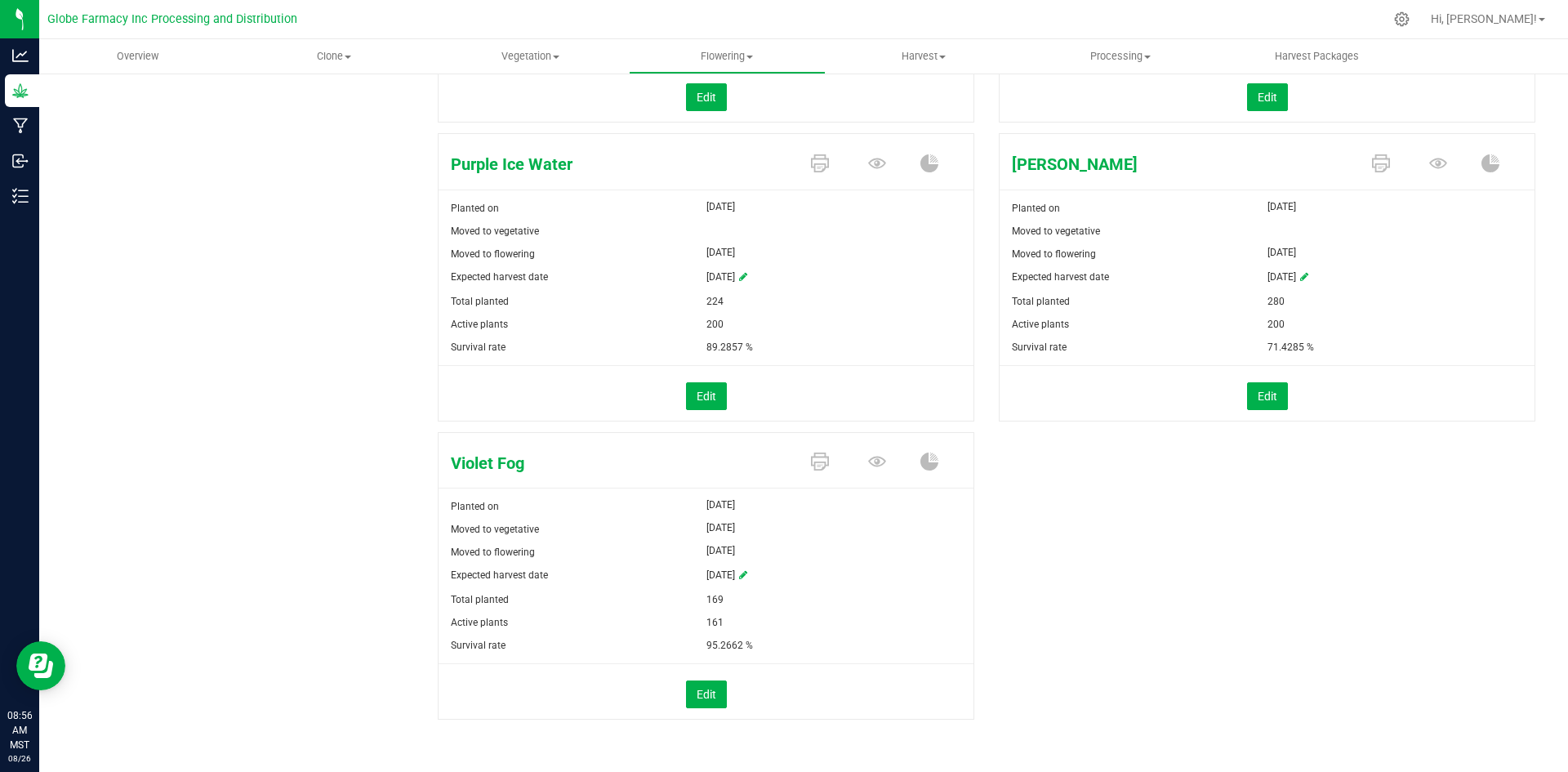
scroll to position [1646, 0]
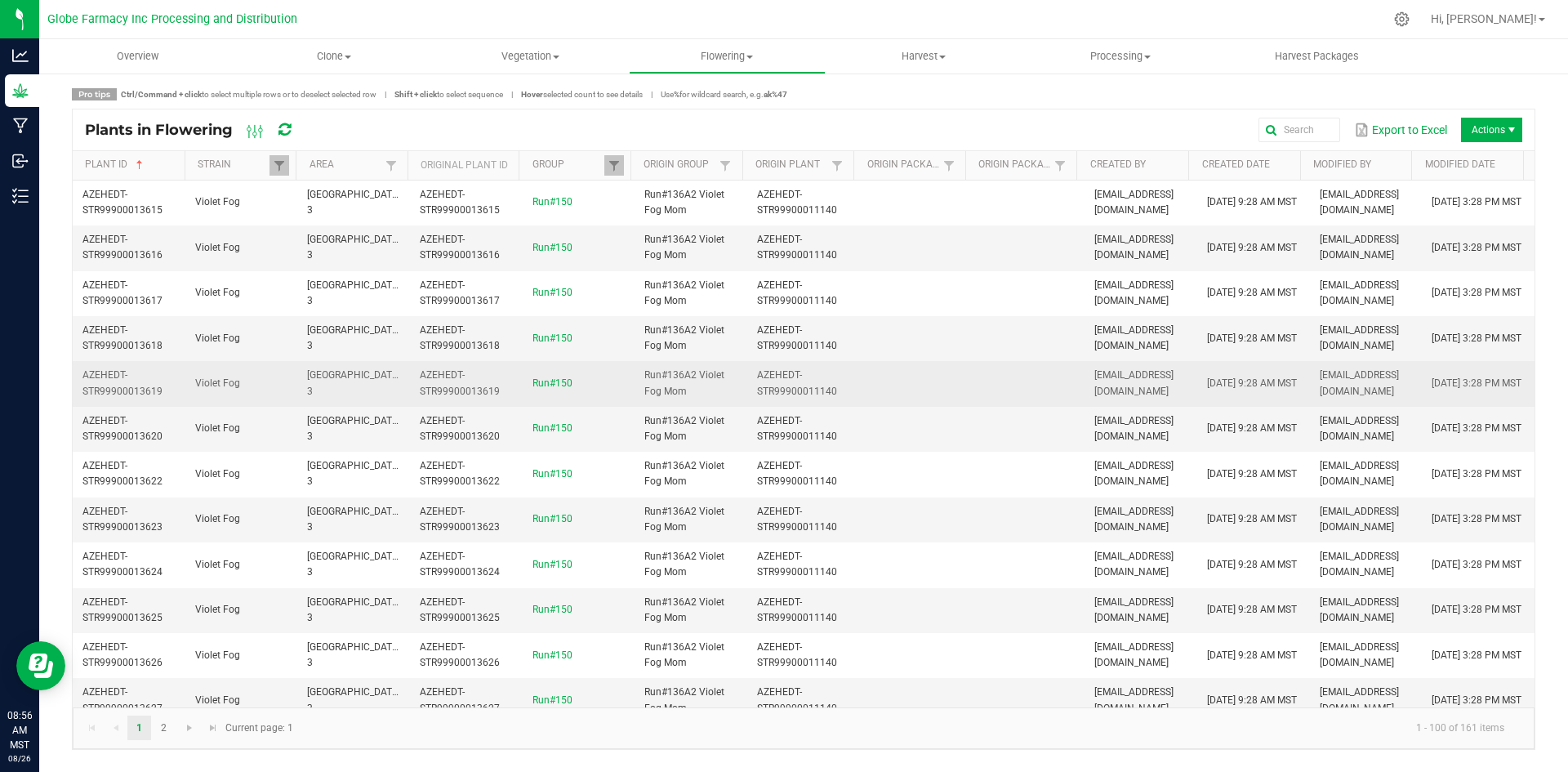
click at [548, 373] on td "Run#150" at bounding box center [579, 383] width 113 height 45
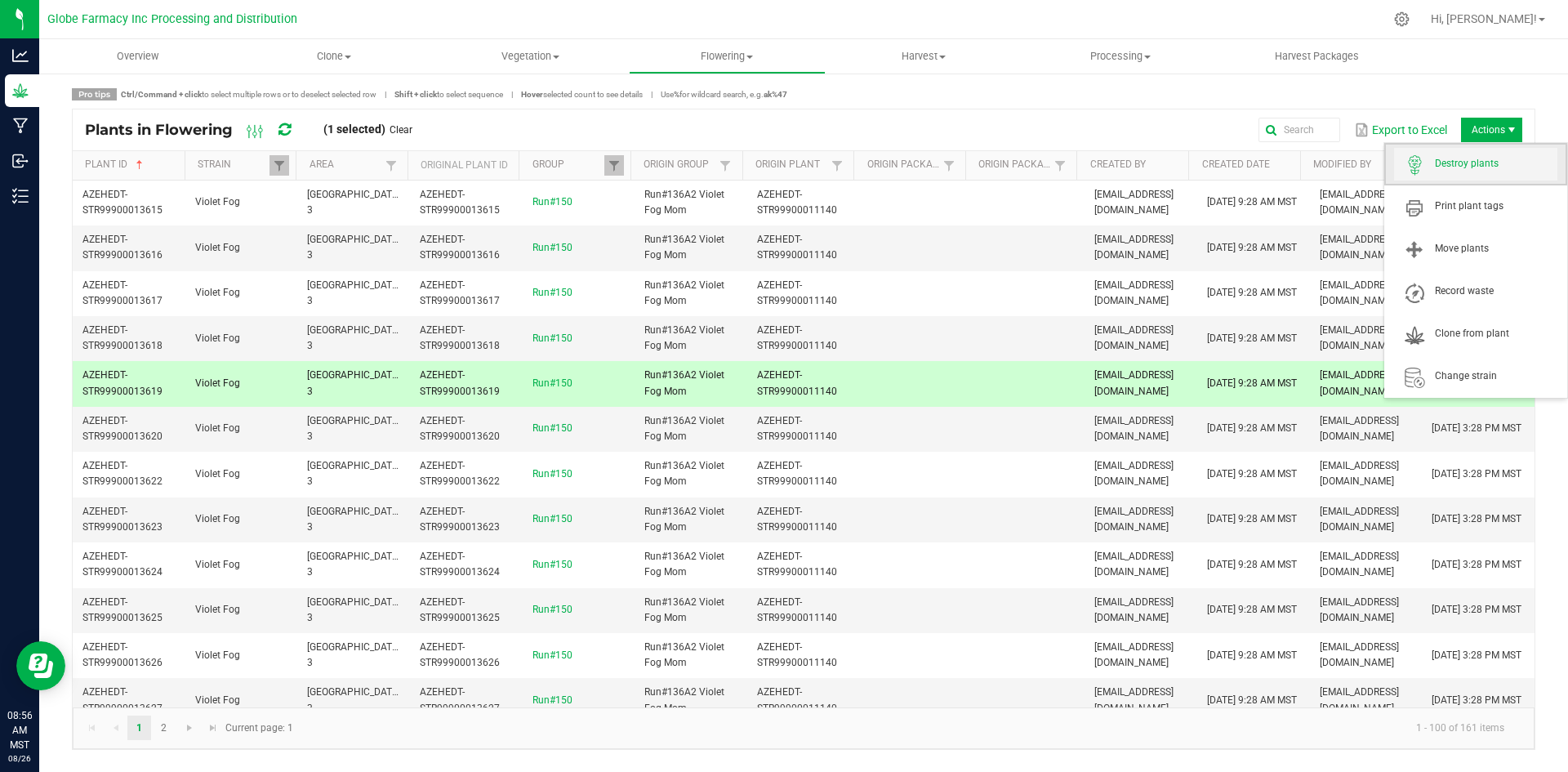
click at [1468, 165] on span "Destroy plants" at bounding box center [1496, 164] width 122 height 14
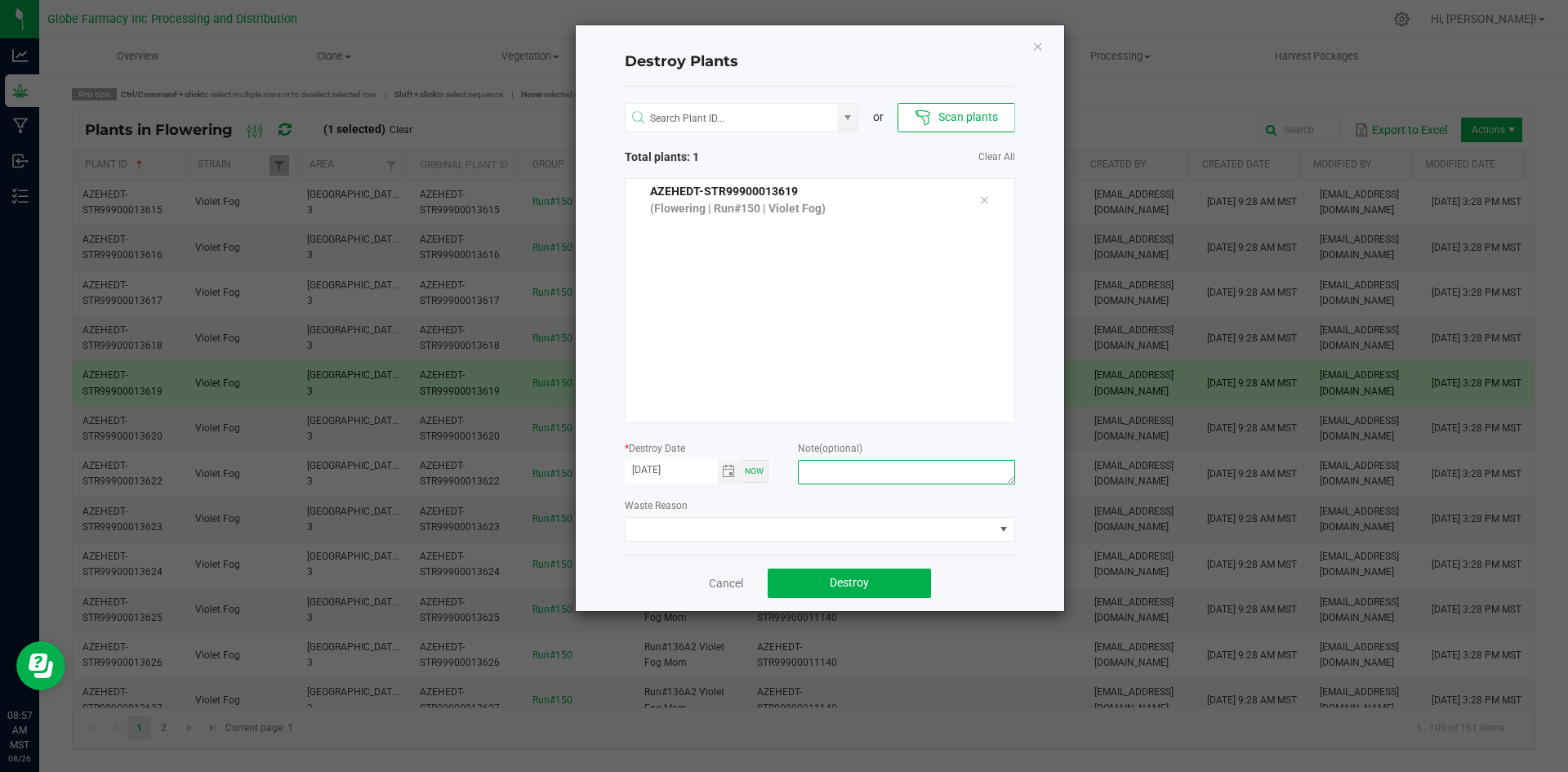
click at [966, 474] on textarea at bounding box center [906, 472] width 216 height 24
type textarea "overage coffee/trash"
click at [911, 588] on button "Destroy" at bounding box center [849, 582] width 163 height 29
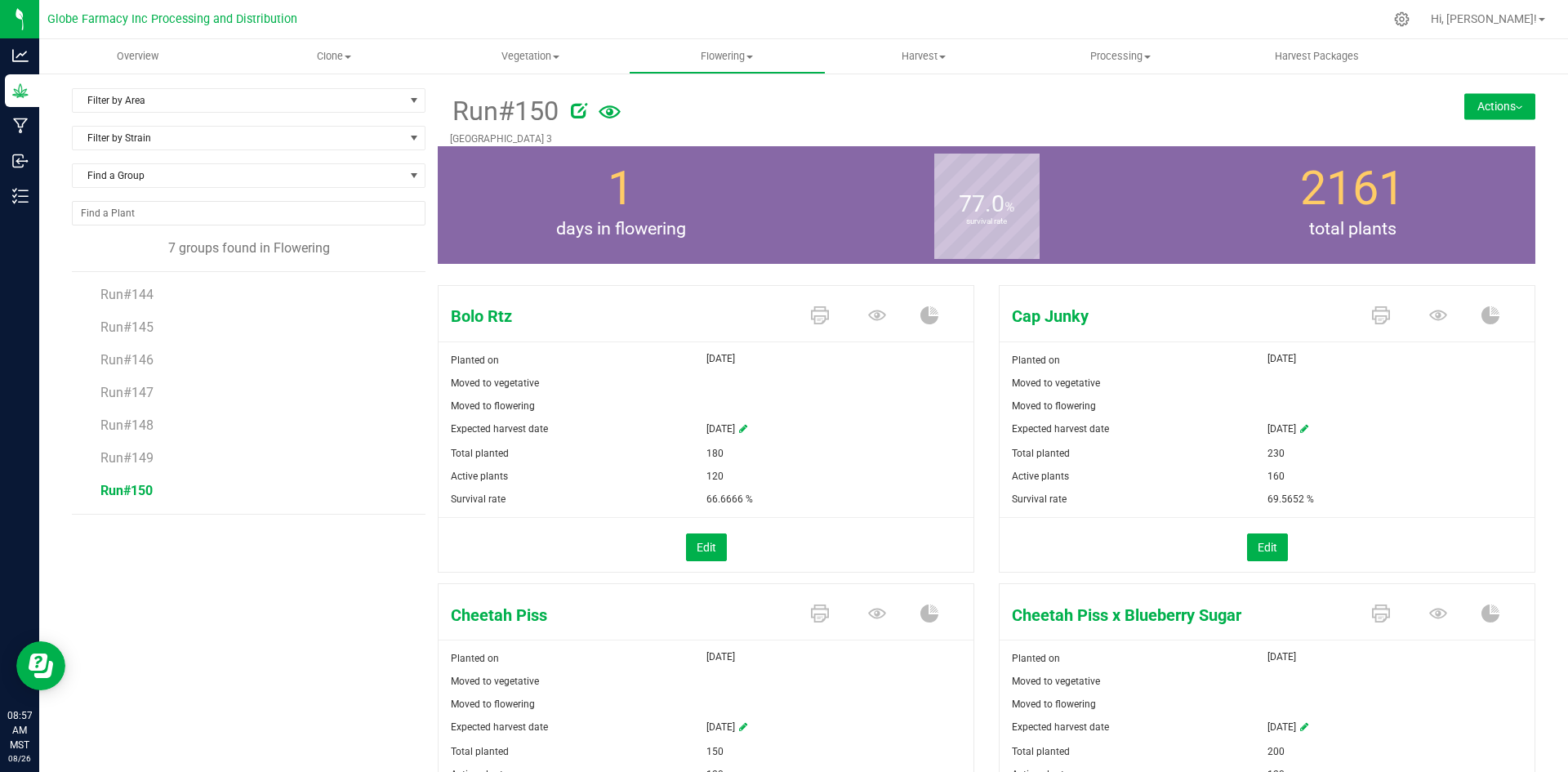
click at [1464, 118] on button "Actions" at bounding box center [1499, 106] width 71 height 26
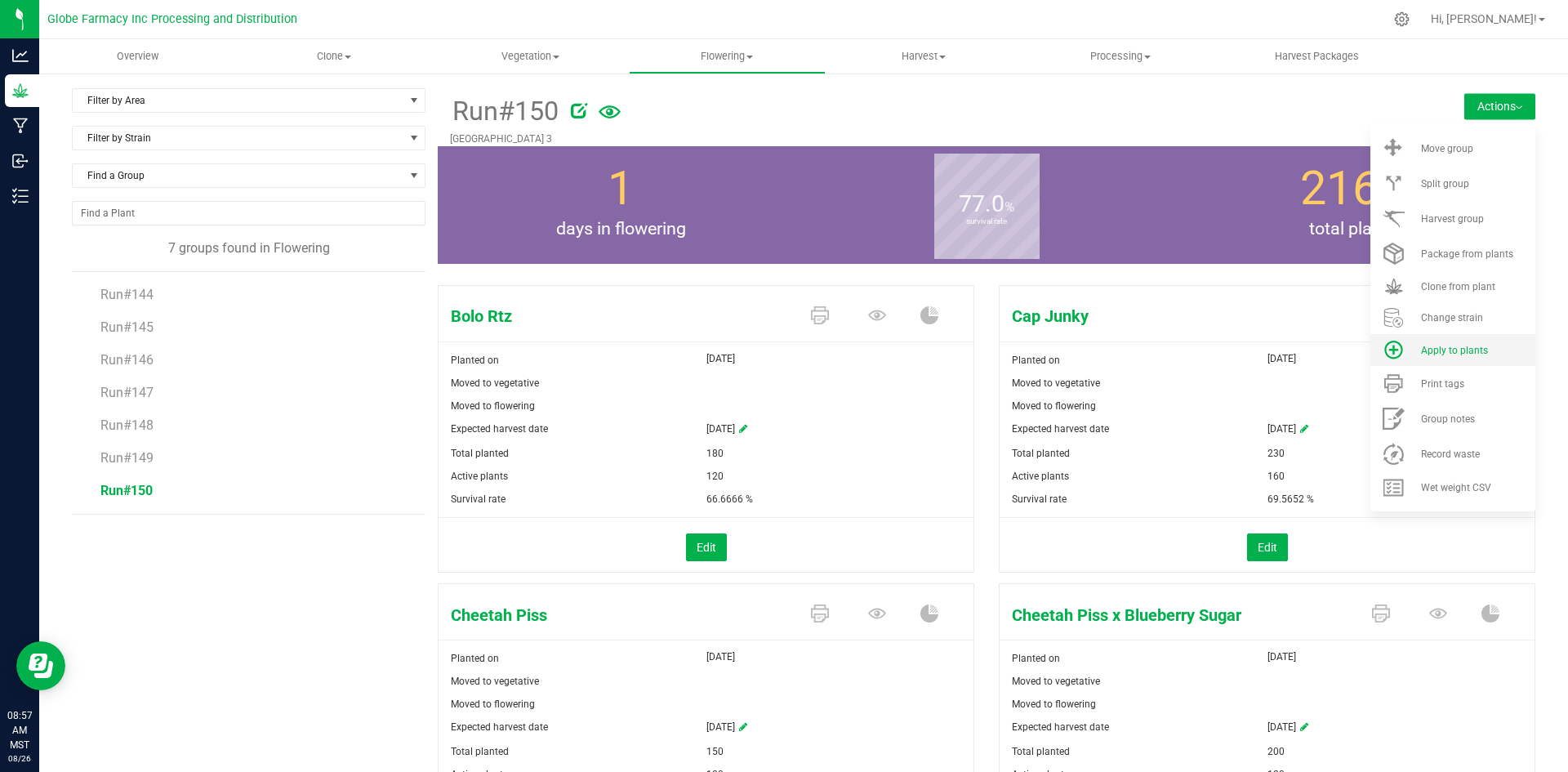
click at [1427, 341] on li "Apply to plants" at bounding box center [1452, 350] width 165 height 32
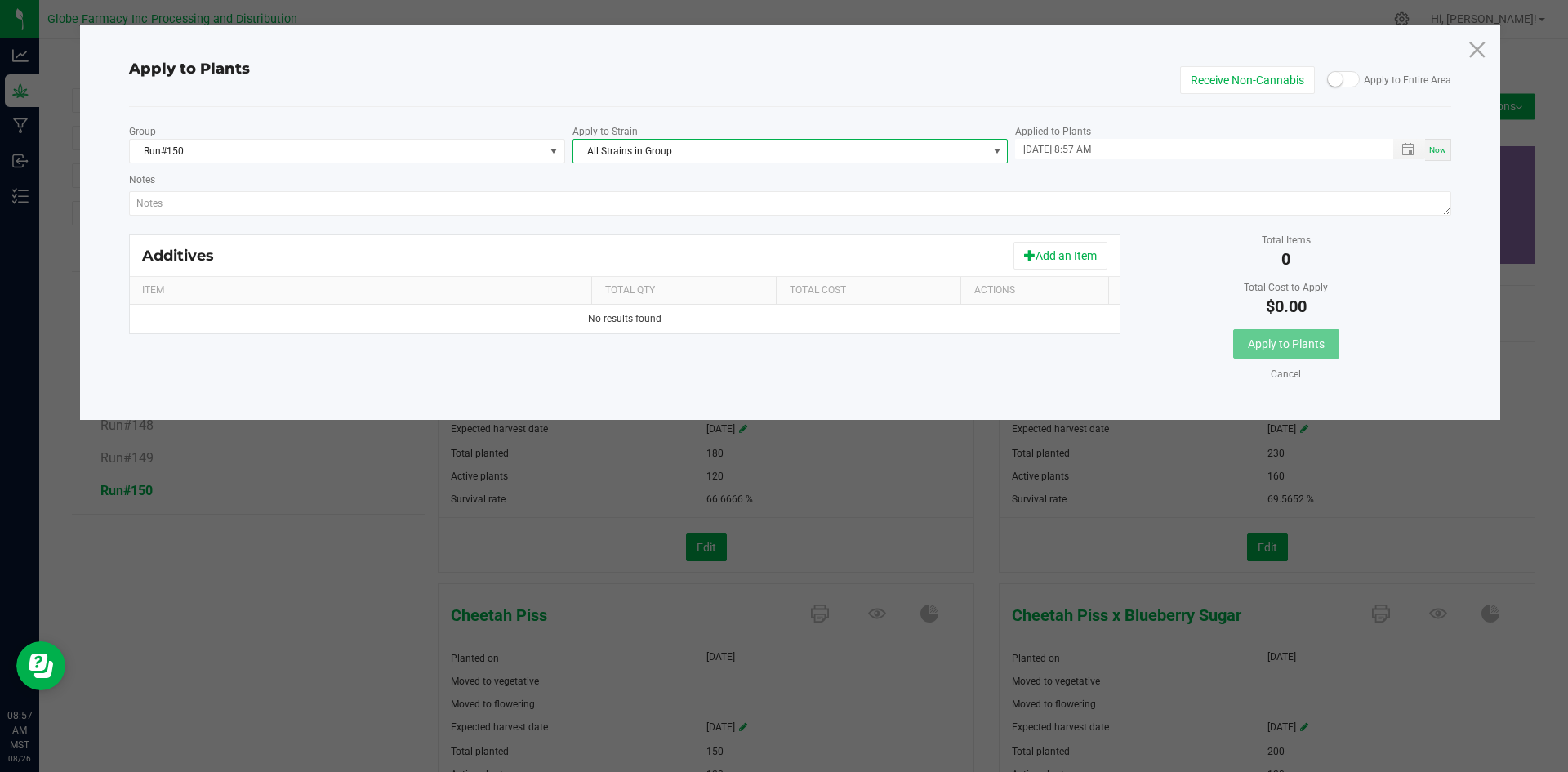
click at [826, 154] on span "All Strains in Group" at bounding box center [780, 151] width 414 height 23
click at [666, 307] on li "Purple Ice Water" at bounding box center [790, 313] width 434 height 23
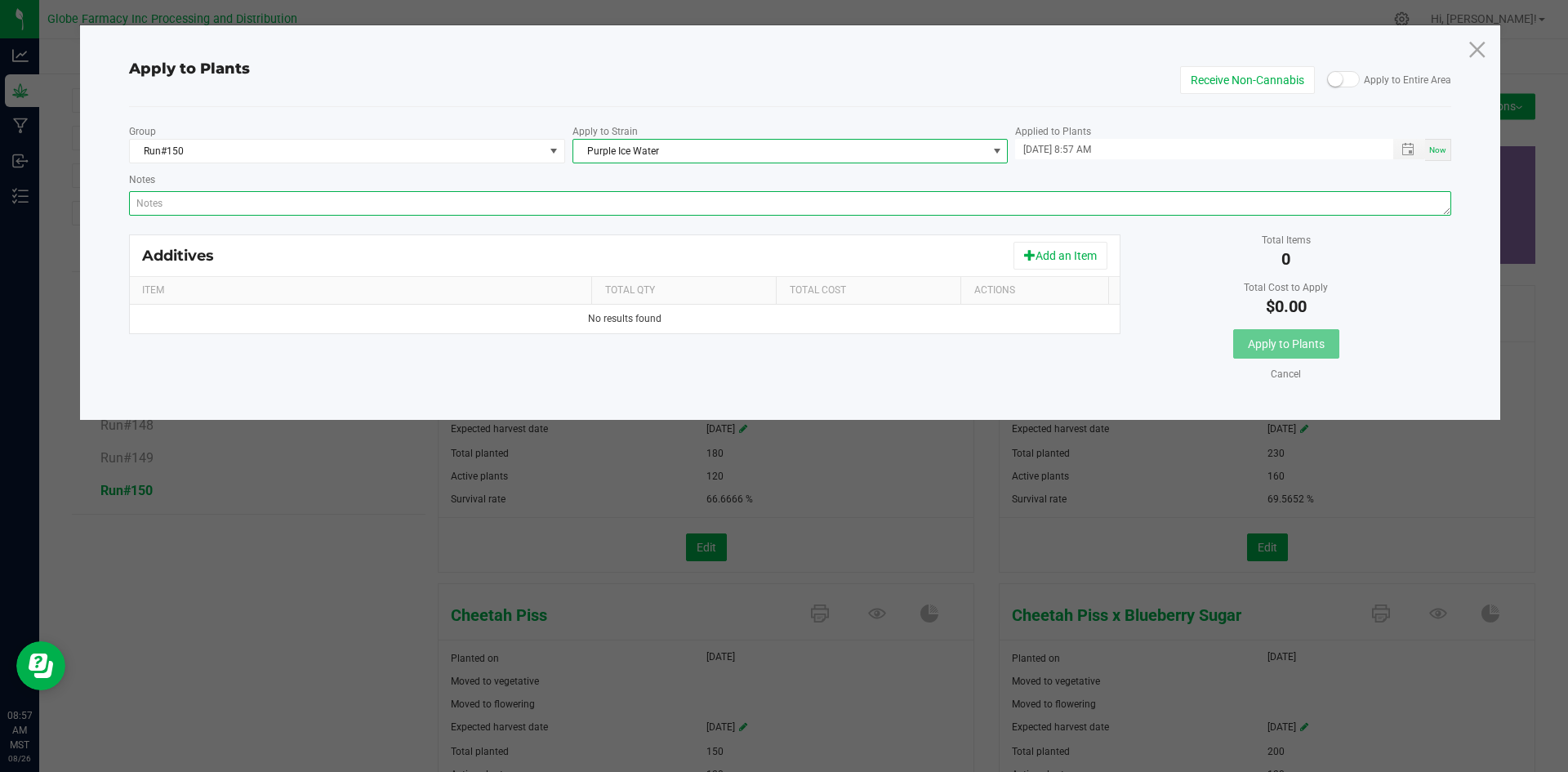
click at [616, 200] on textarea "Notes" at bounding box center [790, 203] width 1323 height 24
paste textarea "Calcium Nitrate, Monopotassium Phosphate, [MEDICAL_DATA], Iron Edta, Sodium Mol…"
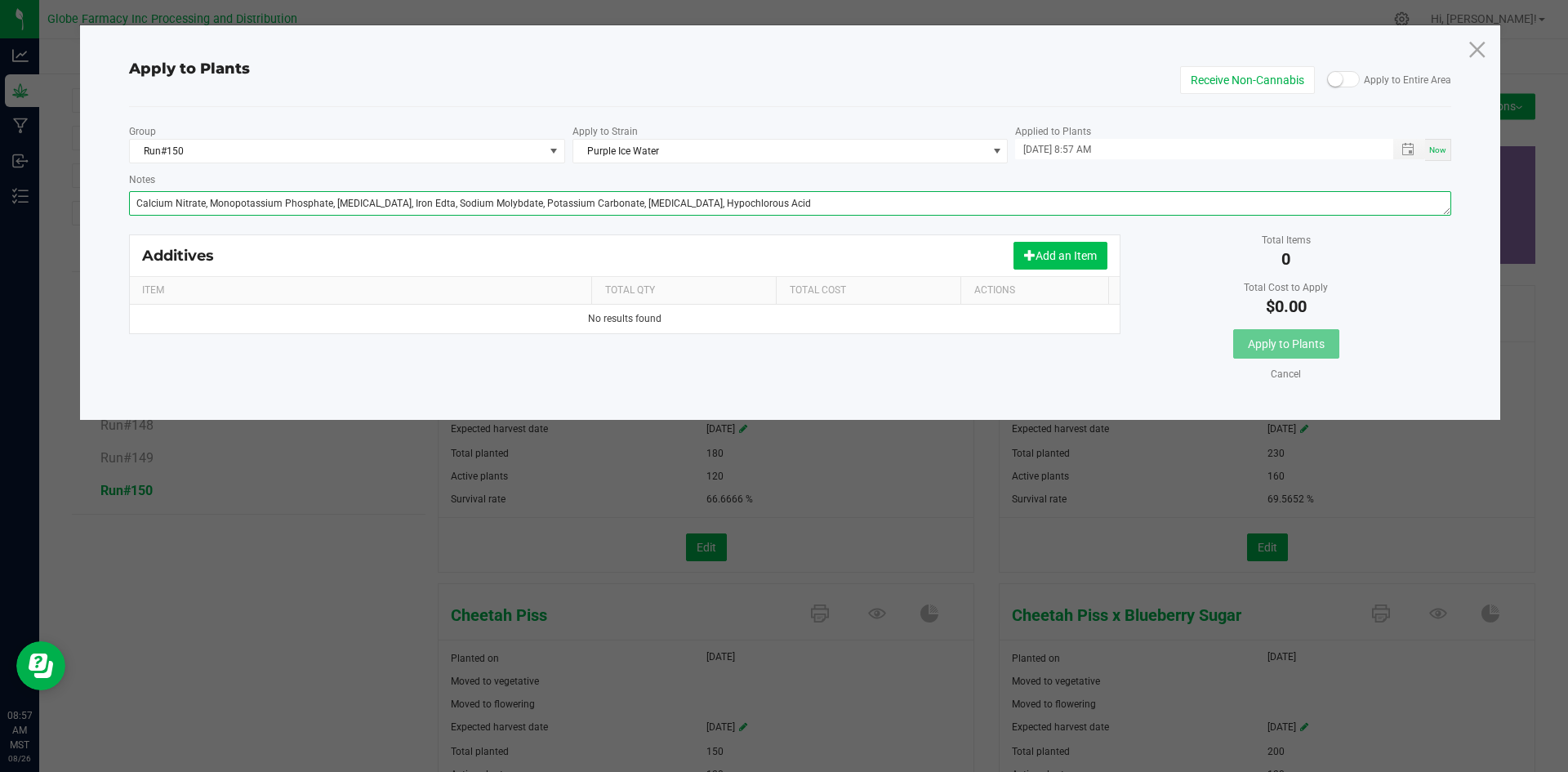
type textarea "Calcium Nitrate, Monopotassium Phosphate, [MEDICAL_DATA], Iron Edta, Sodium Mol…"
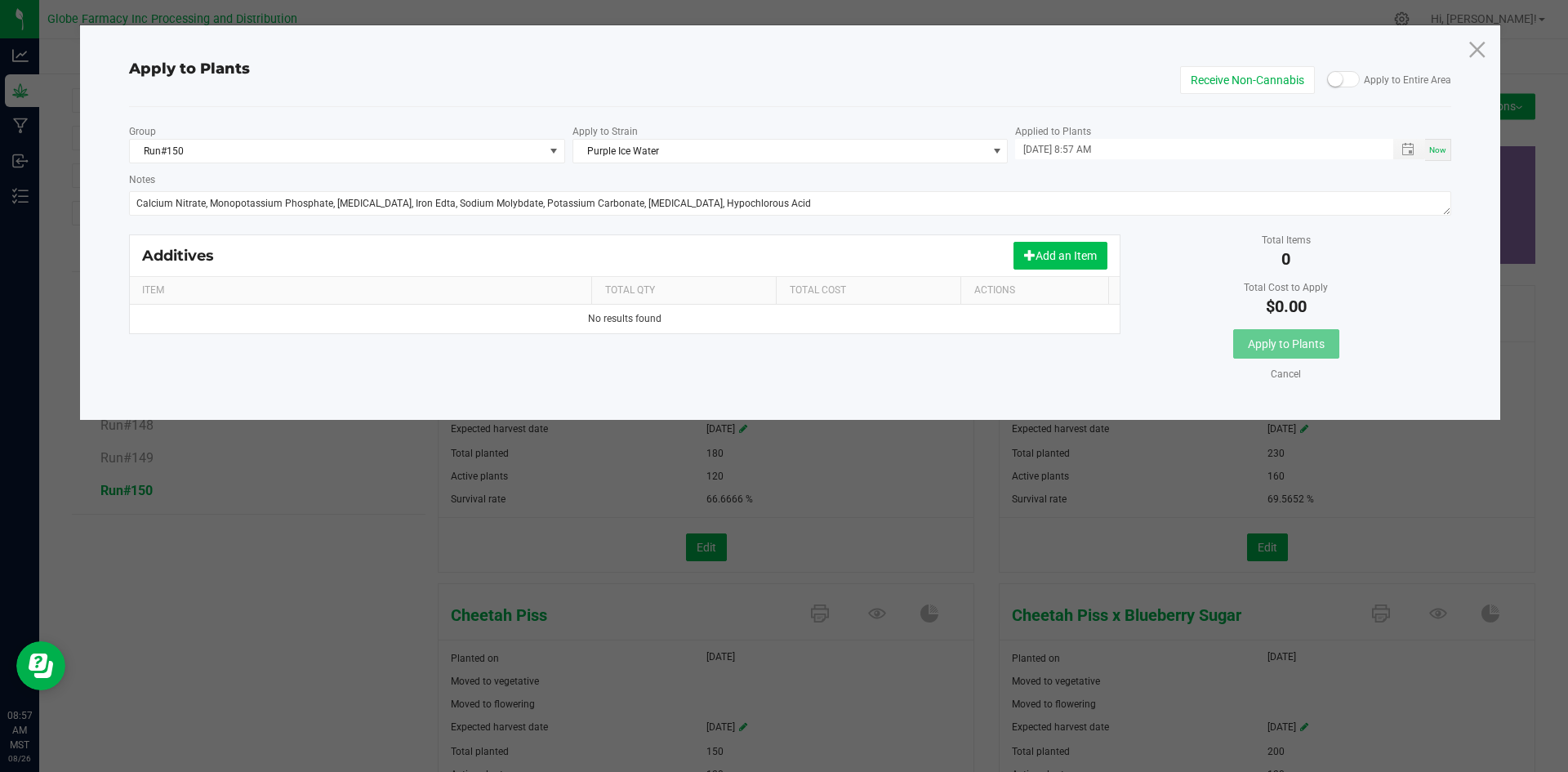
click at [1081, 255] on button "Add an Item" at bounding box center [1060, 256] width 94 height 28
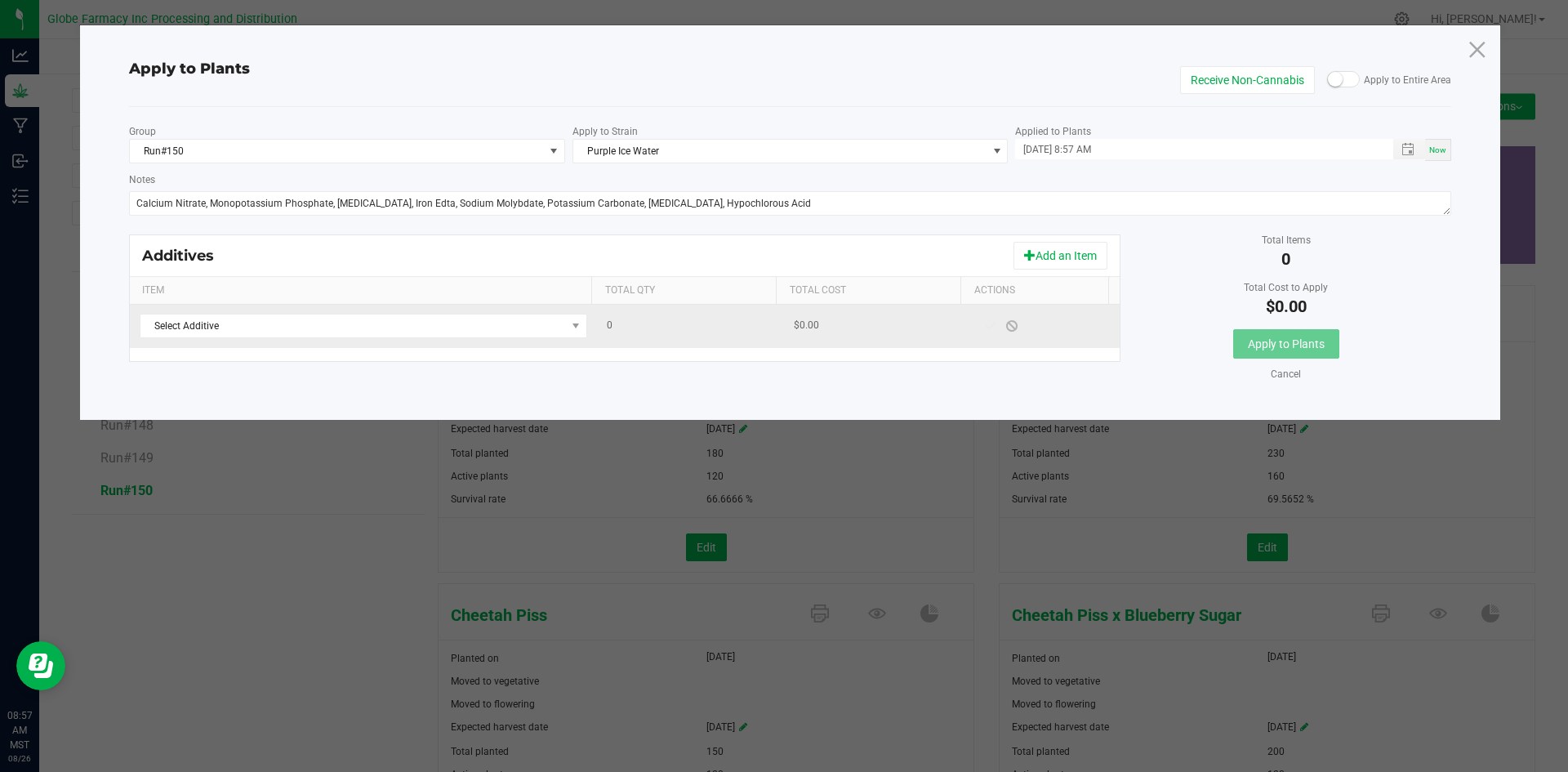
click at [516, 339] on td "Select Additive" at bounding box center [363, 326] width 467 height 43
click at [519, 314] on span "Select Additive" at bounding box center [352, 325] width 425 height 23
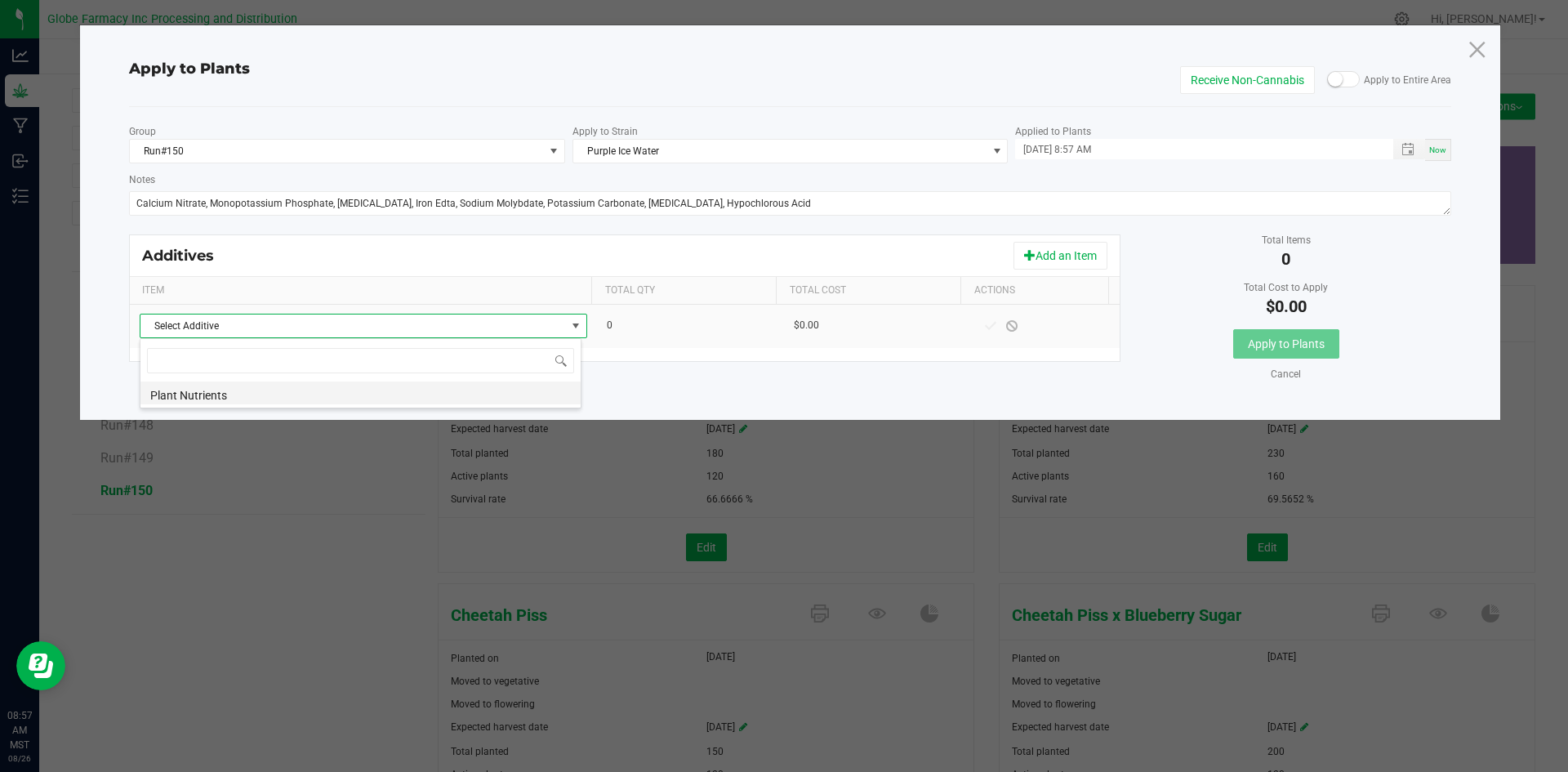
click at [479, 391] on li "Plant Nutrients" at bounding box center [360, 392] width 440 height 23
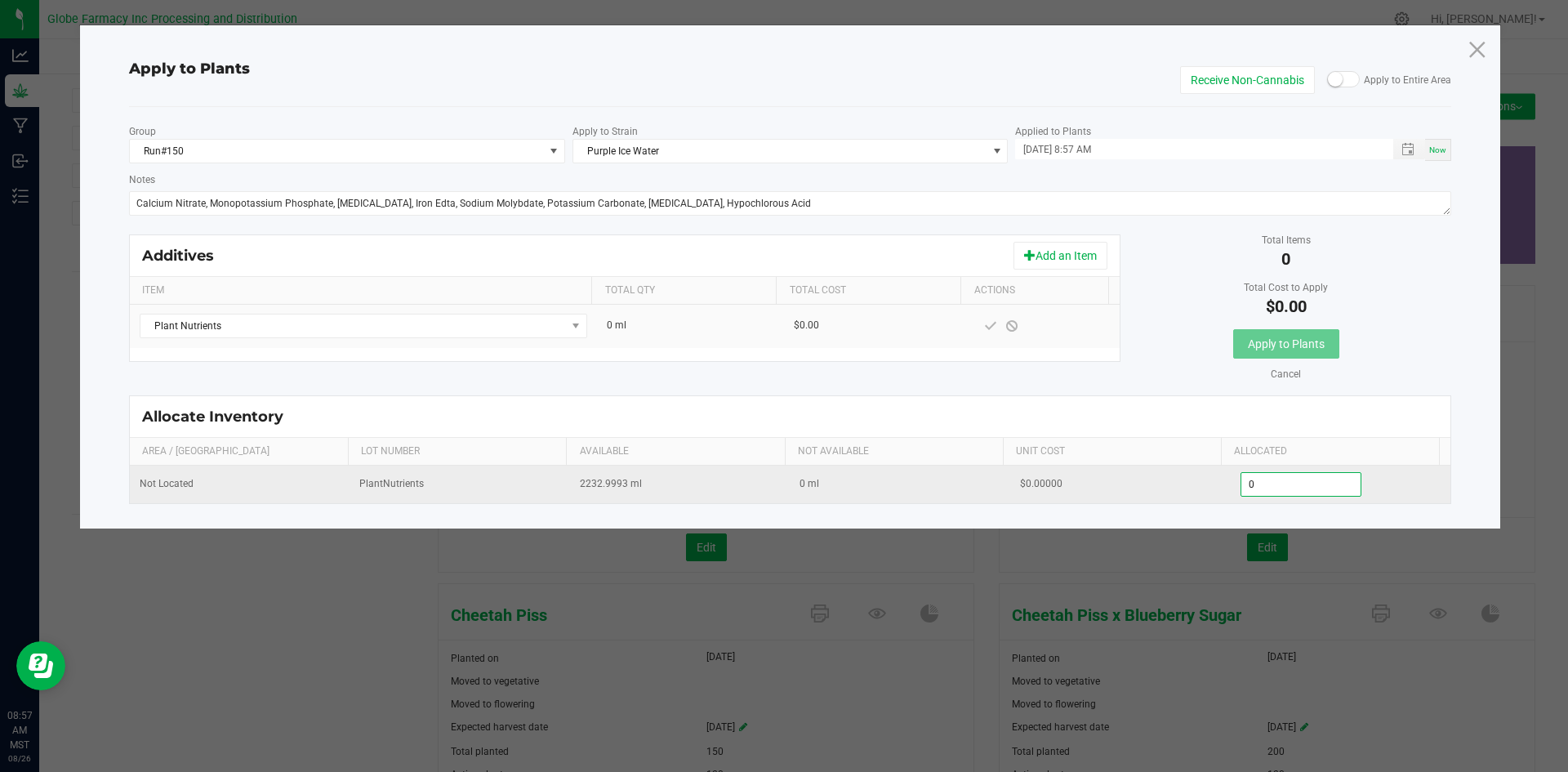
click at [1272, 483] on input "0" at bounding box center [1301, 484] width 120 height 23
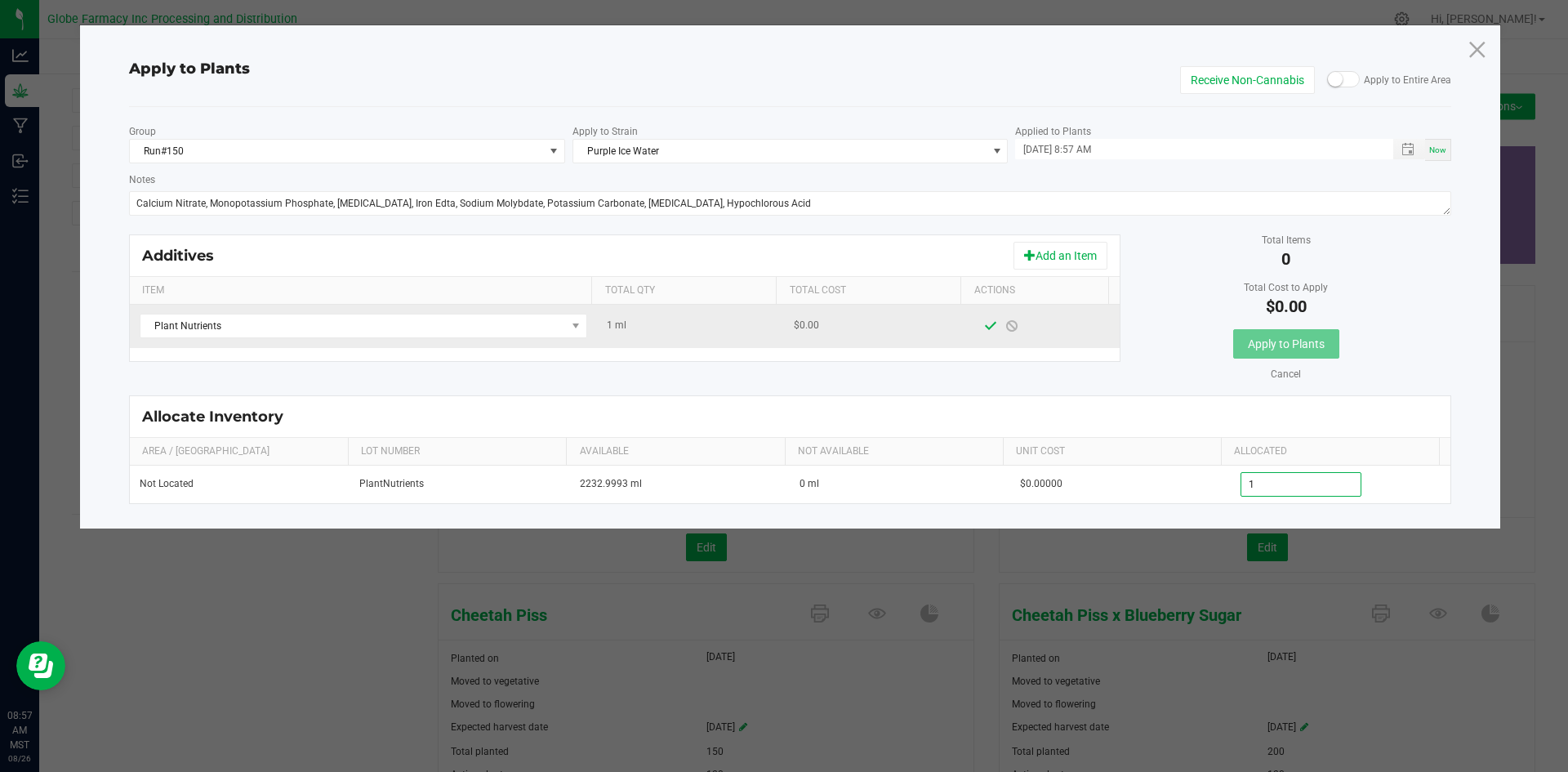
type input "1.0000"
click at [982, 332] on span at bounding box center [990, 325] width 21 height 29
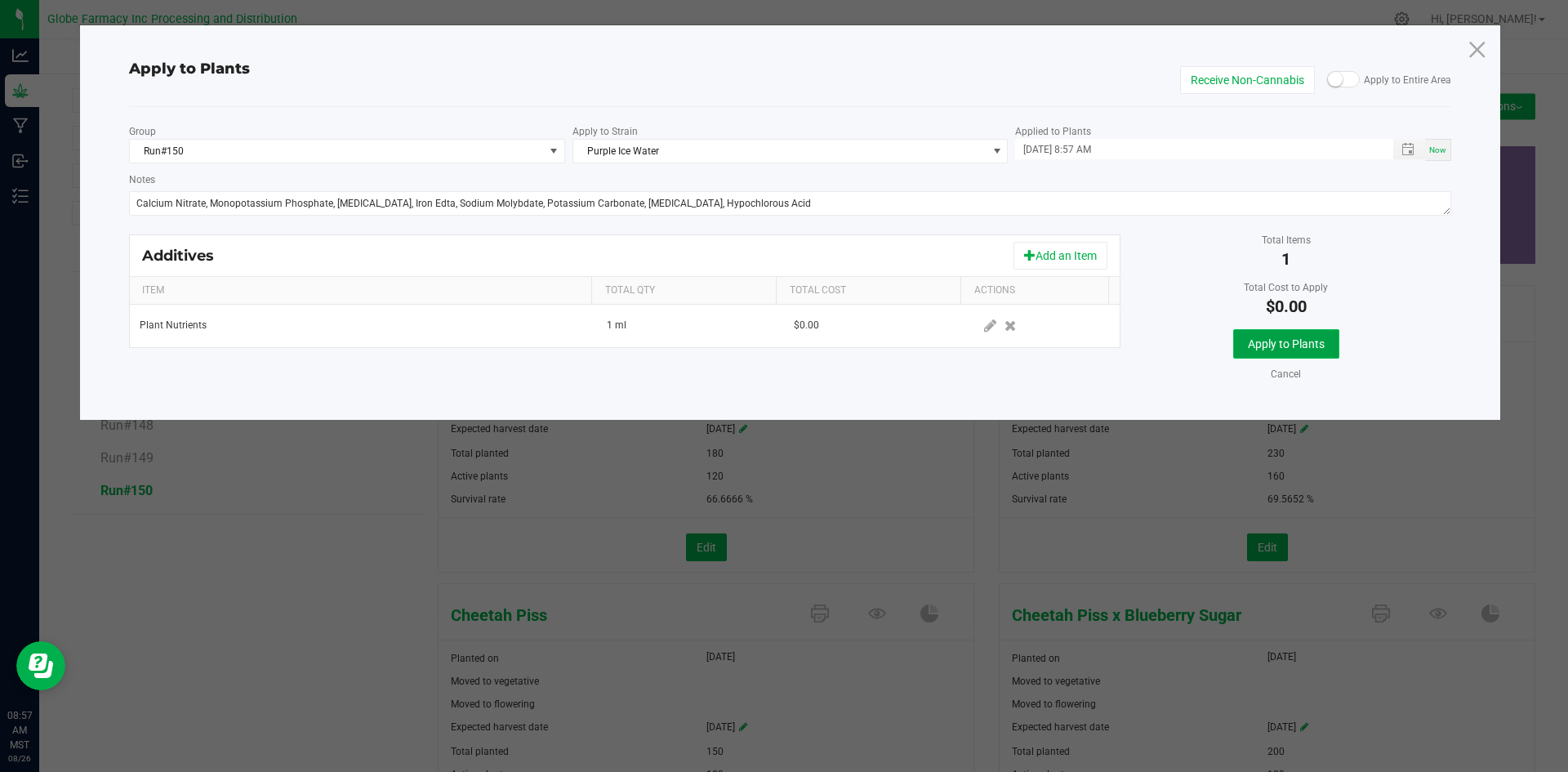
click at [1263, 350] on span "Apply to Plants" at bounding box center [1286, 343] width 77 height 13
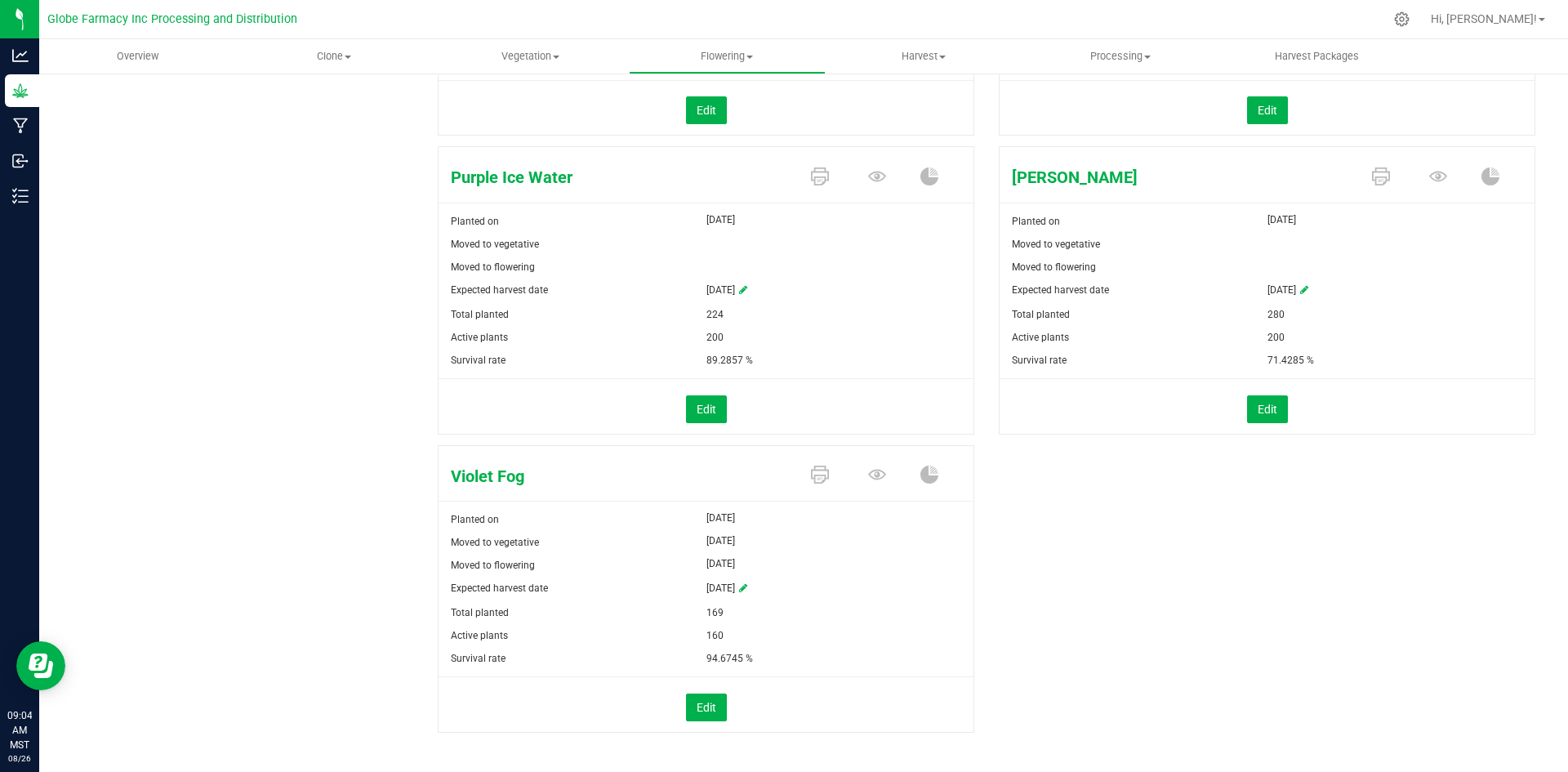
scroll to position [1646, 0]
